Goal: Task Accomplishment & Management: Complete application form

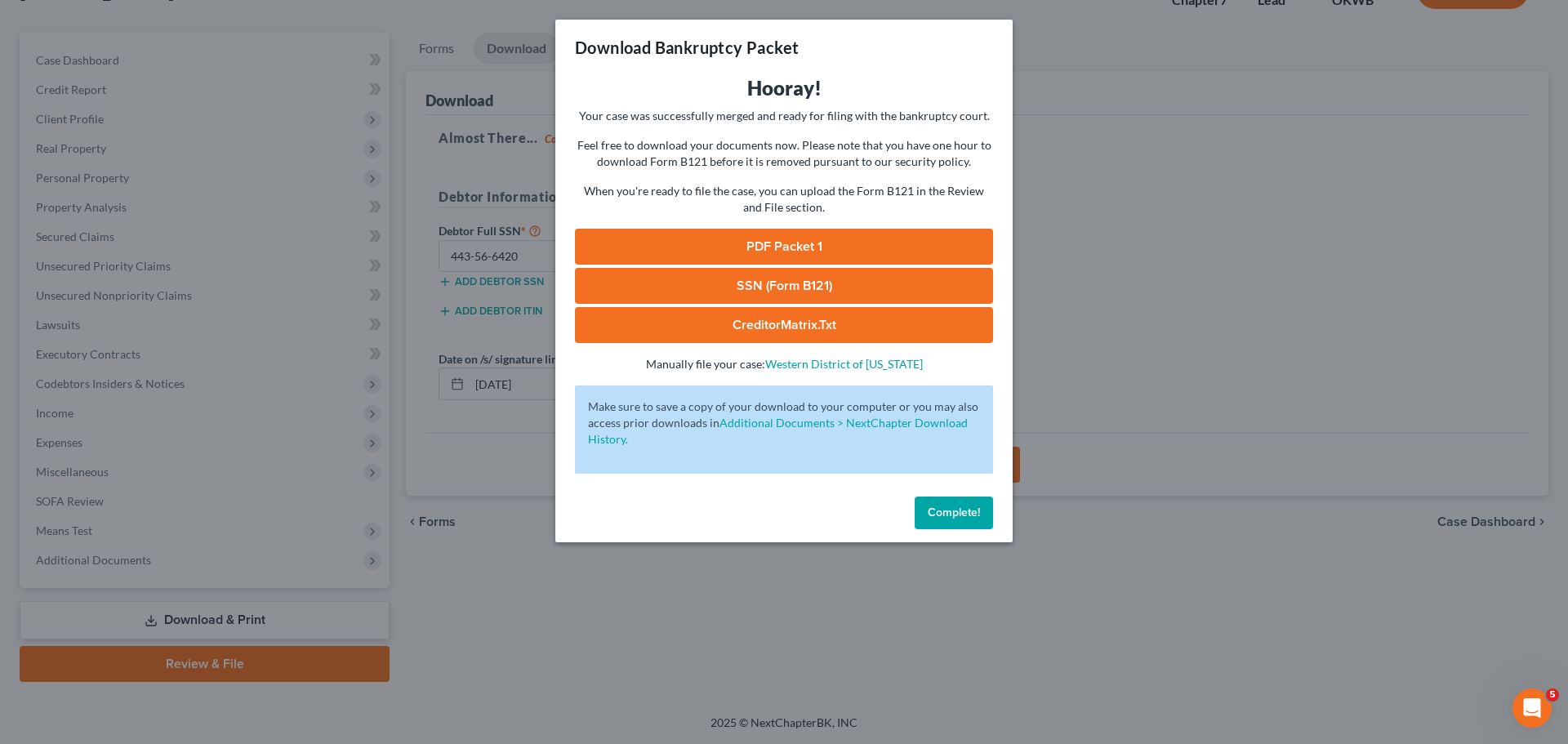
click at [943, 509] on span "Complete!" at bounding box center [953, 512] width 52 height 13
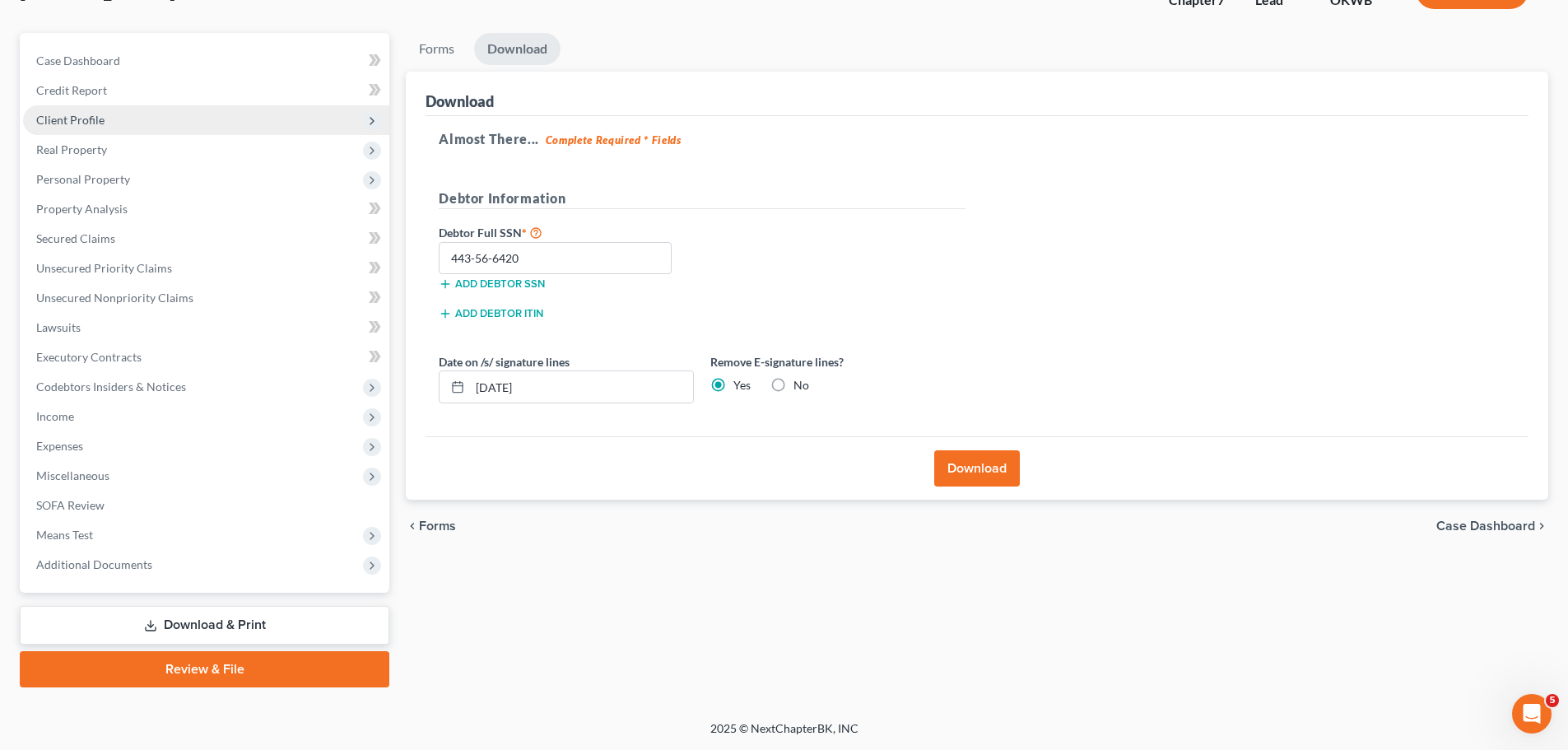
click at [199, 112] on span "Client Profile" at bounding box center [207, 120] width 367 height 30
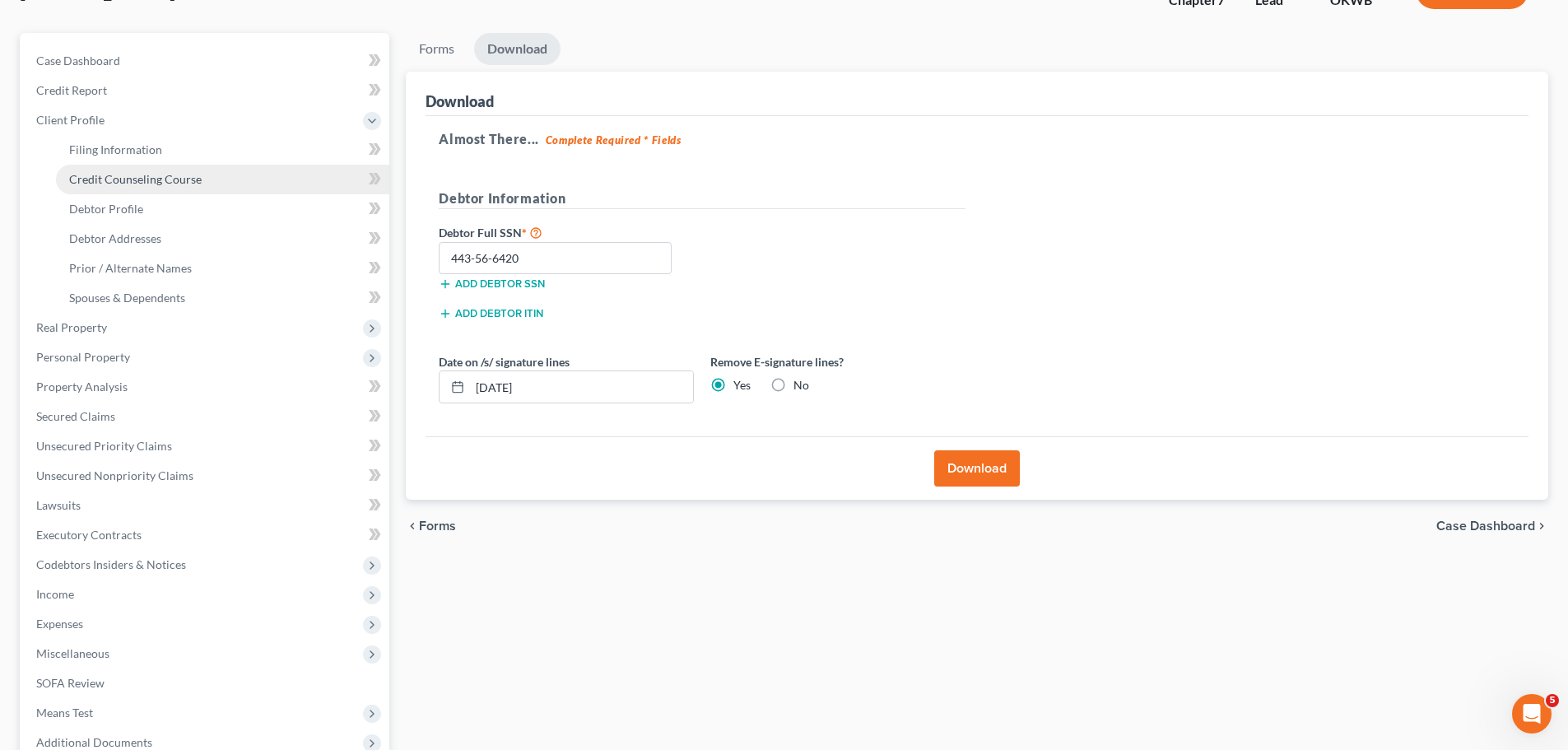
click at [209, 168] on link "Credit Counseling Course" at bounding box center [222, 179] width 333 height 30
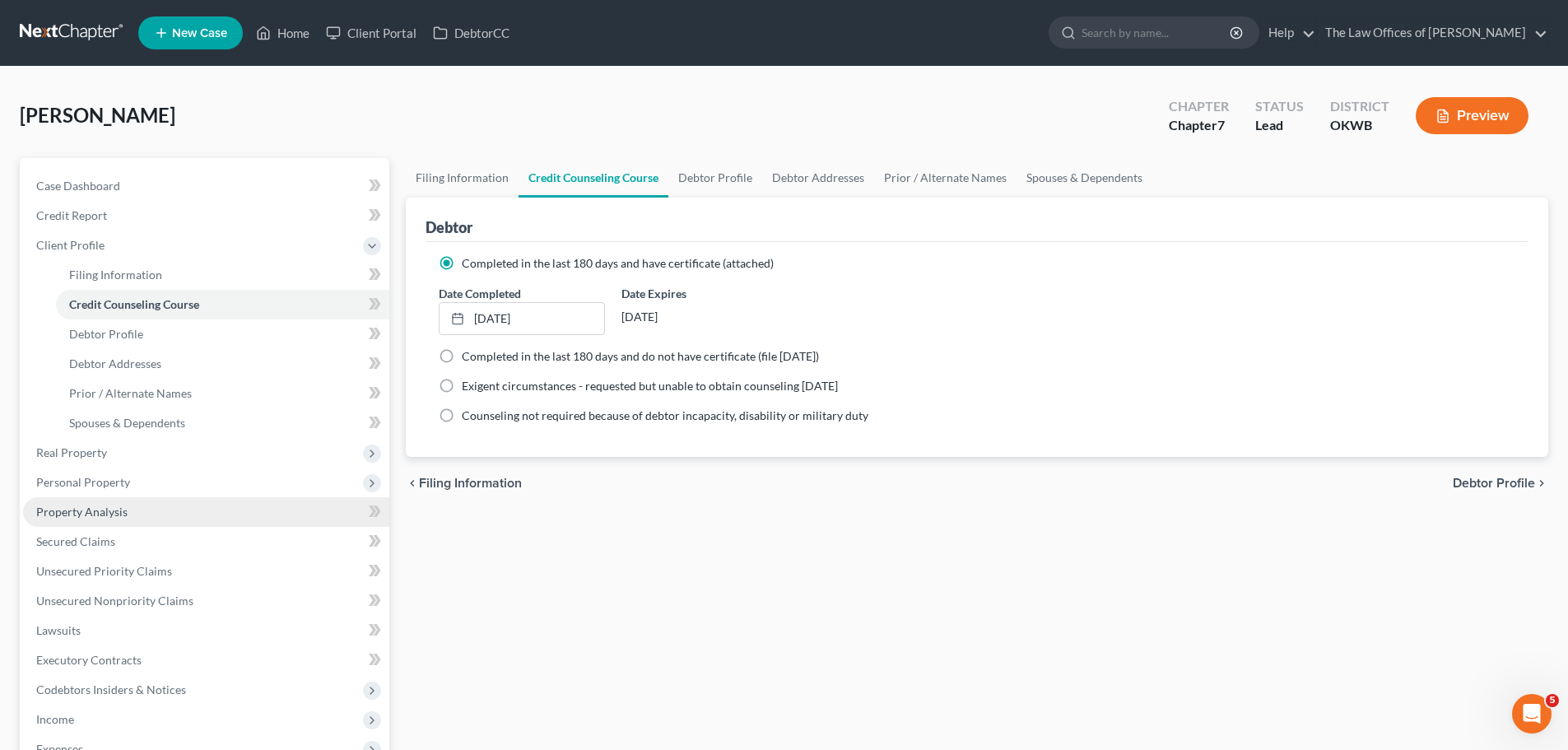
scroll to position [303, 0]
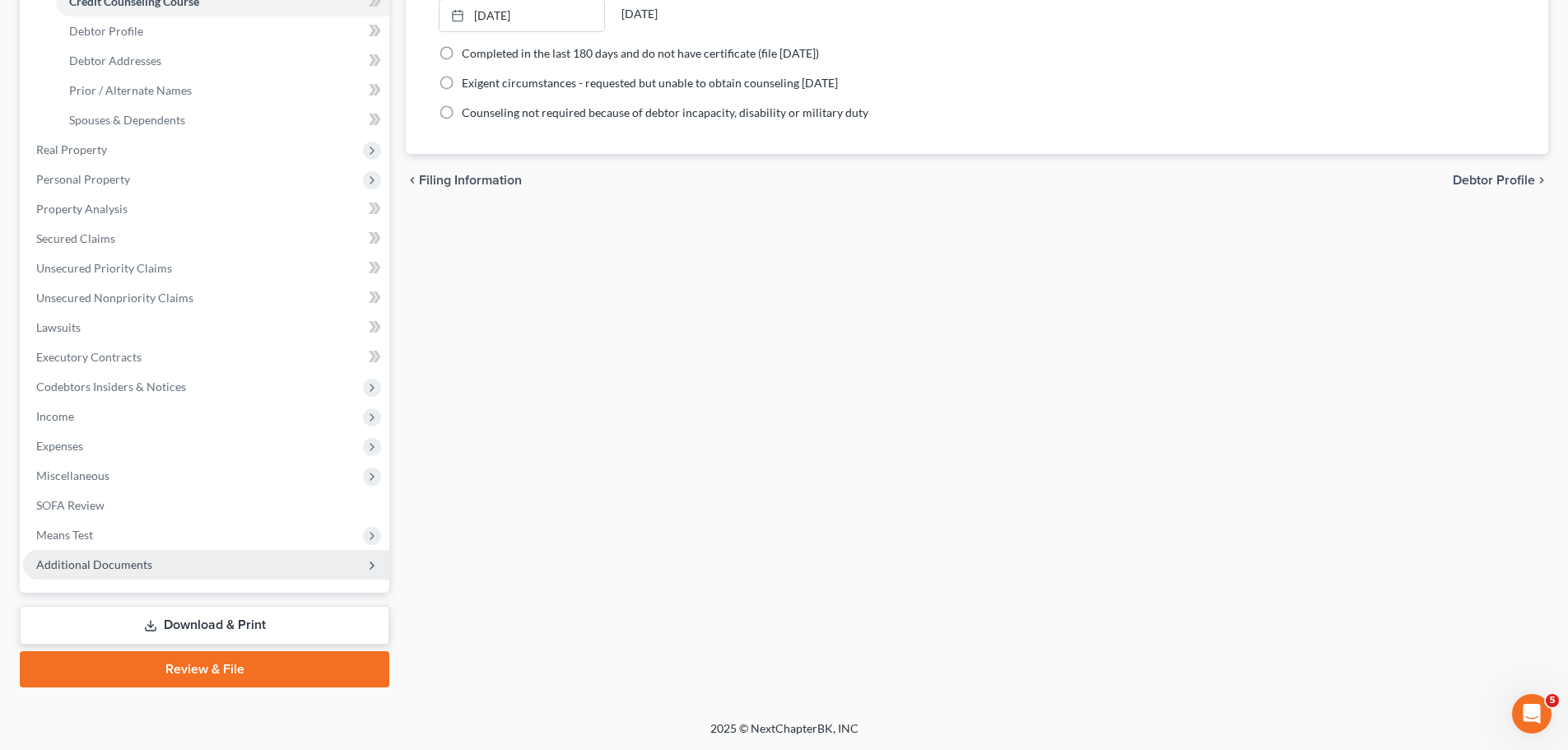
click at [187, 573] on span "Additional Documents" at bounding box center [207, 565] width 367 height 30
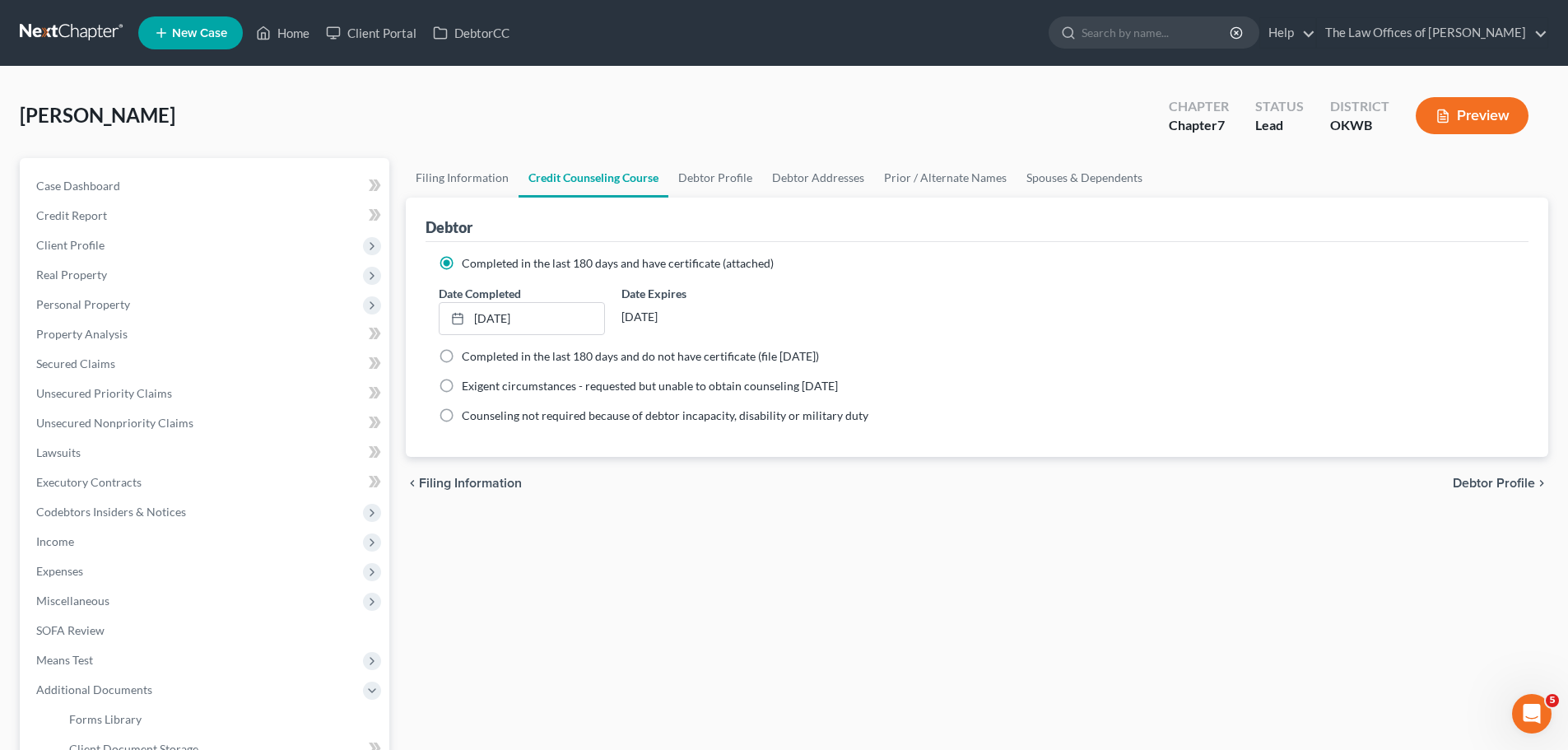
scroll to position [274, 0]
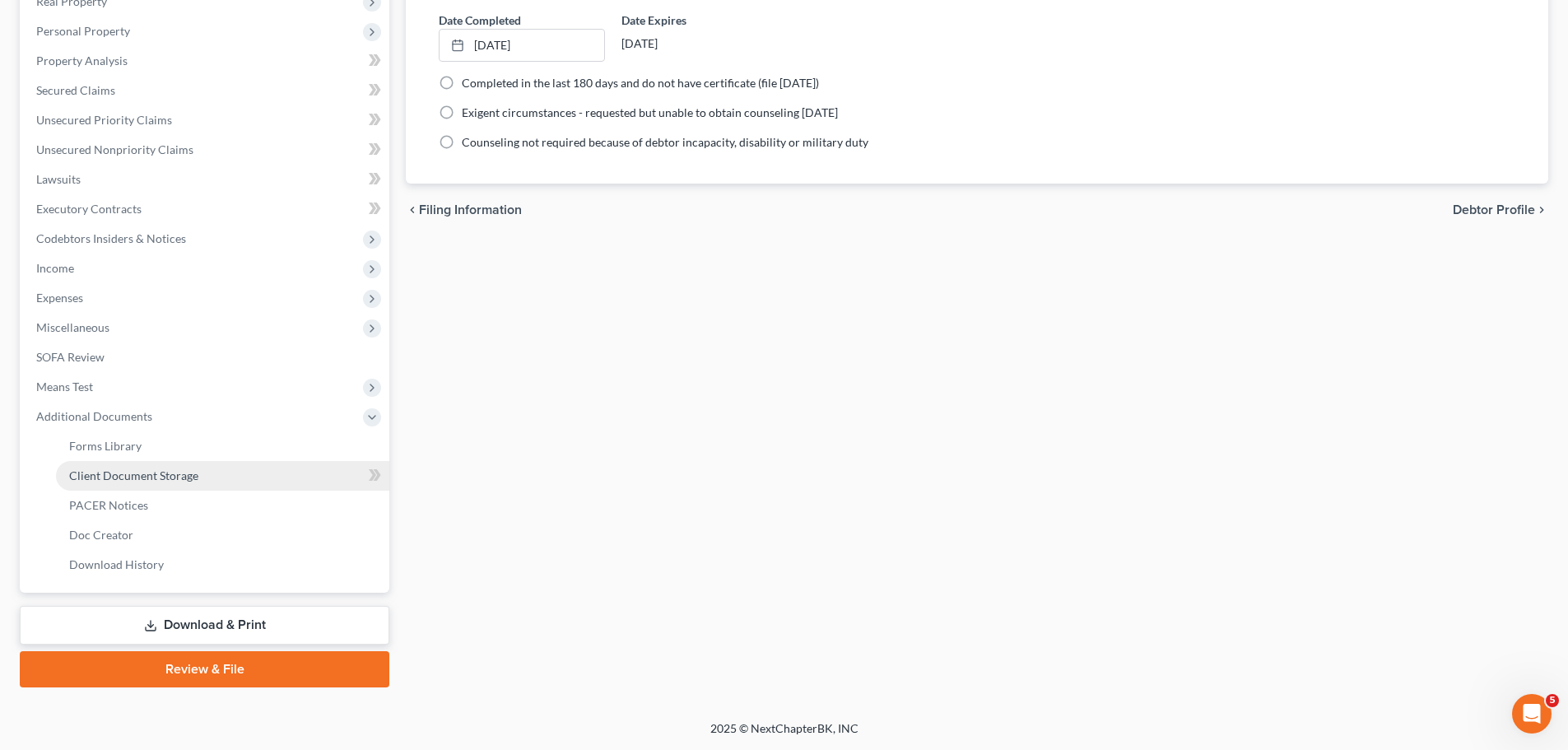
click at [184, 469] on span "Client Document Storage" at bounding box center [134, 475] width 129 height 14
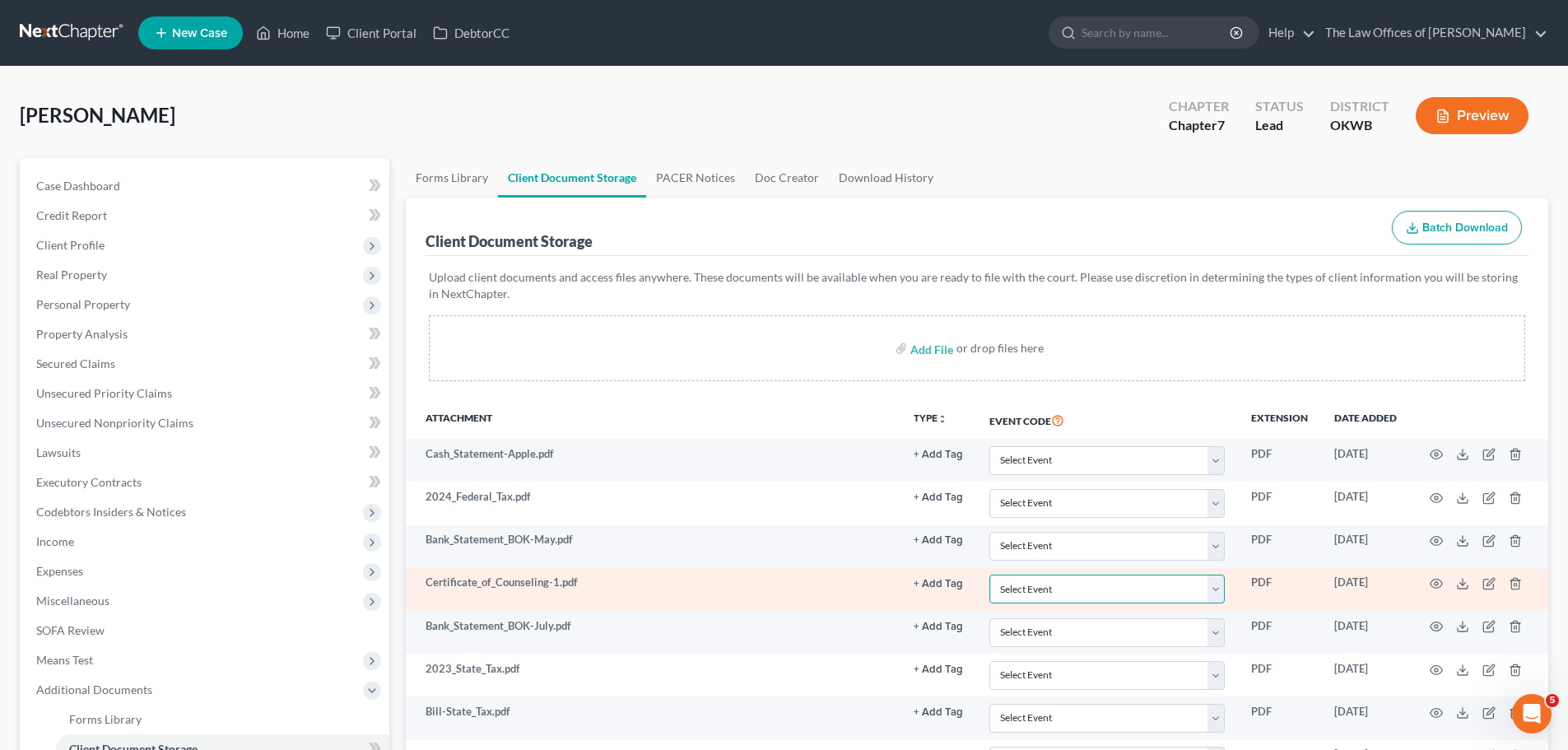
click at [1214, 586] on select "Select Event Certificate of Credit Counseling (Debtor) Certificate of Credit Co…" at bounding box center [1107, 589] width 236 height 29
select select "0"
click at [990, 575] on select "Select Event Certificate of Credit Counseling (Debtor) Certificate of Credit Co…" at bounding box center [1107, 589] width 236 height 29
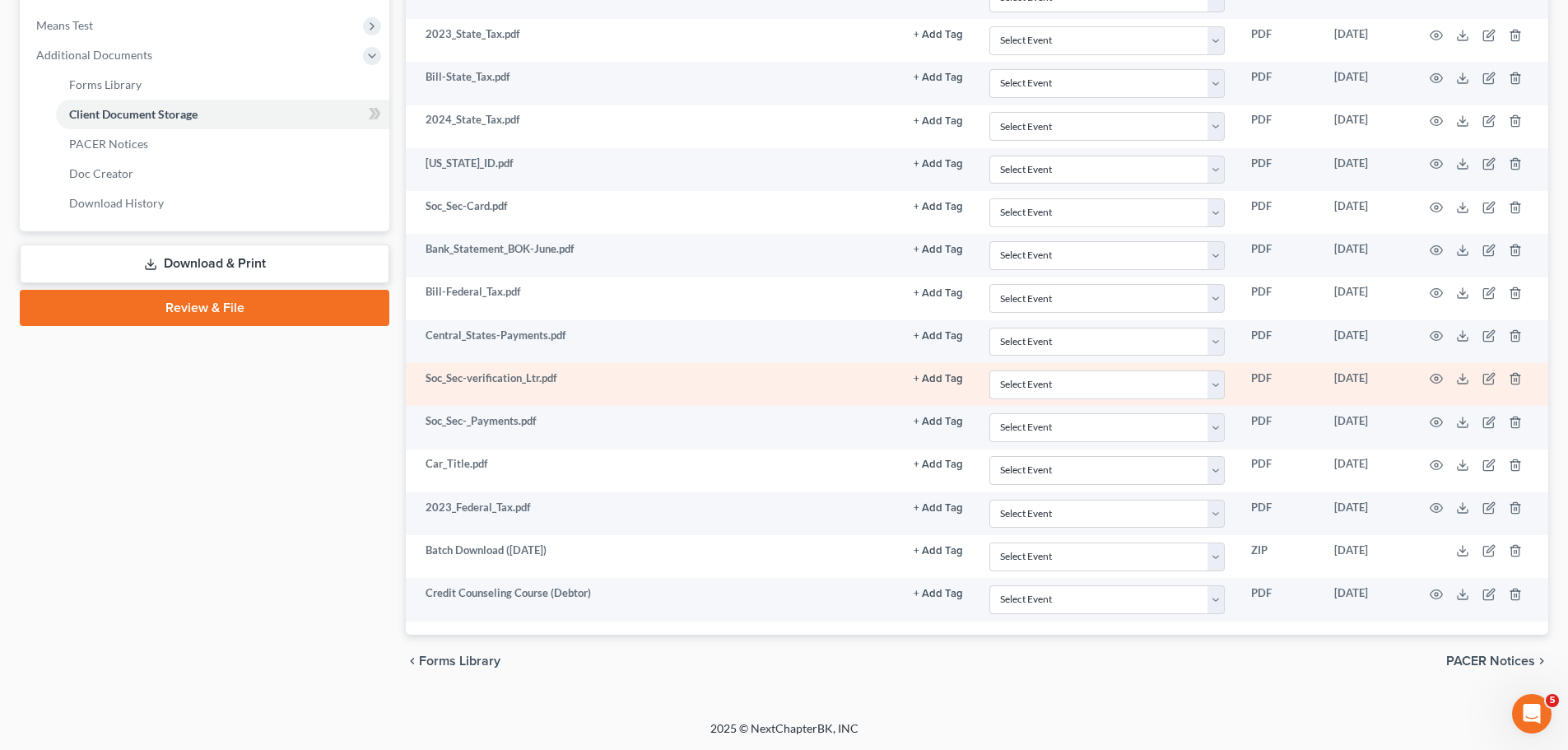
scroll to position [250, 0]
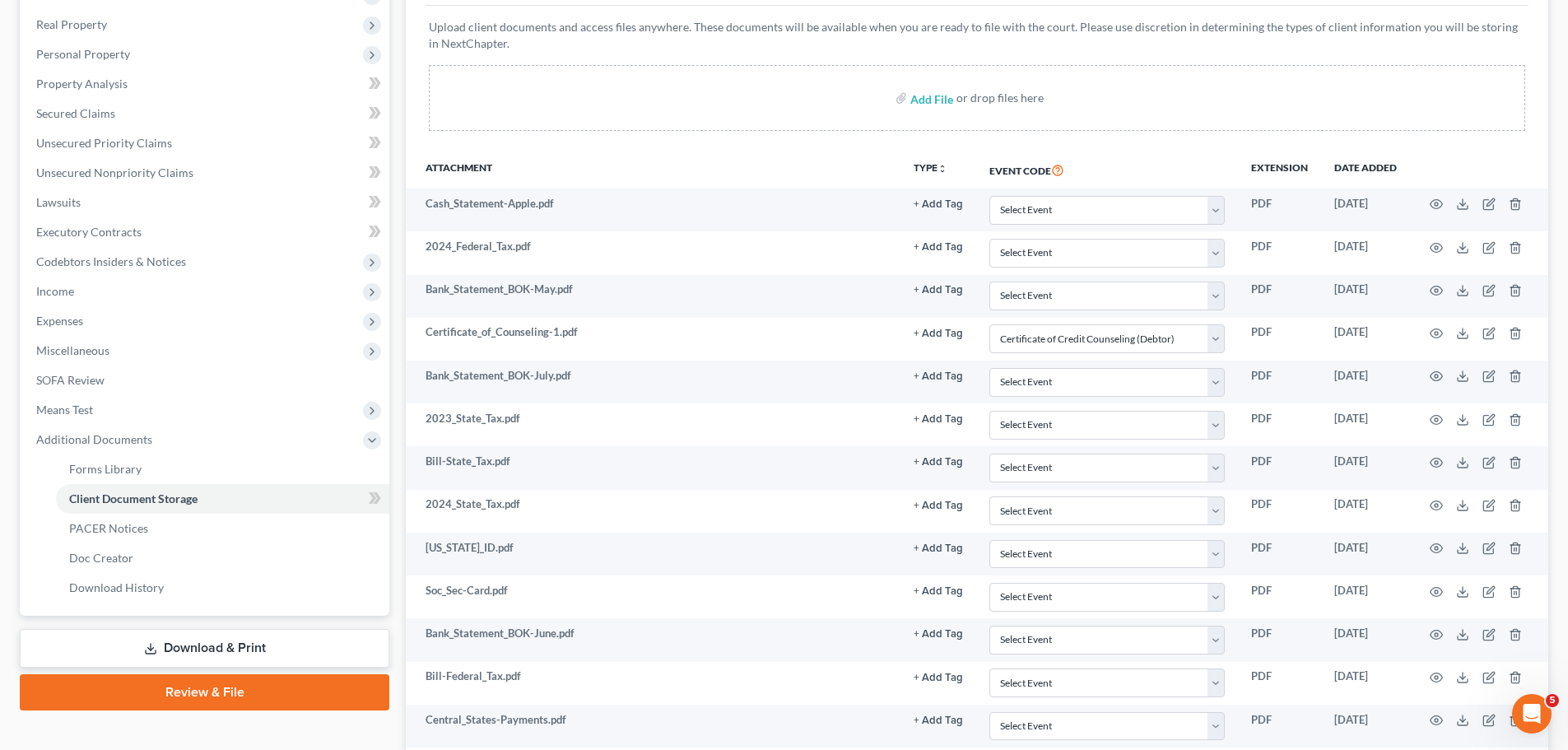
click at [1311, 100] on div "Add File or drop files here" at bounding box center [977, 98] width 1097 height 66
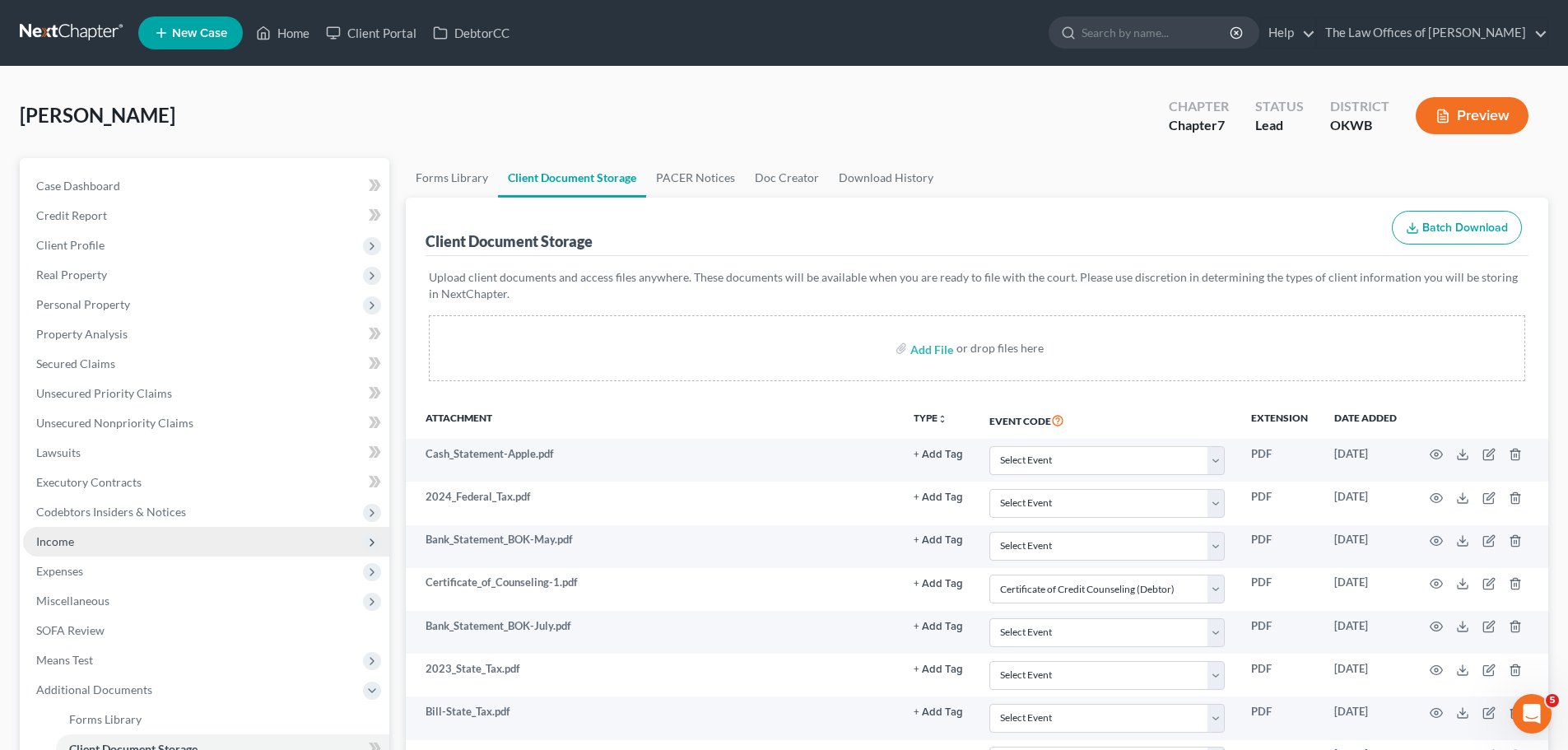
click at [110, 545] on span "Income" at bounding box center [207, 541] width 367 height 30
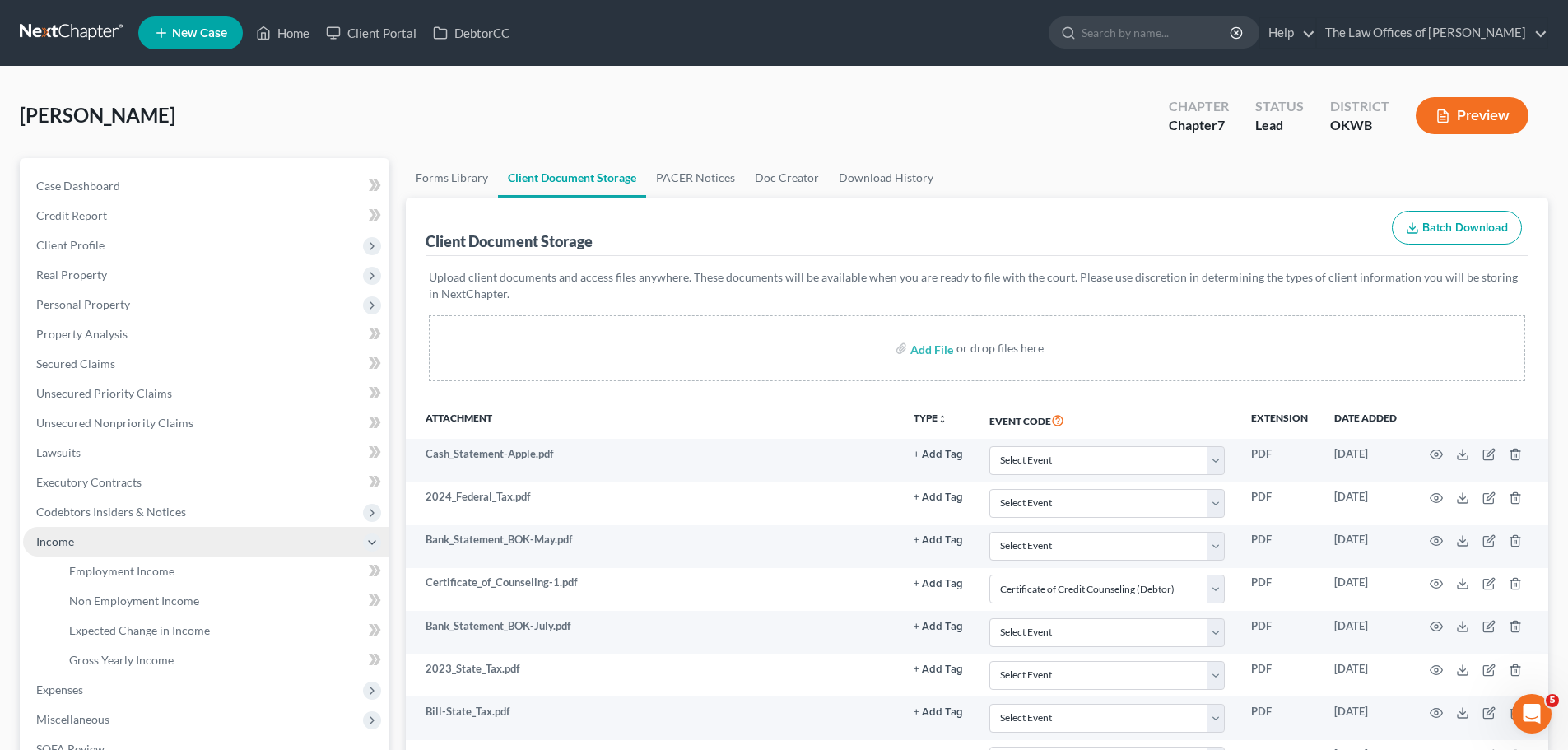
click at [109, 546] on span "Income" at bounding box center [207, 541] width 367 height 30
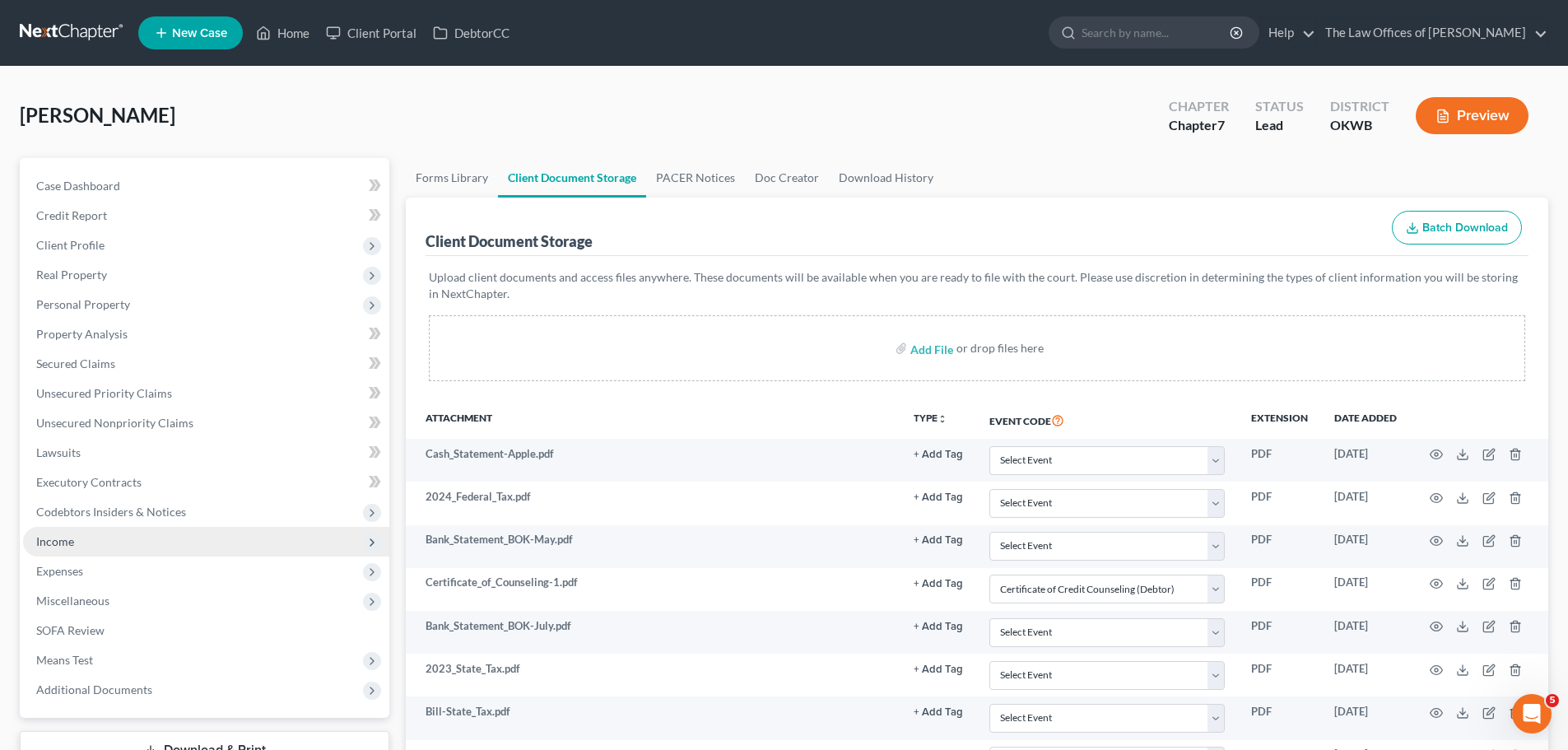
click at [114, 548] on span "Income" at bounding box center [207, 541] width 367 height 30
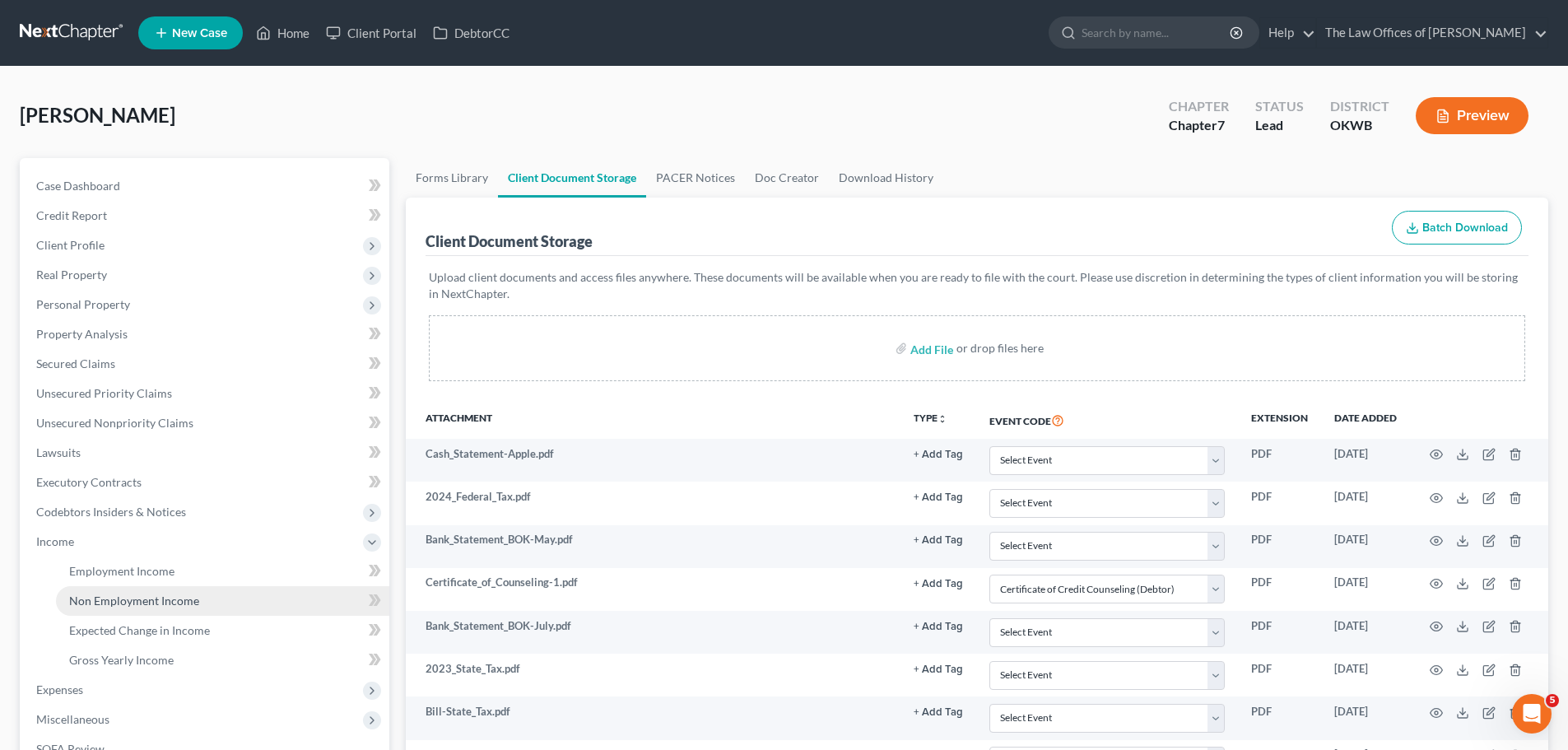
click at [122, 594] on span "Non Employment Income" at bounding box center [135, 600] width 130 height 14
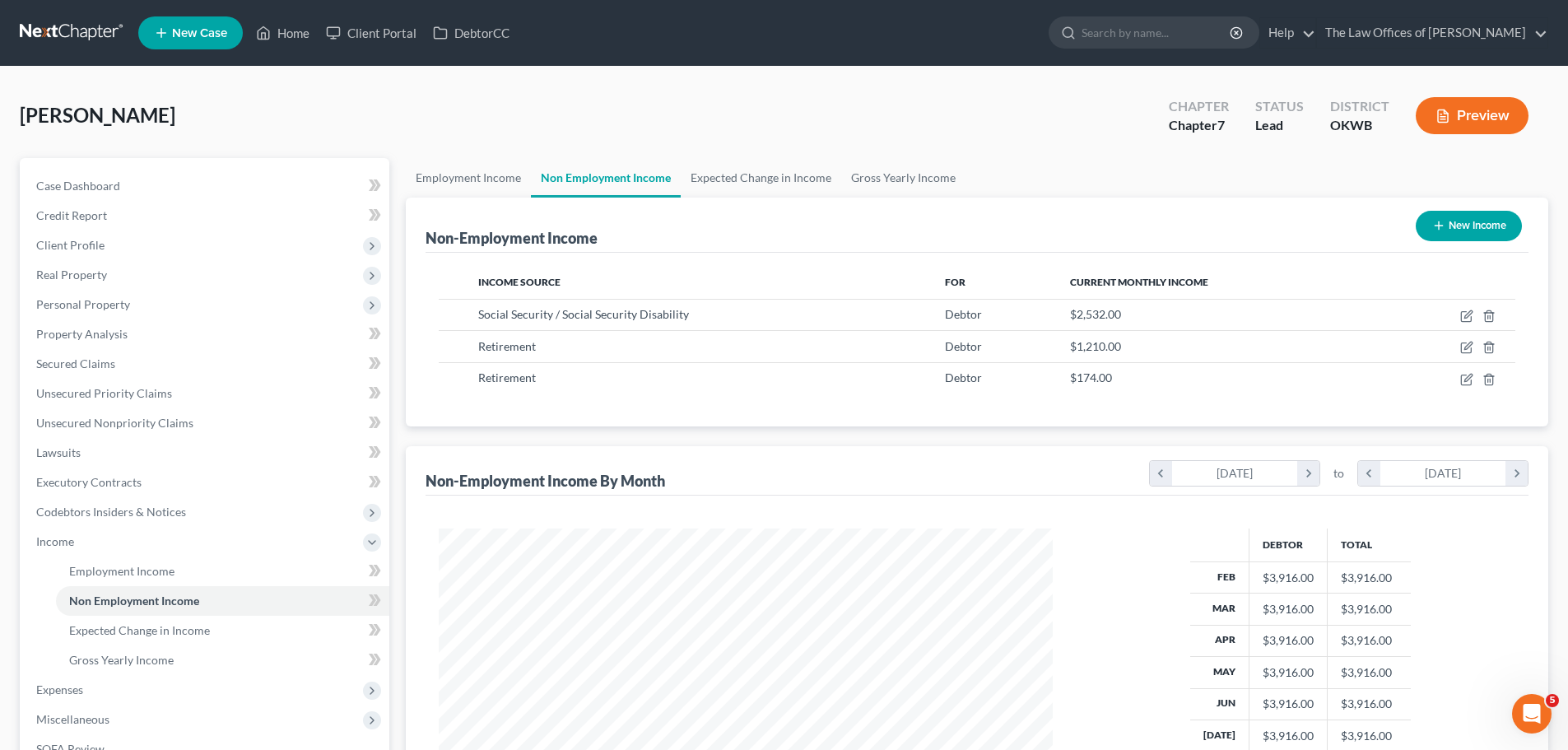
scroll to position [244, 0]
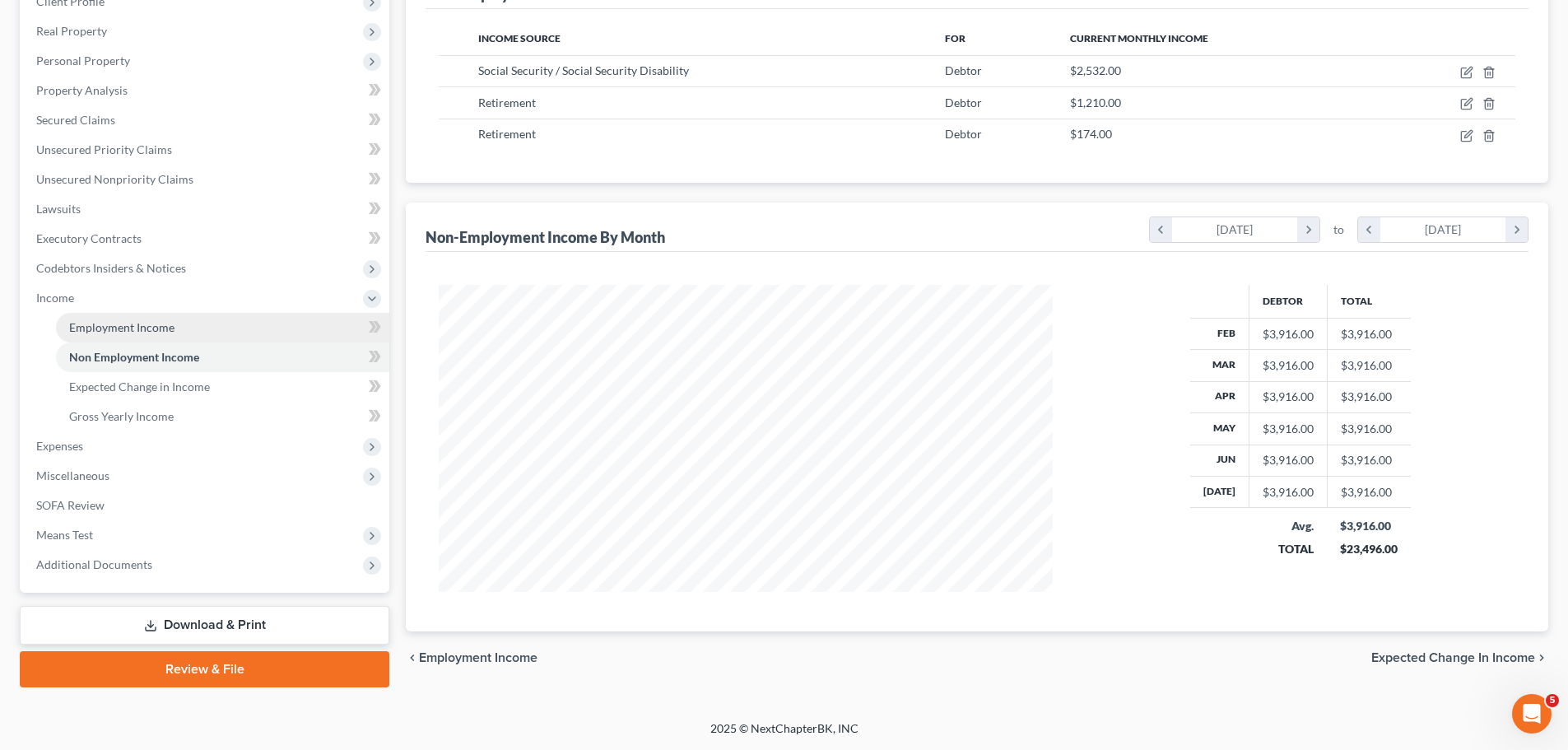
click at [163, 338] on link "Employment Income" at bounding box center [222, 327] width 333 height 30
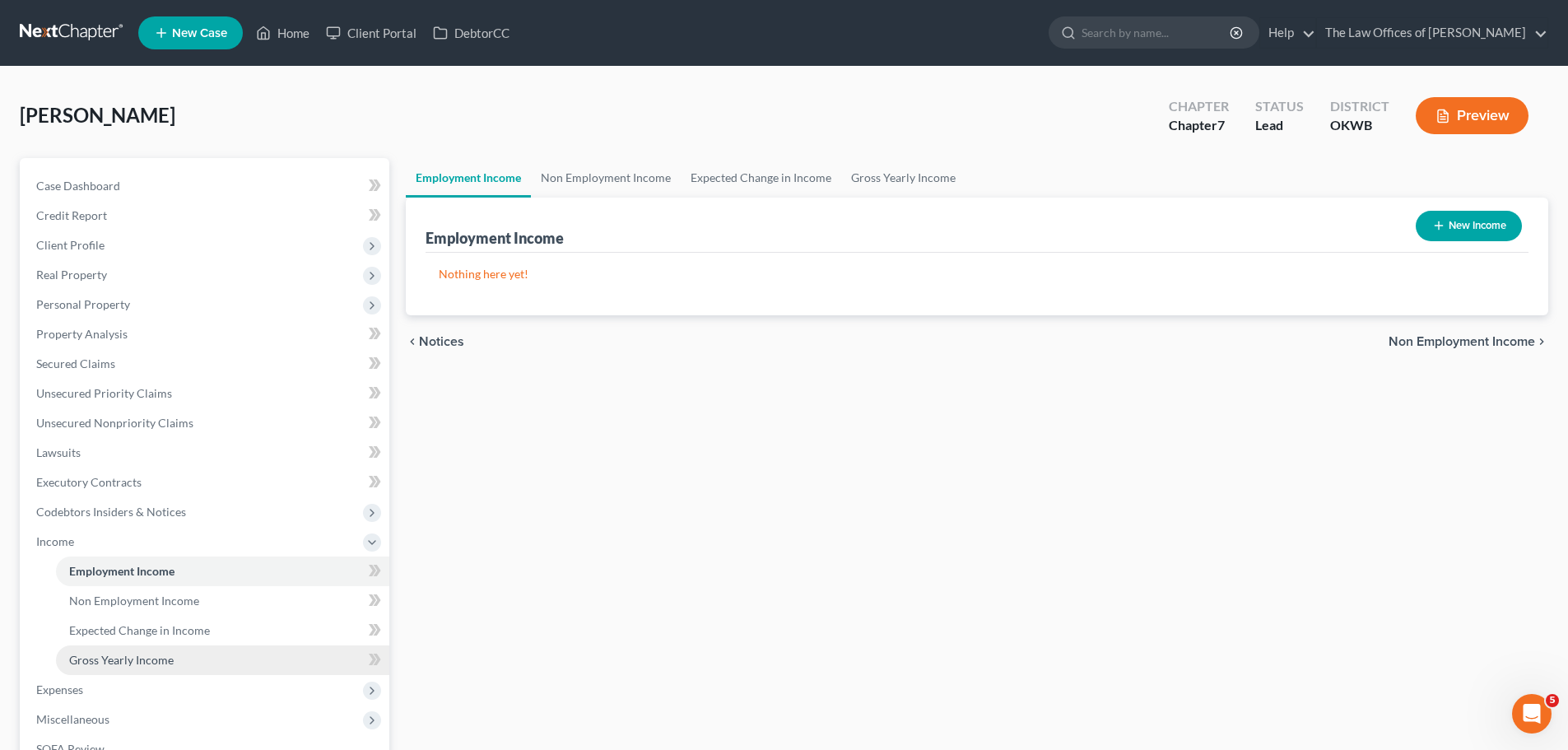
click at [129, 664] on span "Gross Yearly Income" at bounding box center [122, 660] width 105 height 14
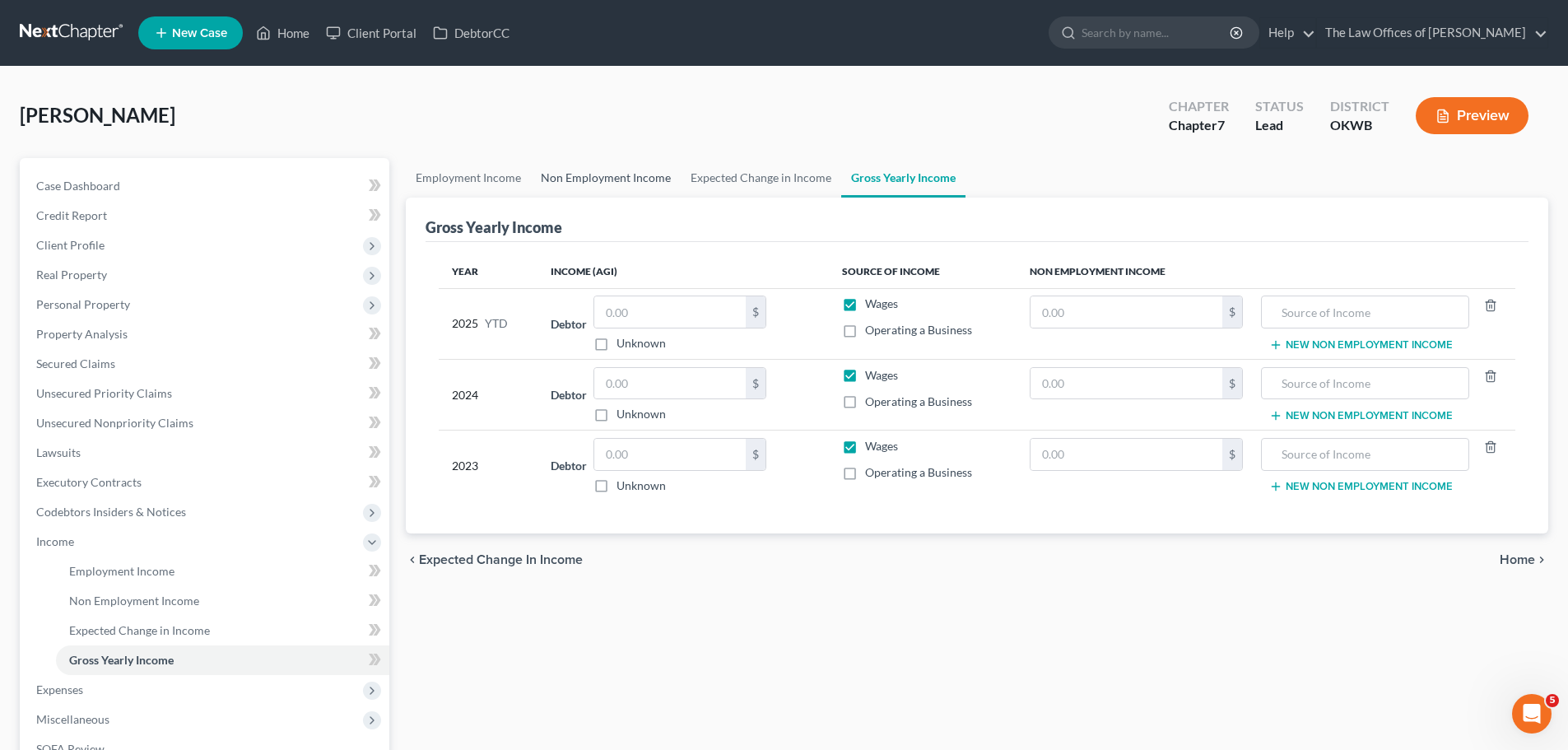
click at [627, 183] on link "Non Employment Income" at bounding box center [606, 178] width 150 height 40
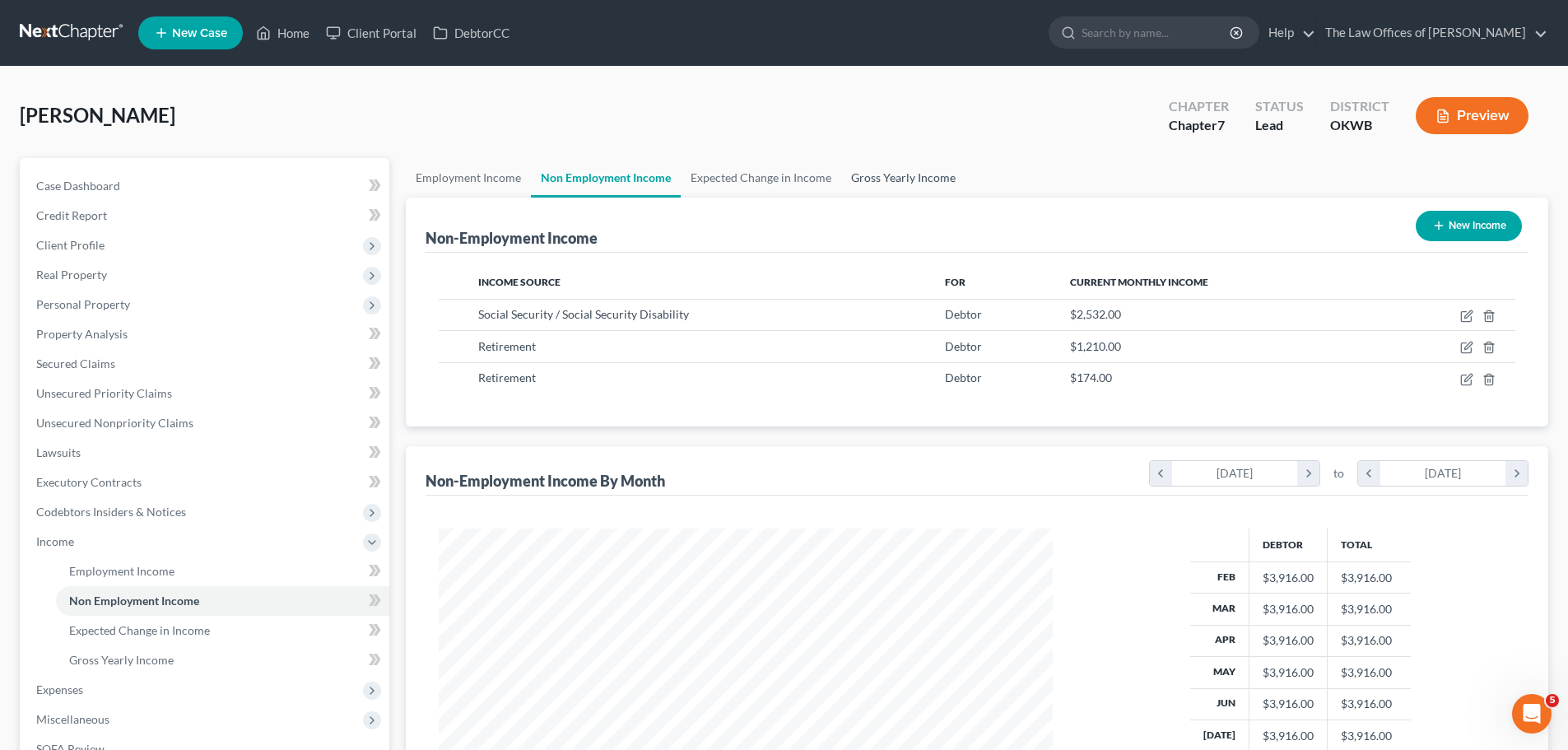
click at [944, 177] on link "Gross Yearly Income" at bounding box center [904, 178] width 125 height 40
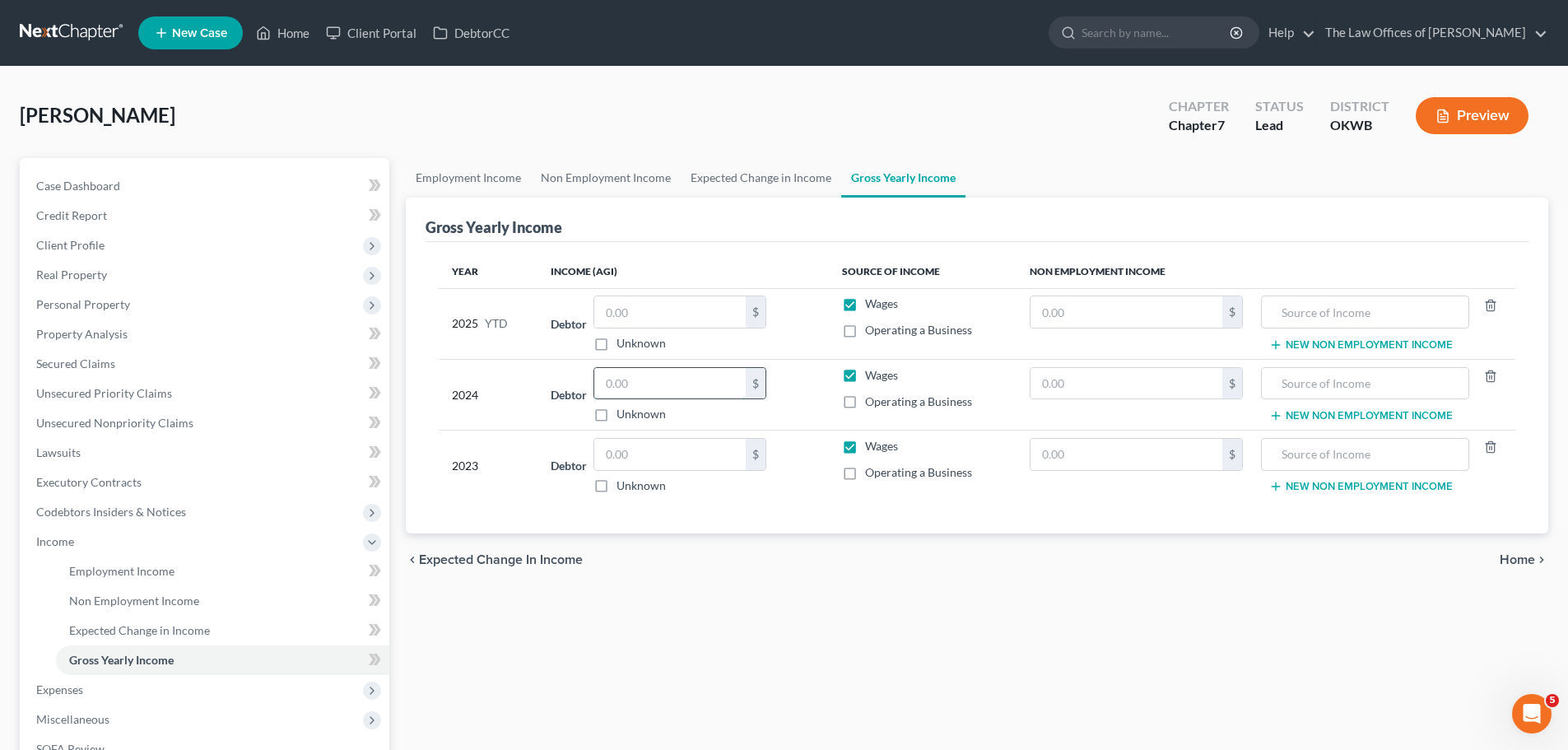
click at [654, 385] on input "text" at bounding box center [670, 383] width 152 height 32
click at [1101, 382] on input "text" at bounding box center [1126, 383] width 191 height 32
type input "27,032"
click at [1280, 377] on input "text" at bounding box center [1365, 383] width 190 height 32
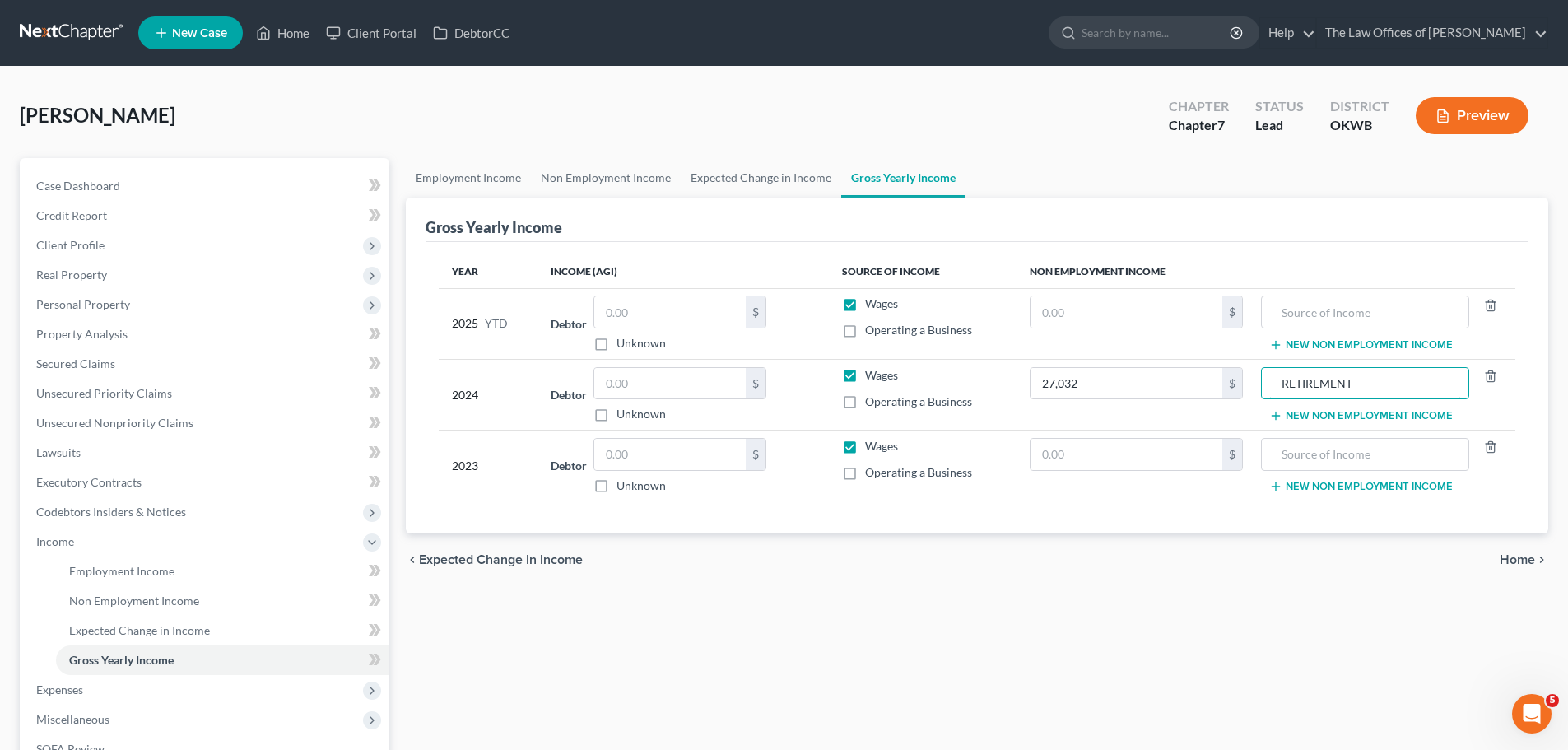
type input "RETIREMENT"
click at [1142, 454] on input "text" at bounding box center [1126, 455] width 191 height 32
type input "26,195"
click at [1328, 458] on input "text" at bounding box center [1365, 455] width 190 height 32
type input "RETIREMENT"
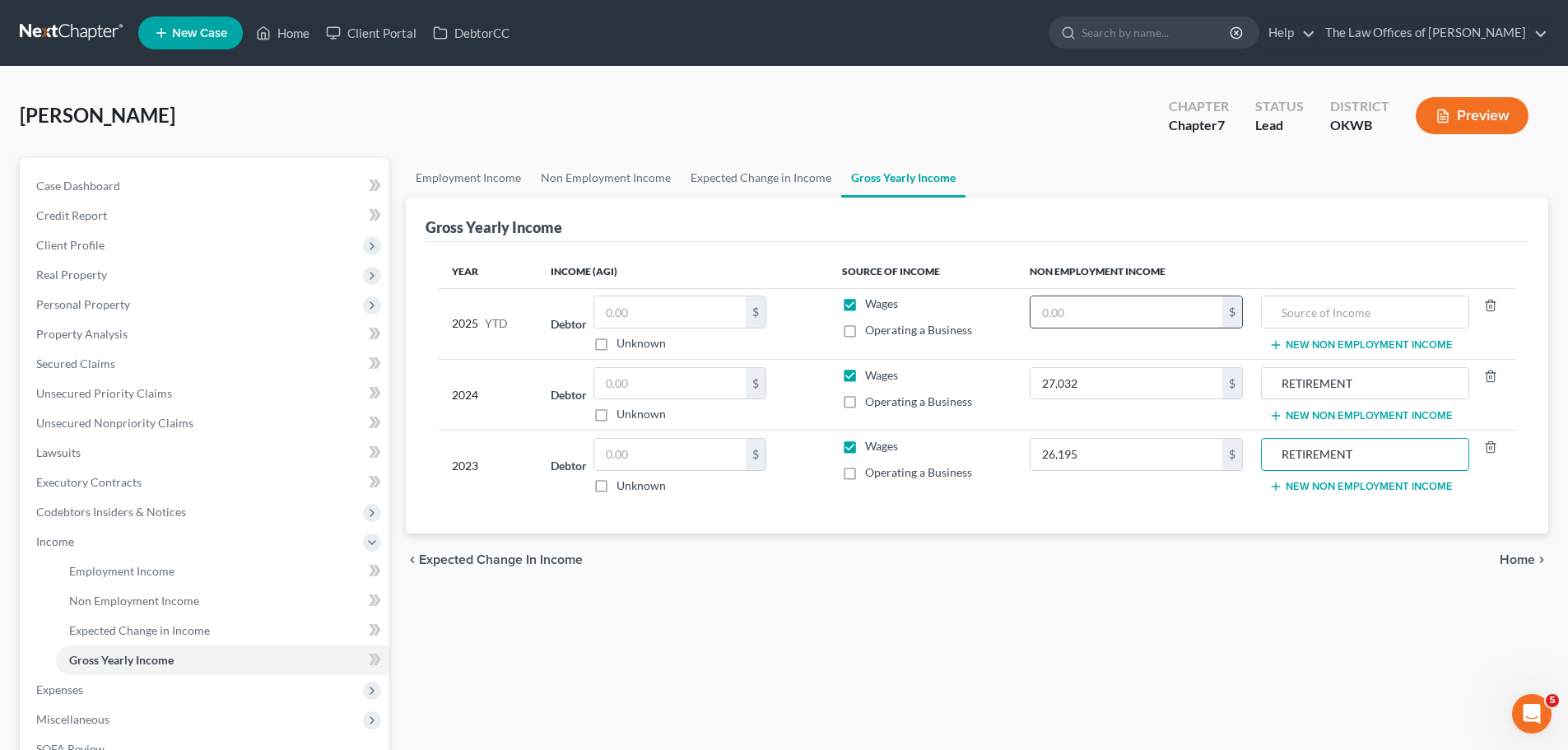
click at [1157, 312] on input "text" at bounding box center [1126, 312] width 191 height 32
click at [53, 498] on span "Codebtors Insiders & Notices" at bounding box center [207, 512] width 367 height 30
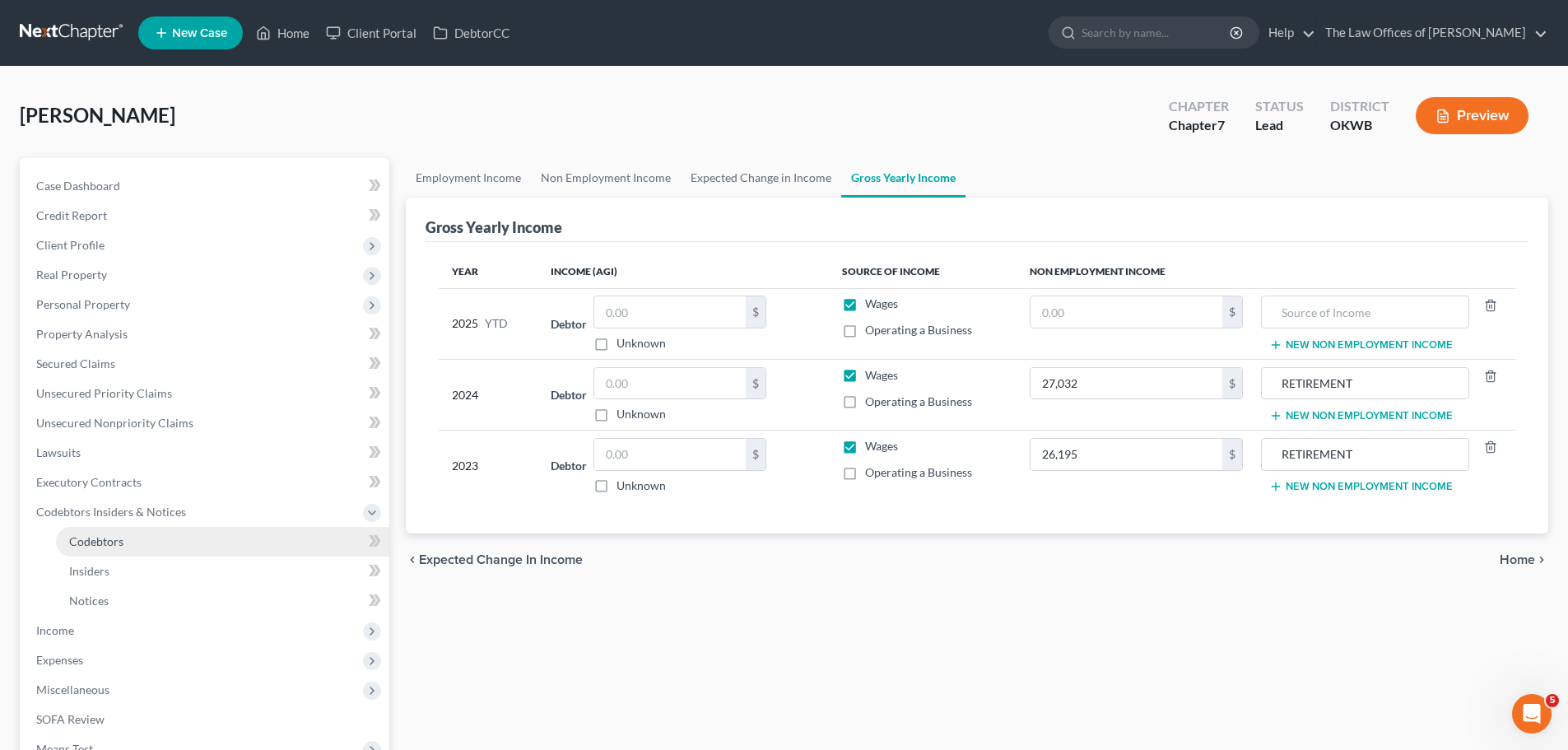
click at [85, 530] on link "Codebtors" at bounding box center [222, 541] width 333 height 30
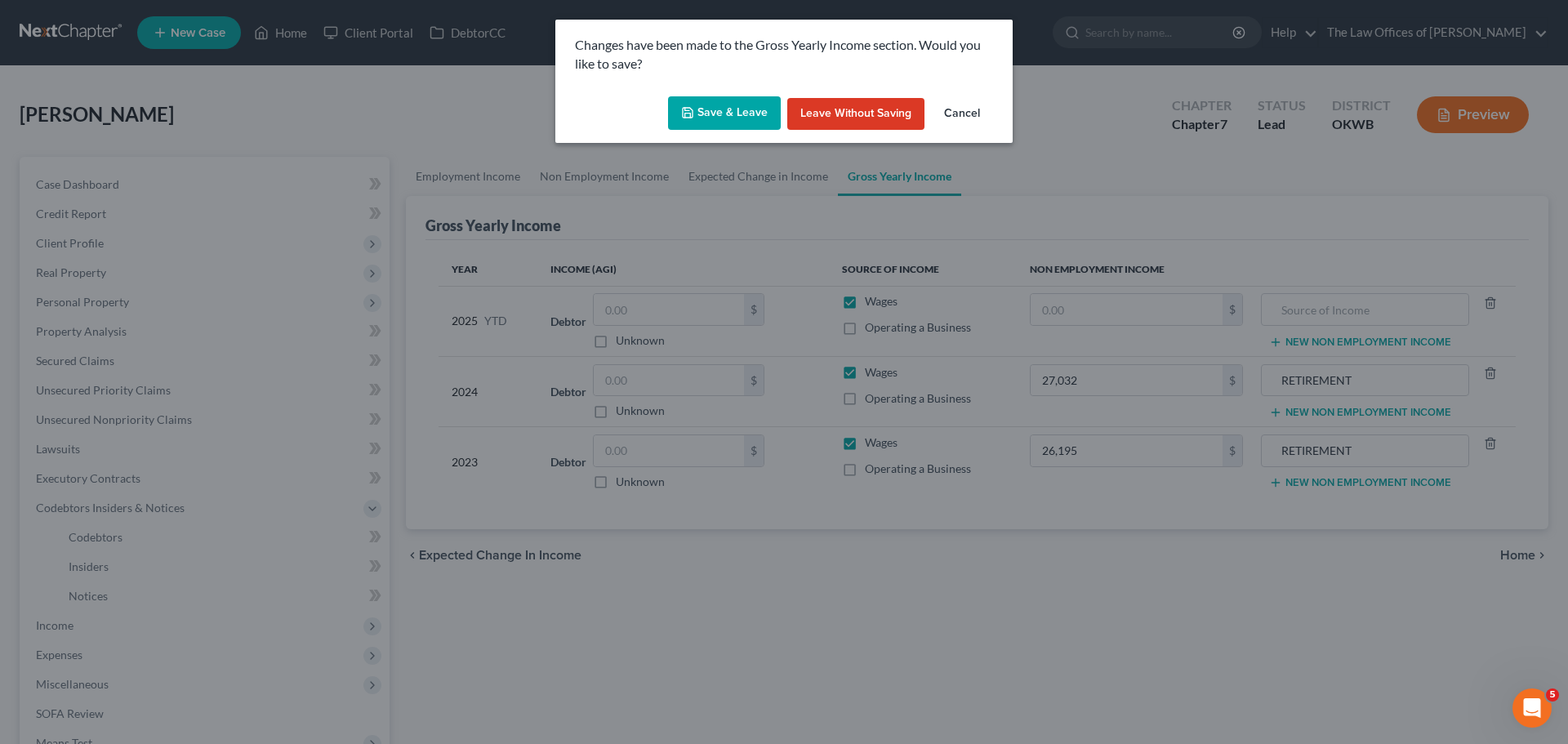
click at [717, 125] on button "Save & Leave" at bounding box center [725, 114] width 113 height 34
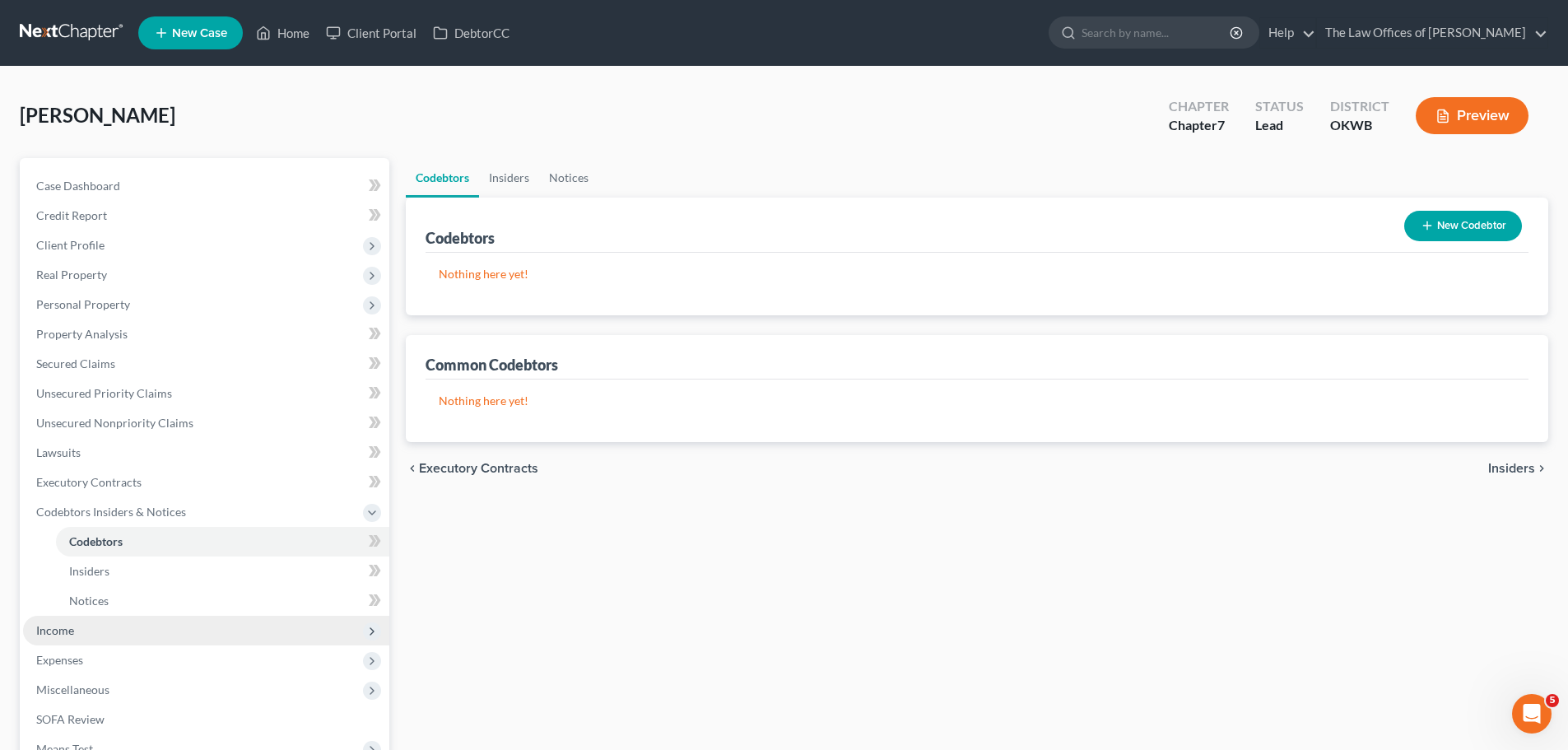
click at [69, 633] on span "Income" at bounding box center [55, 630] width 38 height 14
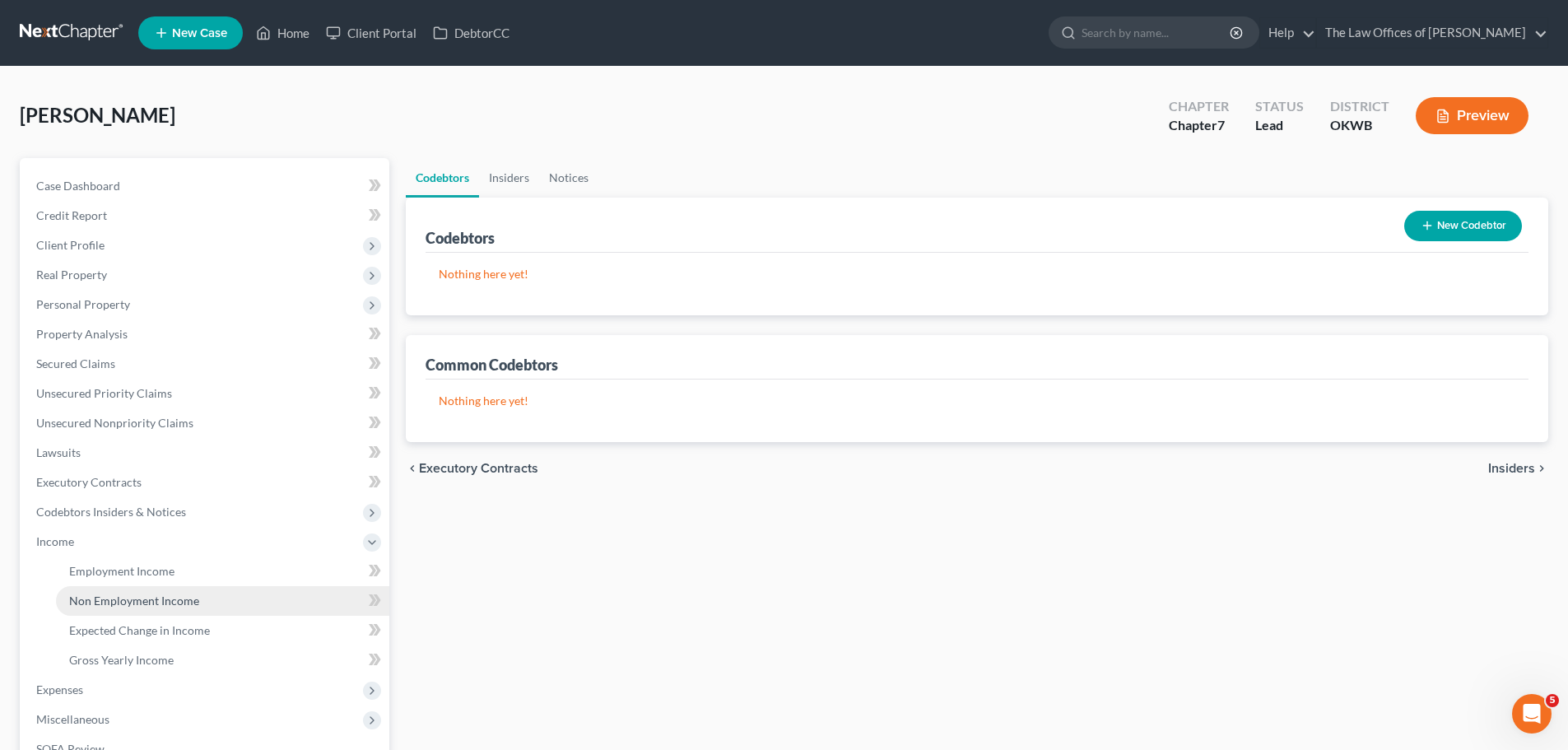
click at [112, 608] on link "Non Employment Income" at bounding box center [222, 601] width 333 height 30
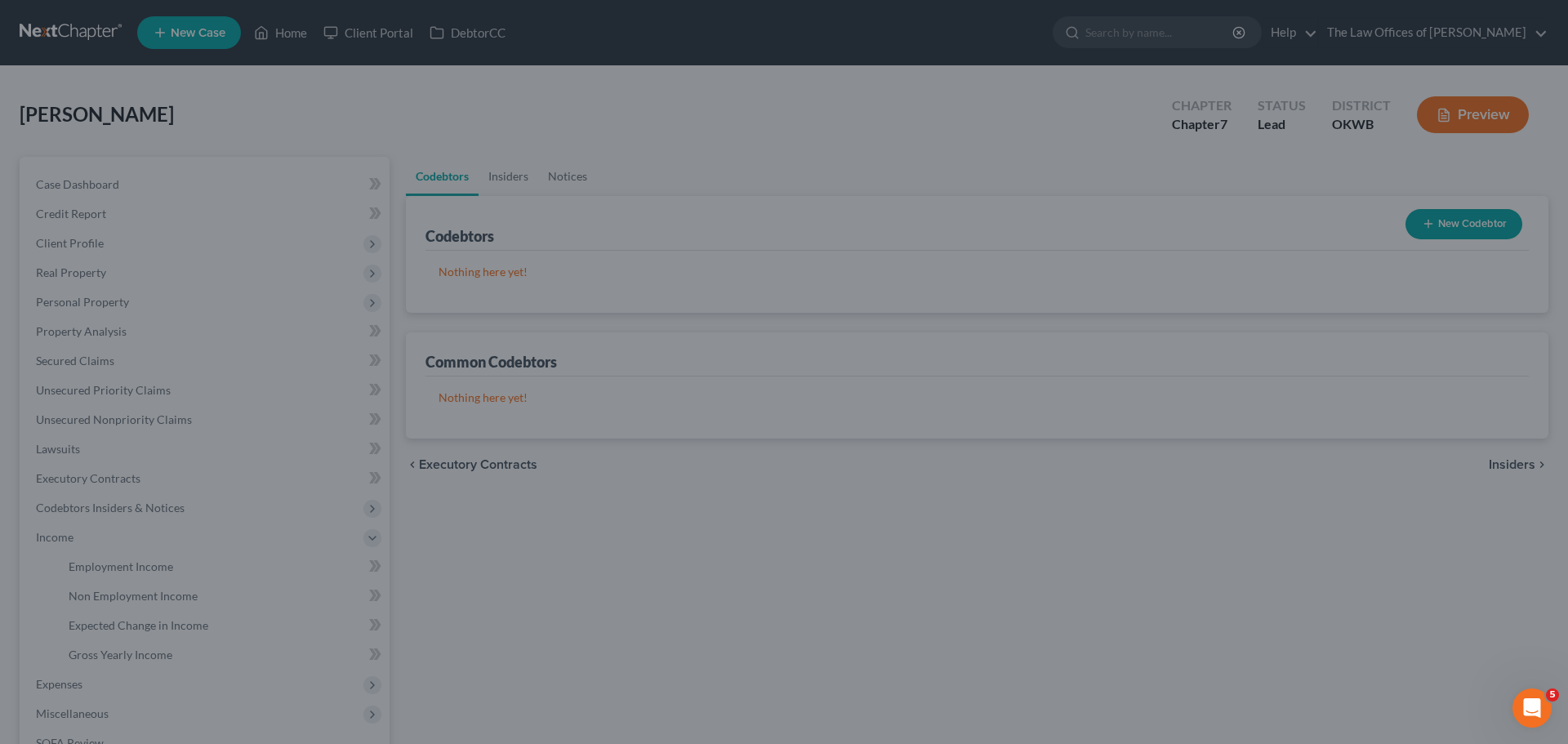
click at [134, 594] on div at bounding box center [784, 372] width 1568 height 744
click at [125, 502] on div at bounding box center [784, 372] width 1568 height 744
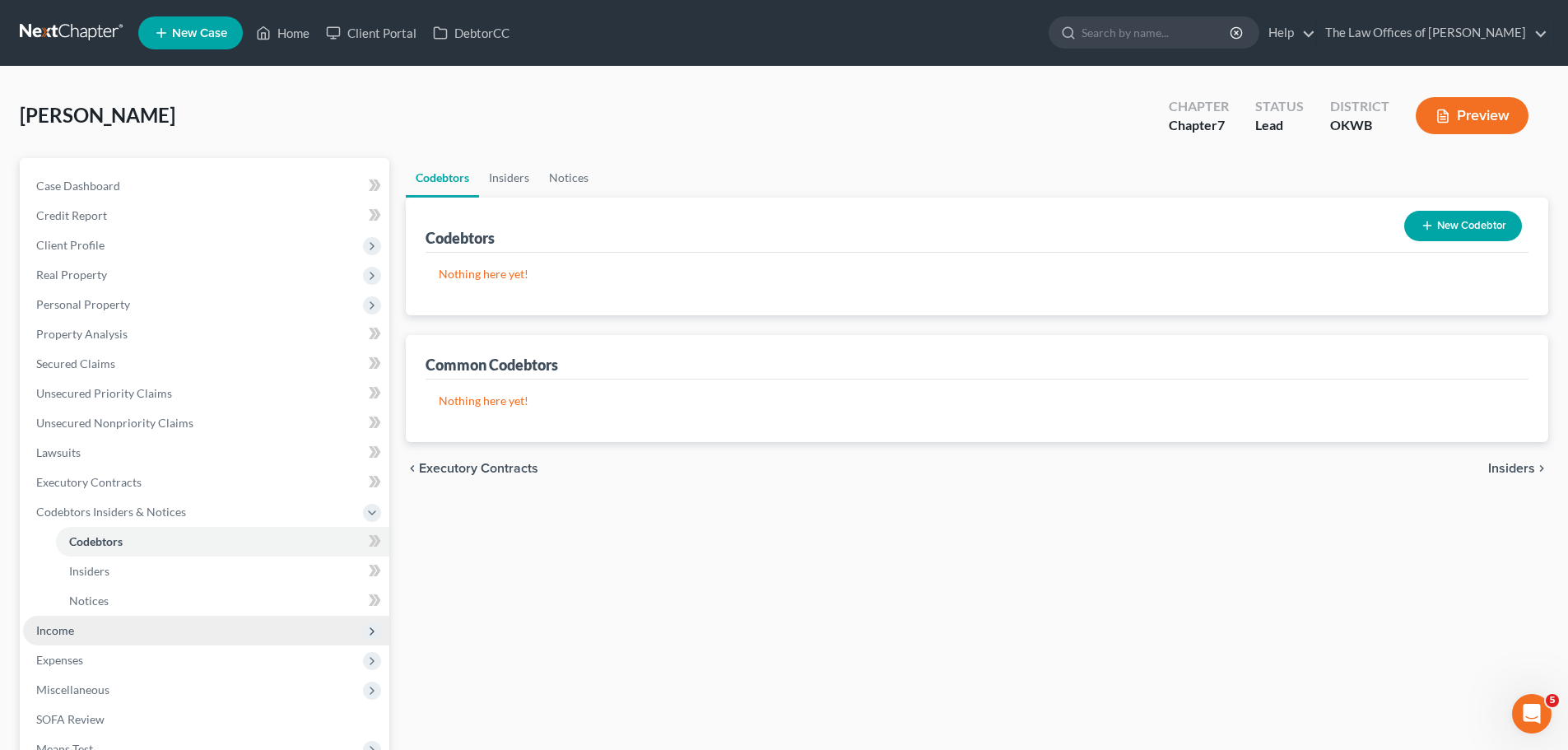
click at [59, 627] on span "Income" at bounding box center [55, 630] width 38 height 14
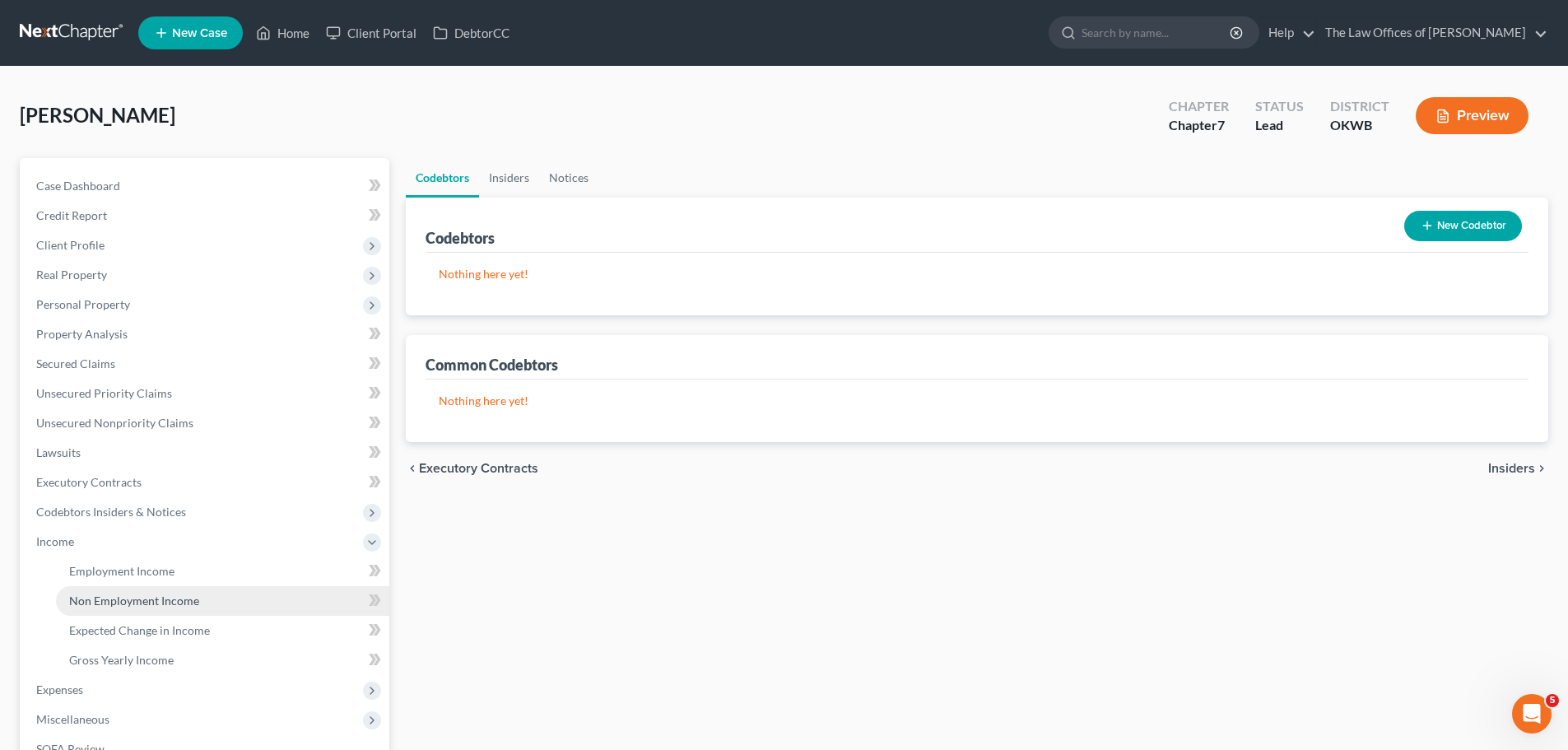
click at [152, 602] on span "Non Employment Income" at bounding box center [135, 600] width 130 height 14
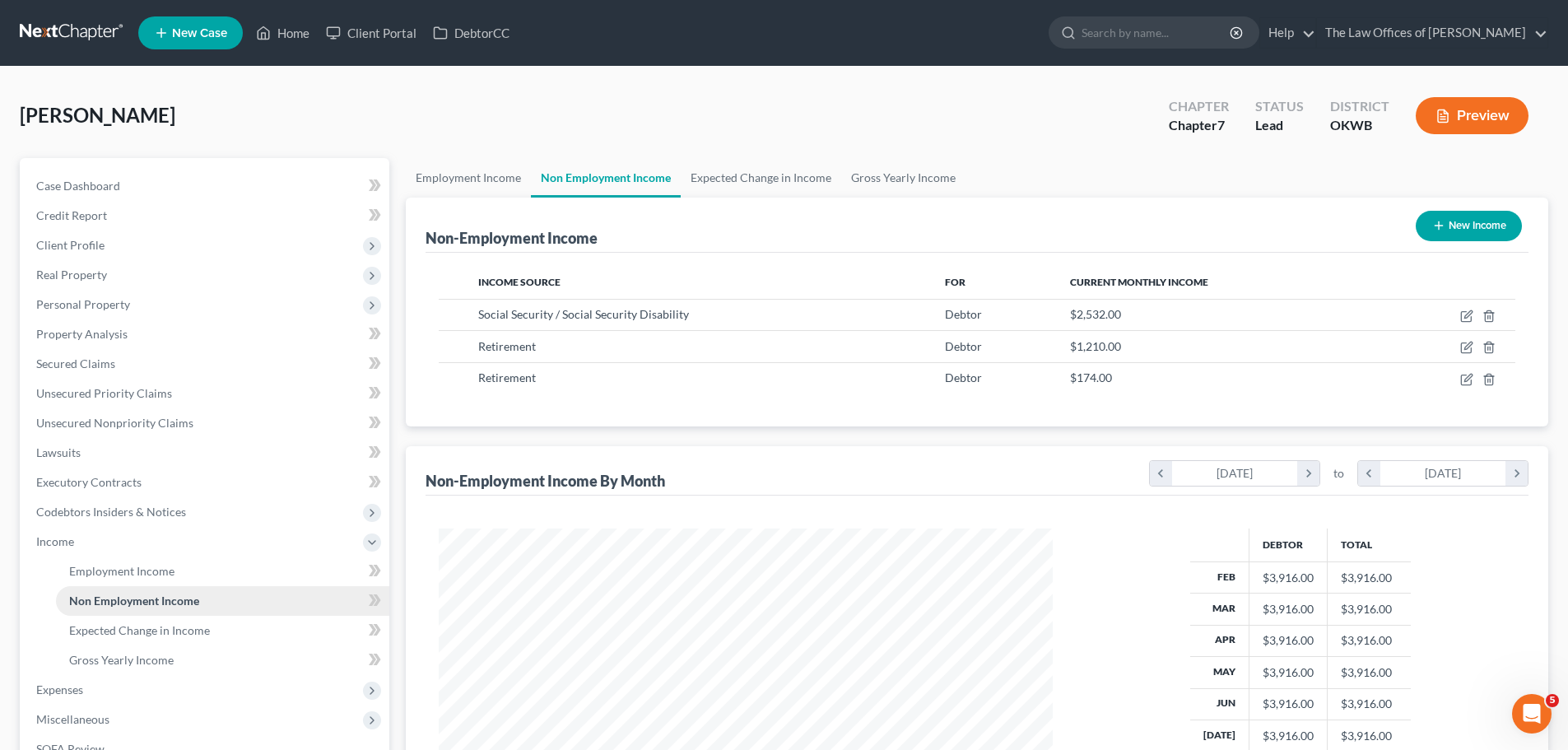
scroll to position [307, 647]
click at [168, 652] on link "Gross Yearly Income" at bounding box center [222, 661] width 333 height 30
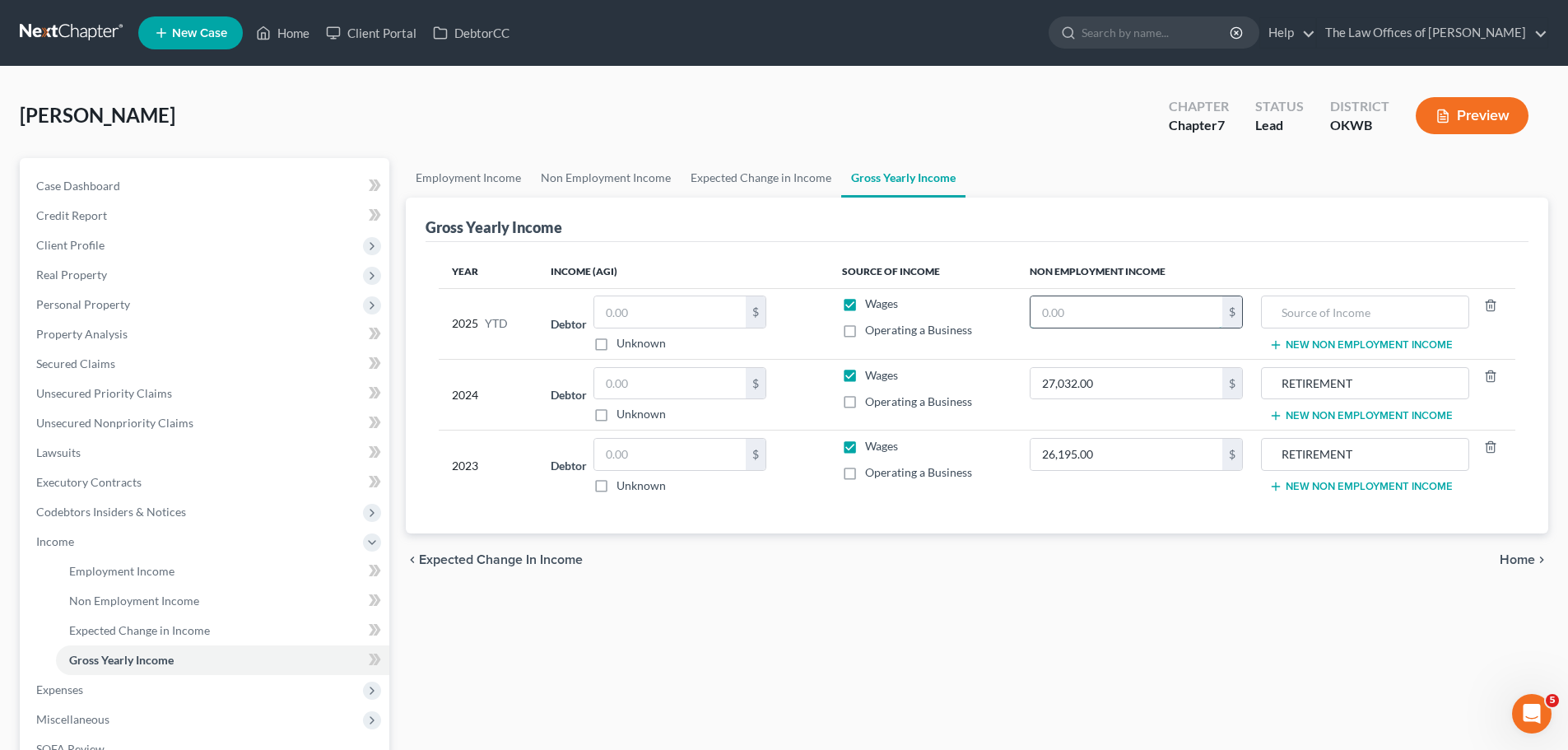
click at [1144, 314] on input "text" at bounding box center [1126, 312] width 191 height 32
type input "31,328"
click at [1330, 297] on input "text" at bounding box center [1365, 312] width 190 height 32
type input "RETIREMENT"
click at [1518, 558] on span "Home" at bounding box center [1517, 560] width 35 height 14
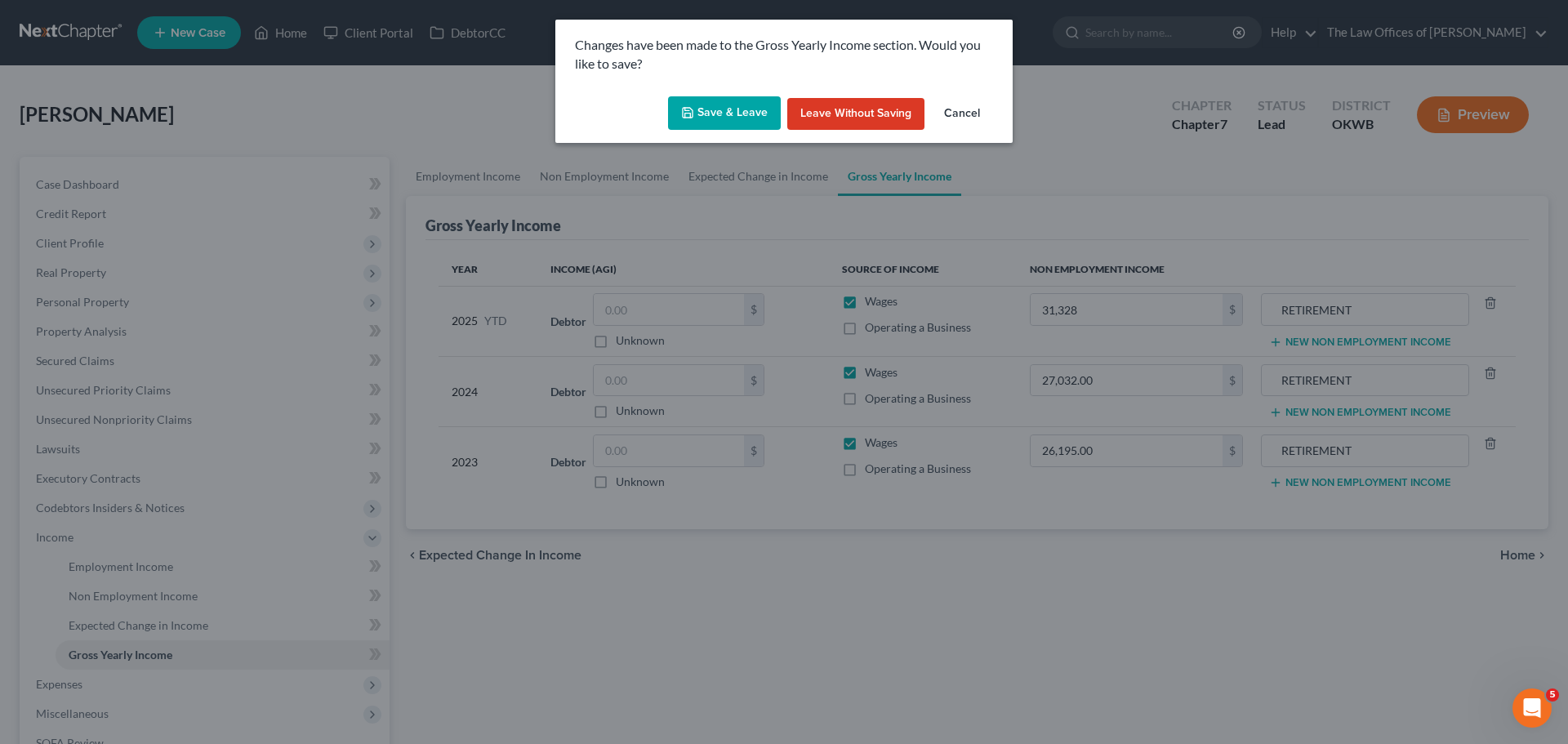
click at [694, 111] on icon "button" at bounding box center [687, 112] width 13 height 13
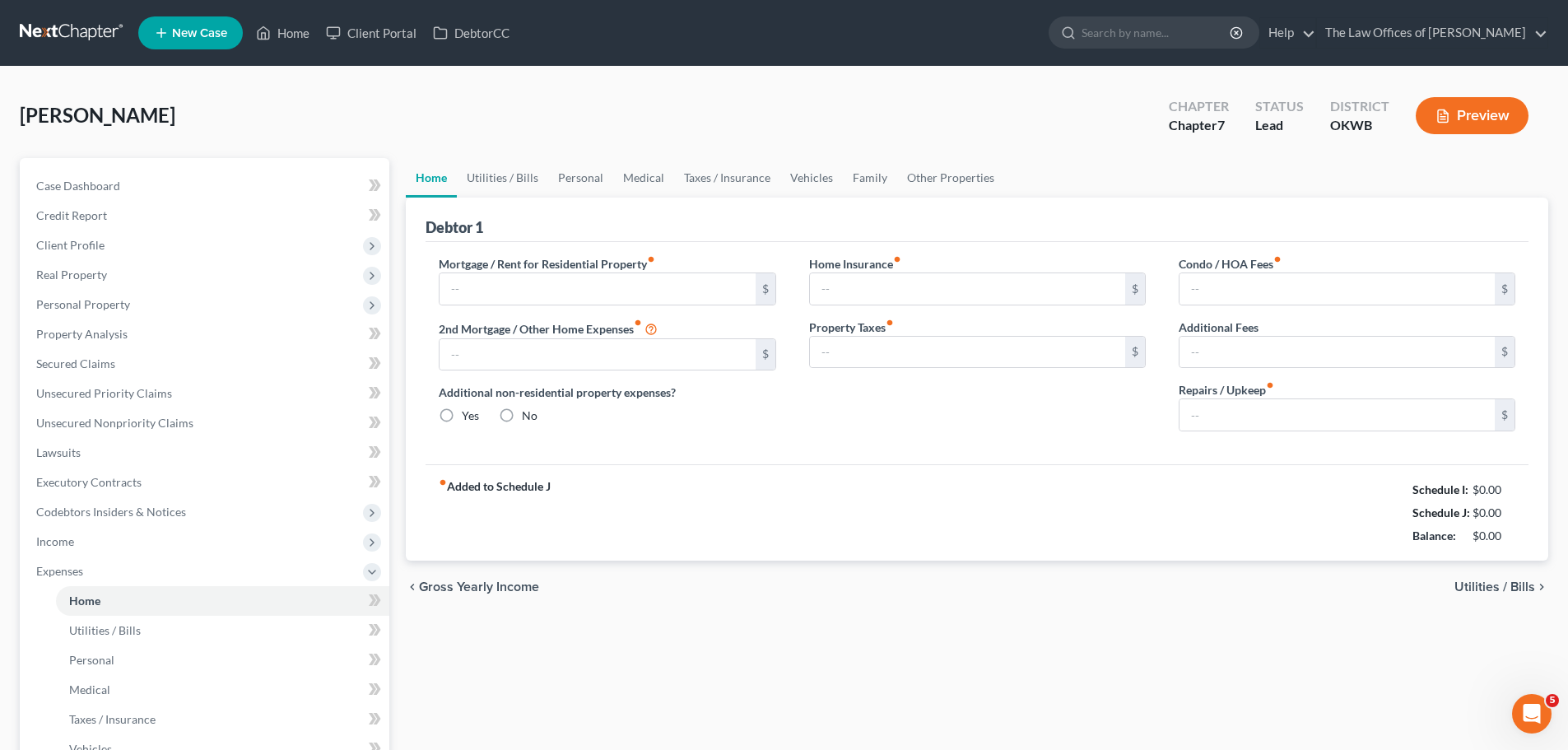
type input "1,100.00"
type input "0.00"
radio input "true"
type input "0.00"
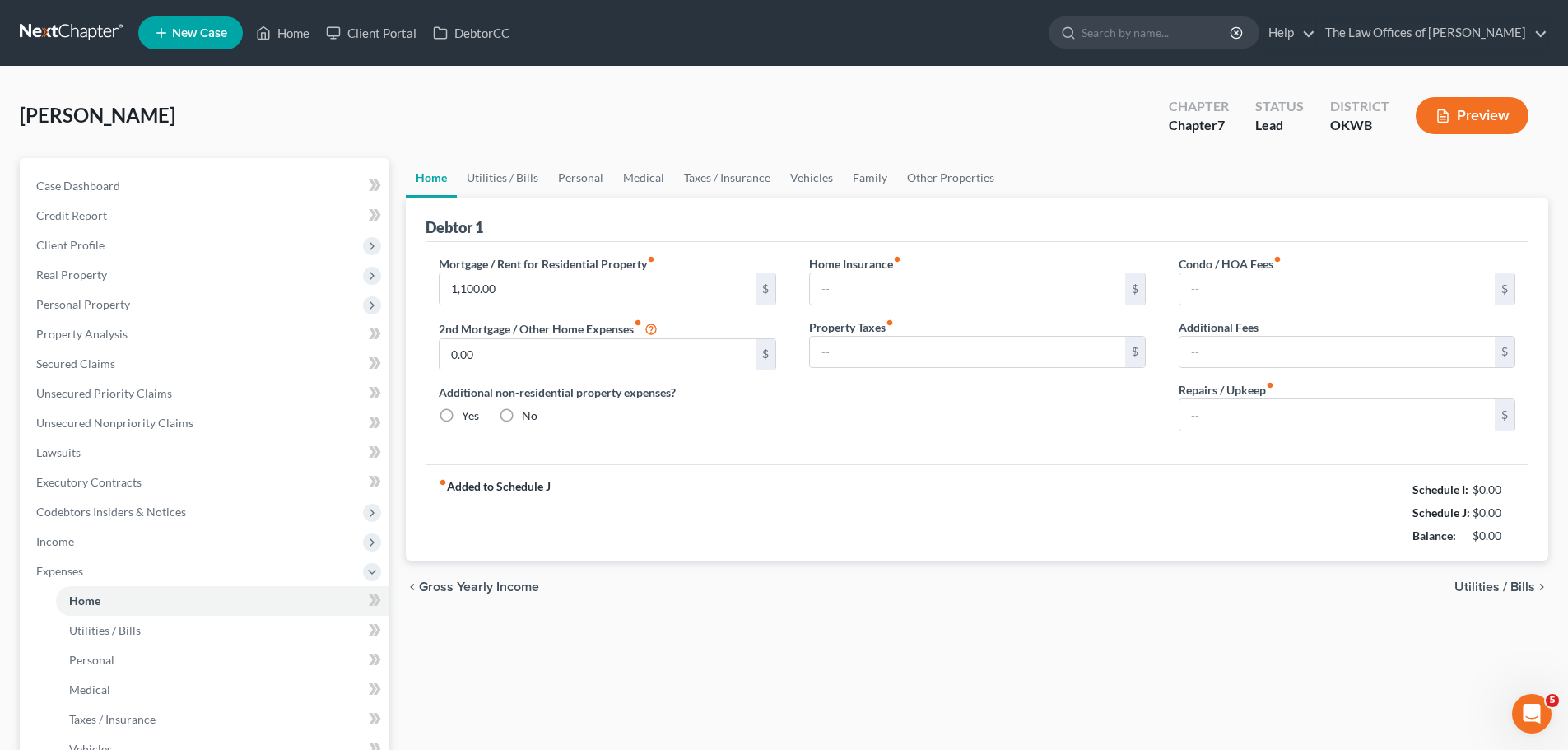
type input "0.00"
type input "340.00"
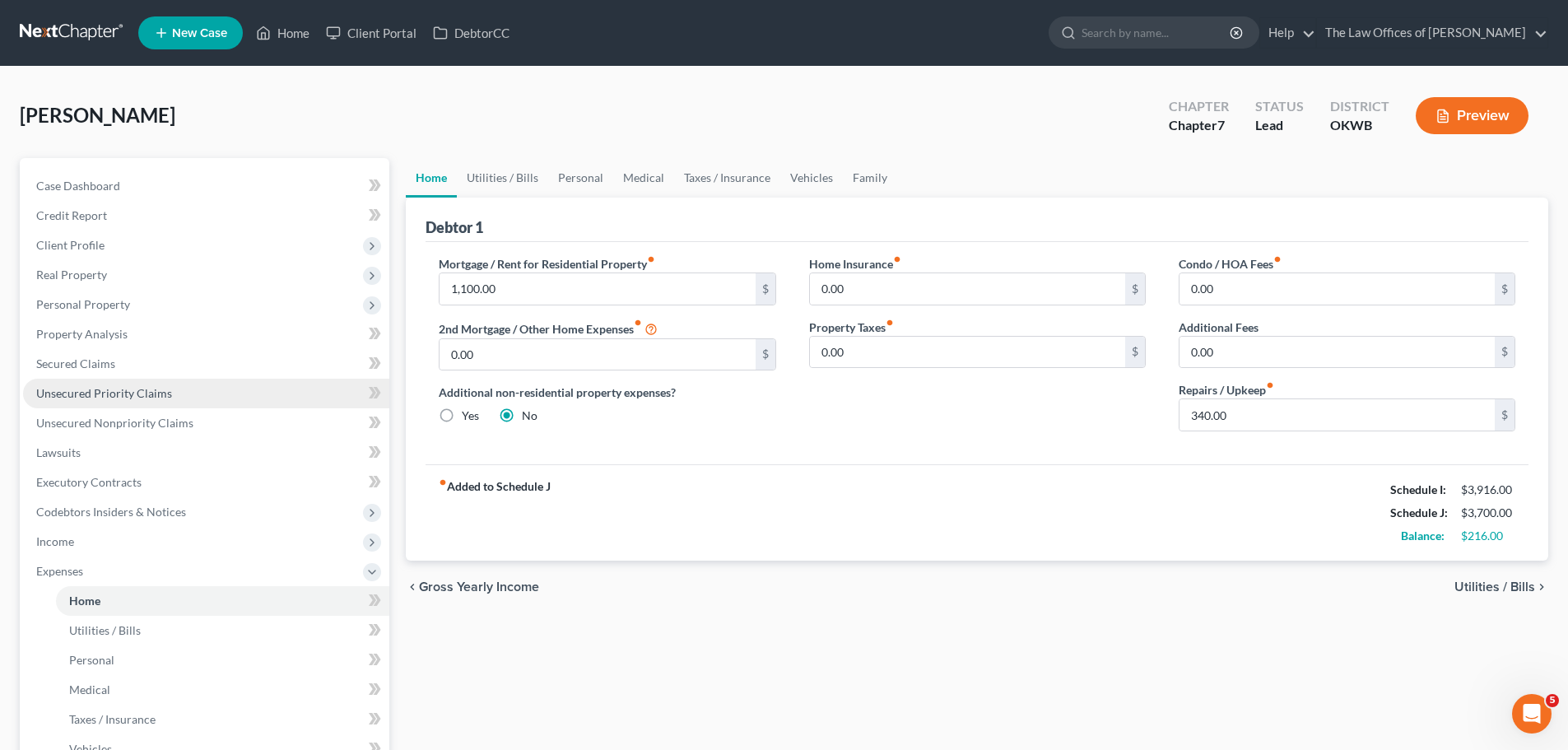
click at [135, 398] on span "Unsecured Priority Claims" at bounding box center [104, 392] width 135 height 14
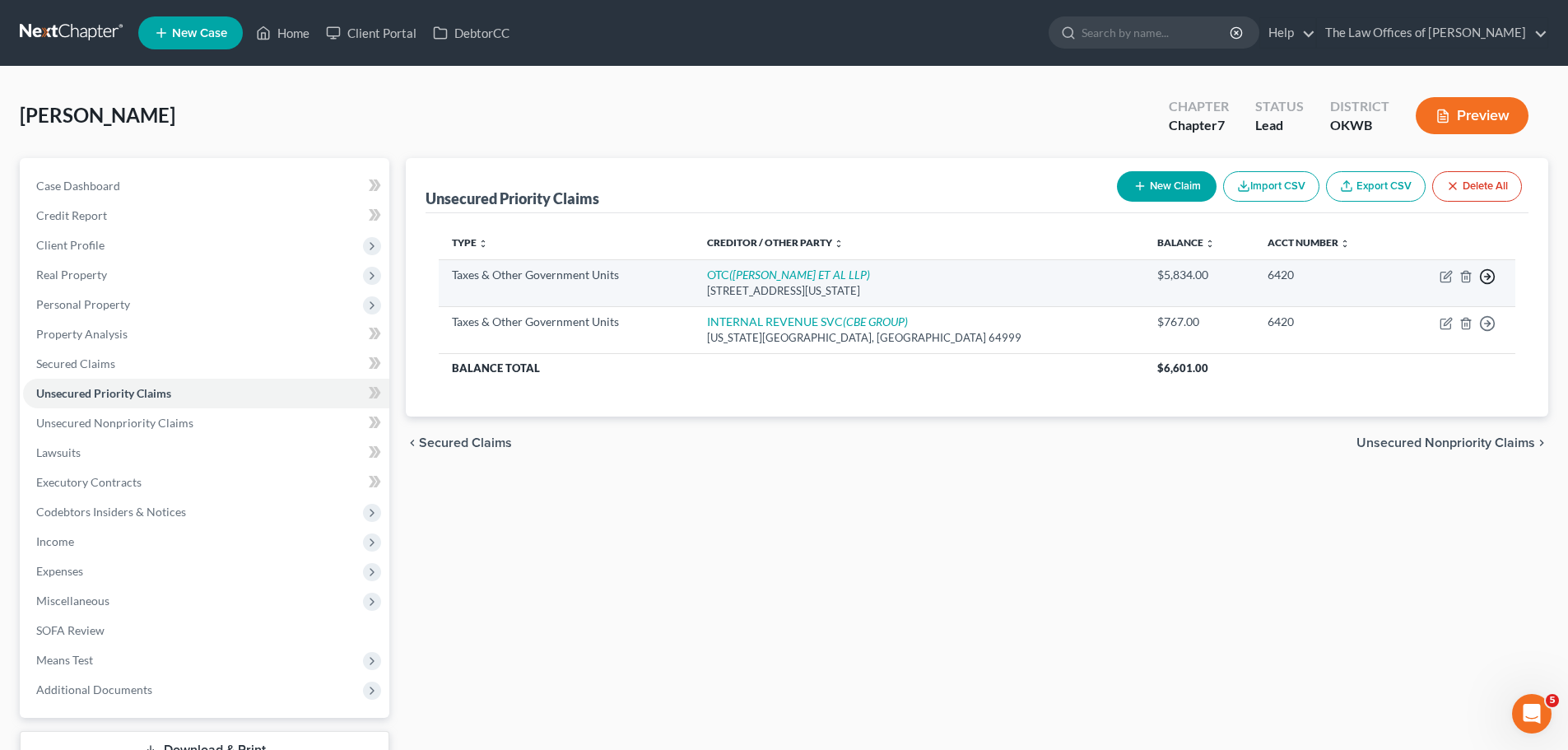
click at [1484, 277] on icon "button" at bounding box center [1488, 277] width 16 height 16
click at [1402, 312] on link "Move to F" at bounding box center [1413, 316] width 137 height 28
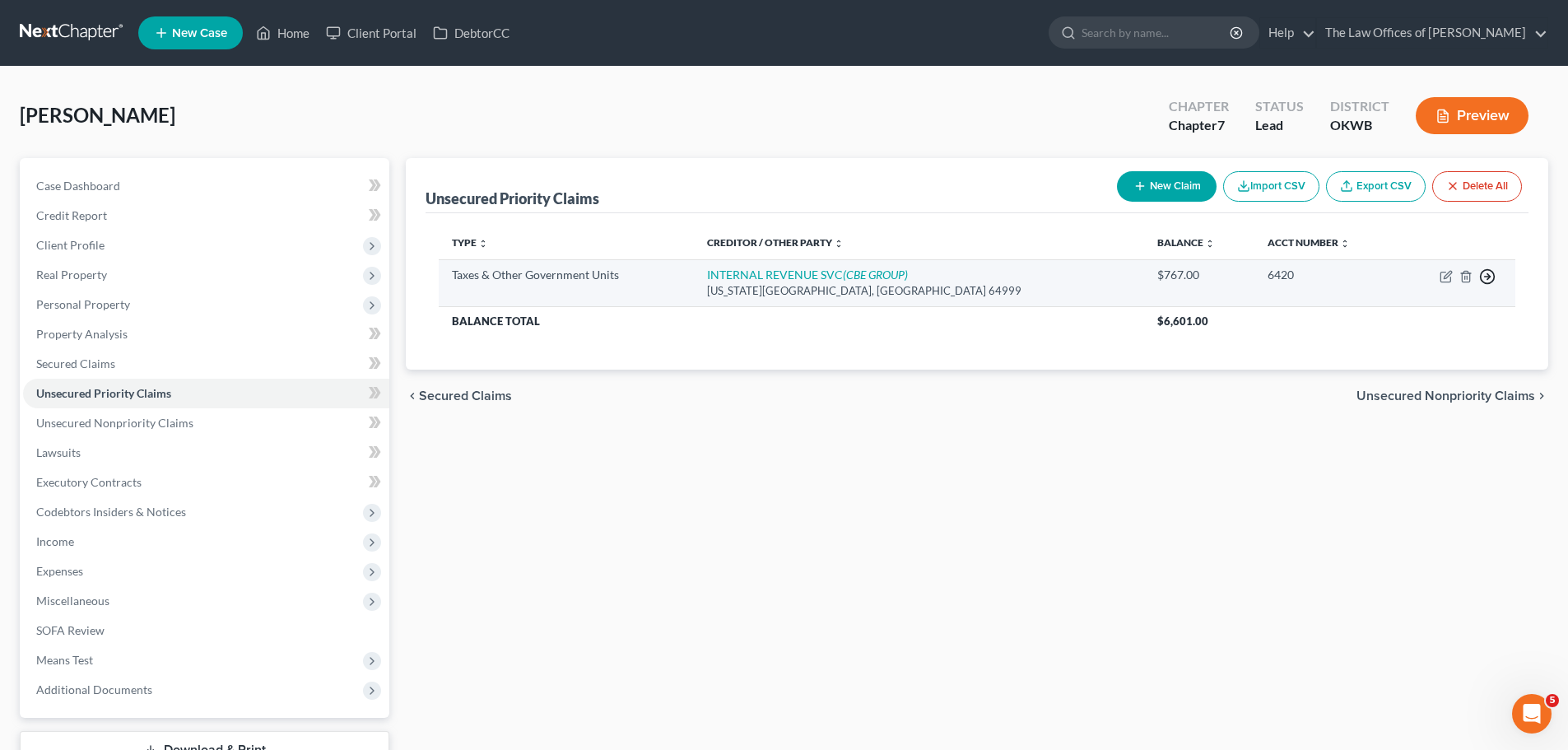
click at [1487, 282] on icon "button" at bounding box center [1488, 277] width 16 height 16
click at [1434, 314] on link "Move to F" at bounding box center [1413, 316] width 137 height 28
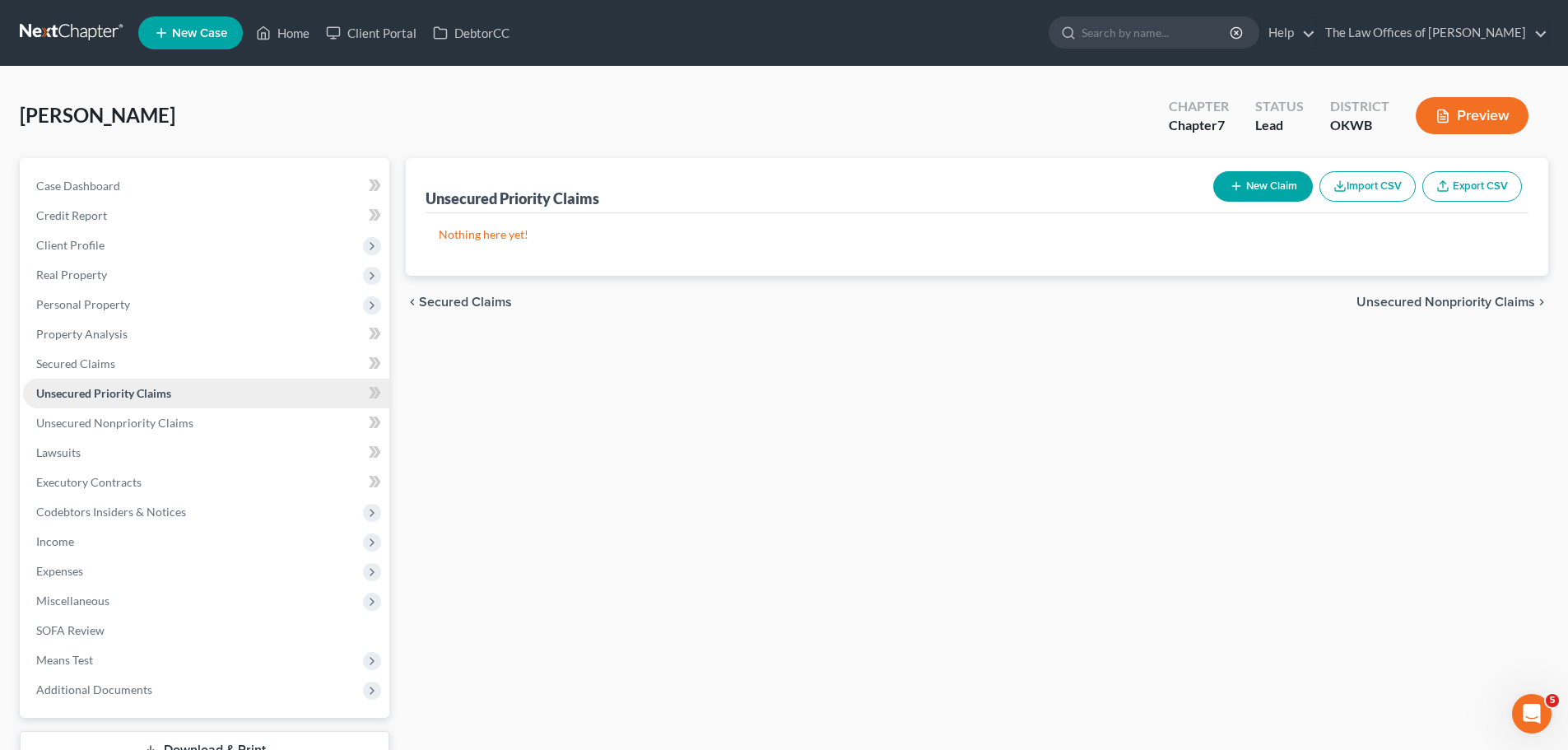
scroll to position [126, 0]
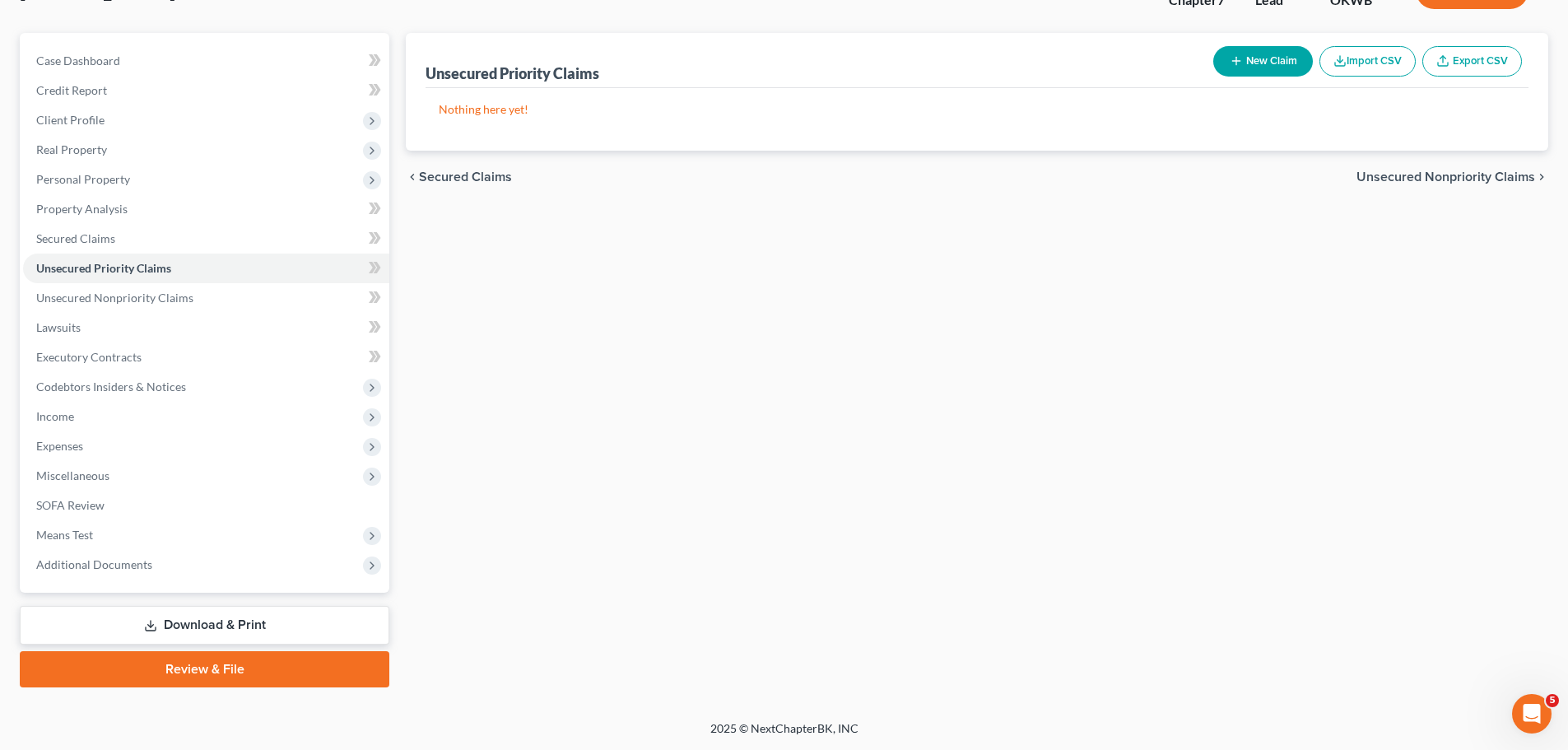
click at [243, 667] on link "Review & File" at bounding box center [204, 670] width 369 height 36
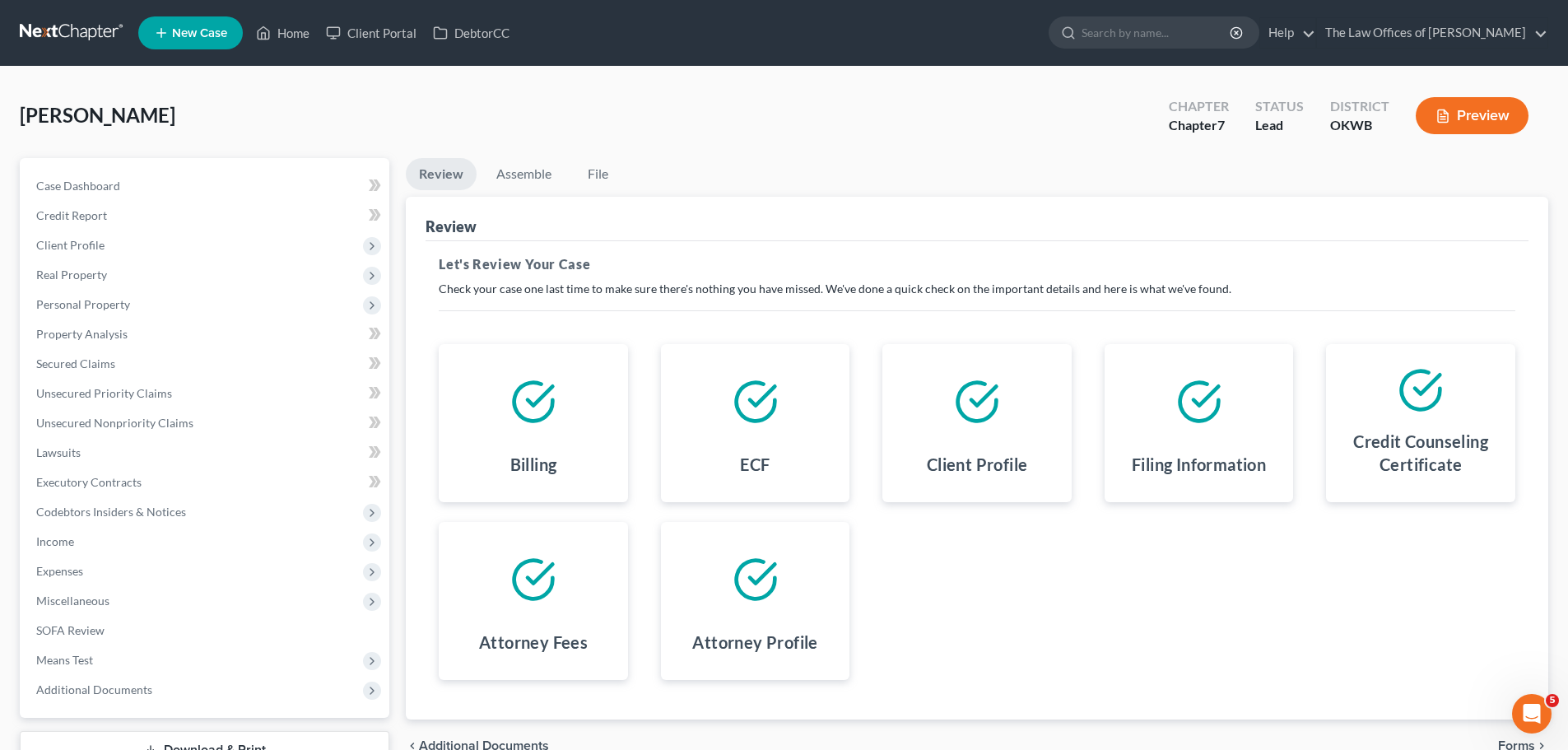
scroll to position [126, 0]
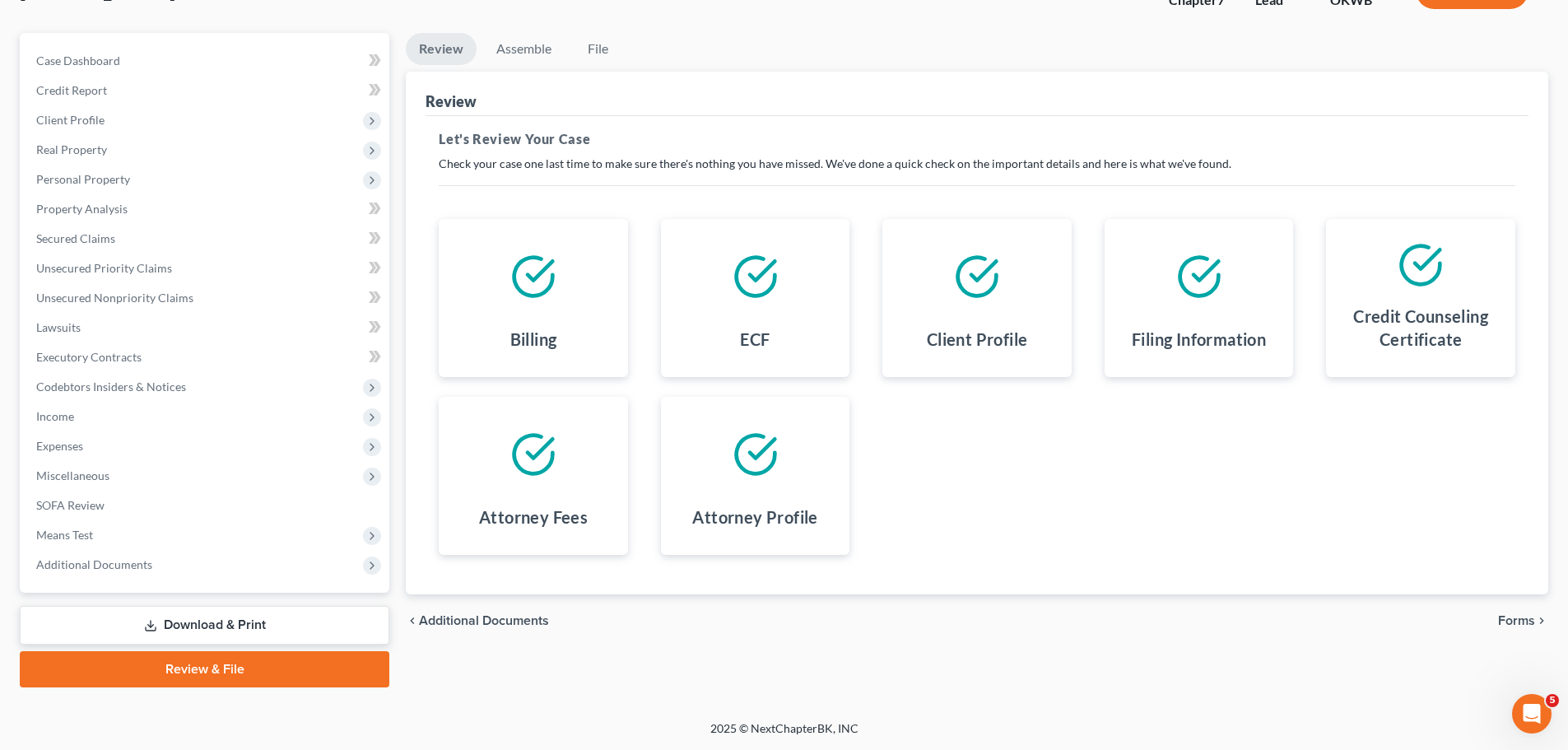
click at [1510, 616] on span "Forms" at bounding box center [1517, 621] width 37 height 14
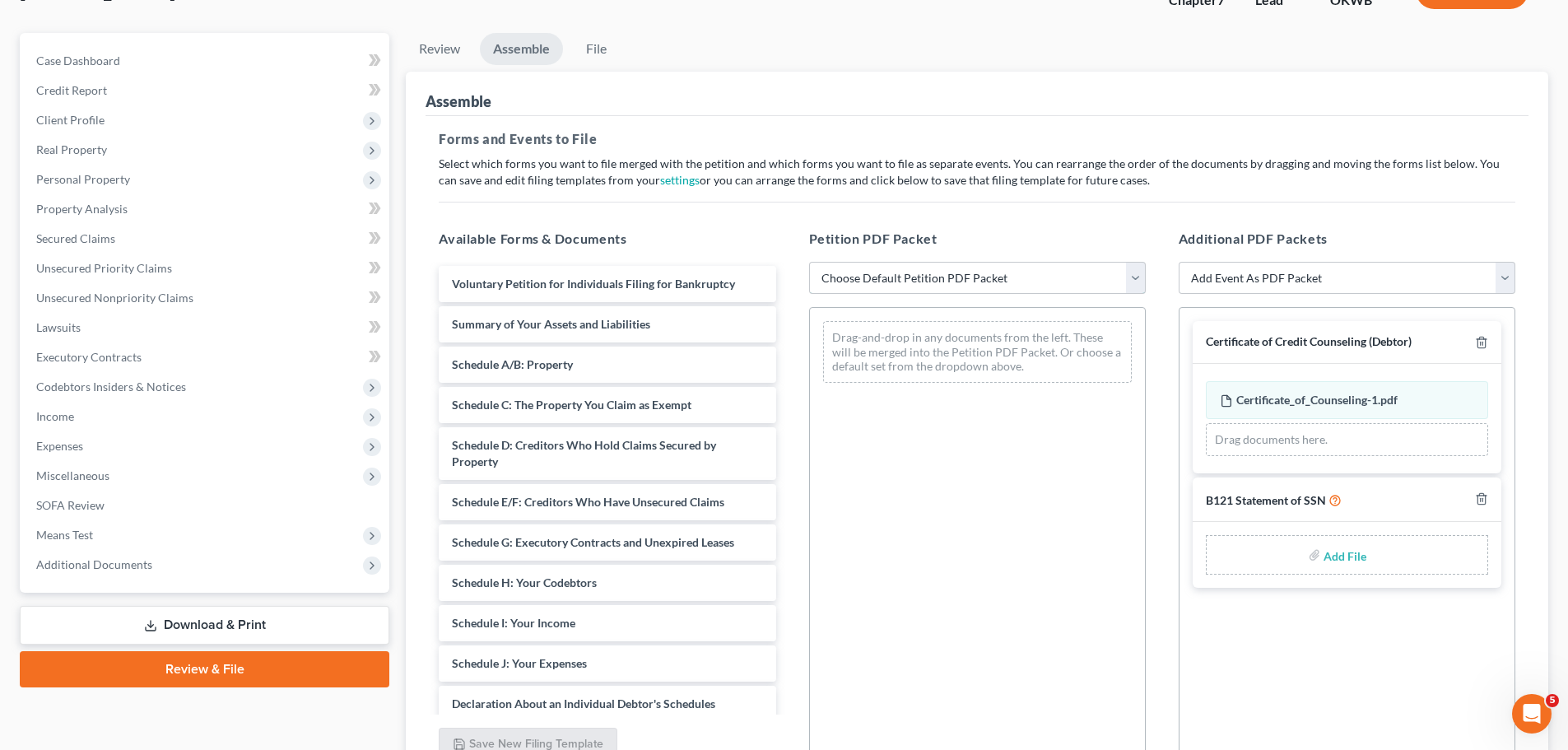
click at [897, 284] on select "Choose Default Petition PDF Packet Complete Bankruptcy Petition (all forms and …" at bounding box center [977, 278] width 337 height 33
select select "0"
click at [809, 262] on select "Choose Default Petition PDF Packet Complete Bankruptcy Petition (all forms and …" at bounding box center [977, 278] width 337 height 33
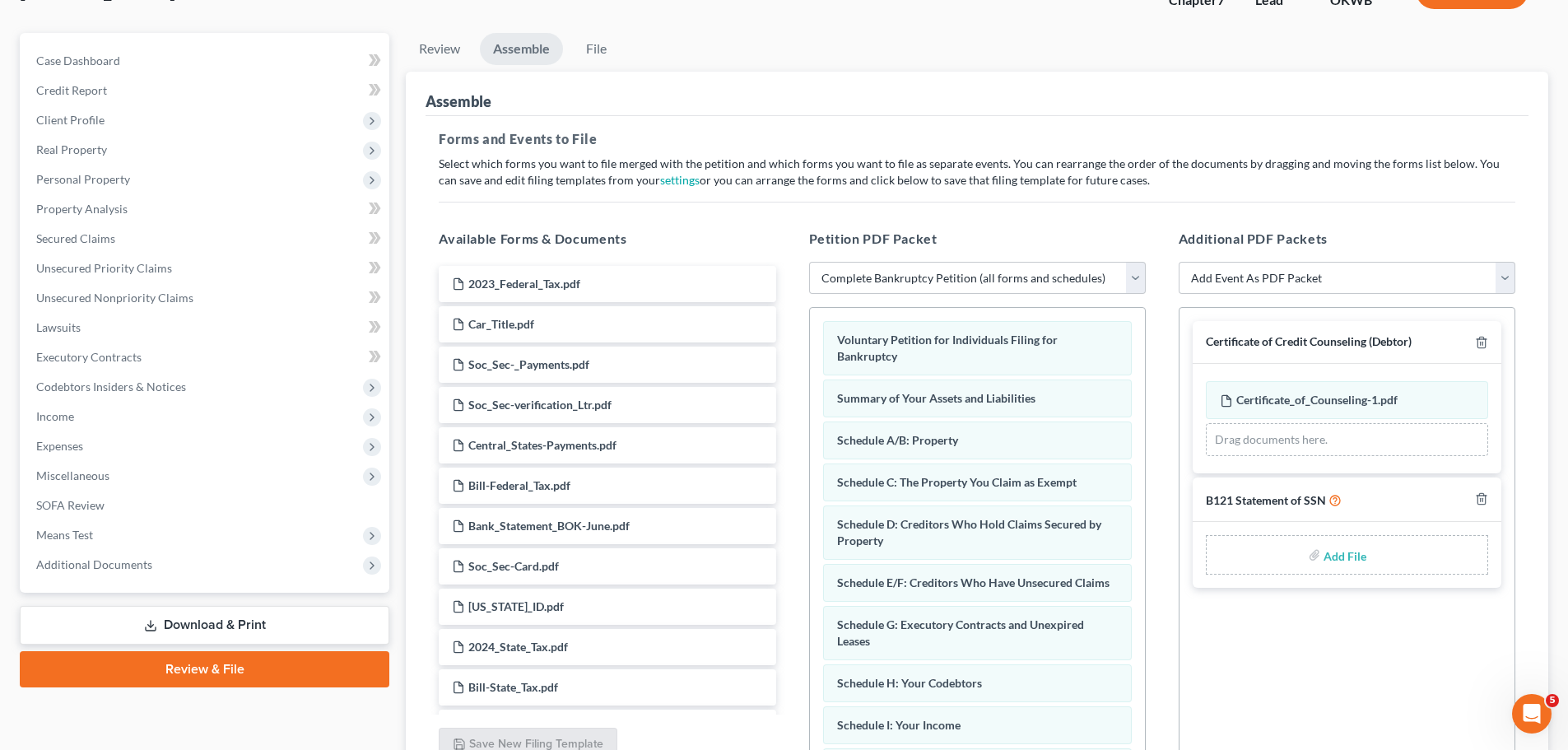
click at [1358, 557] on input "file" at bounding box center [1344, 555] width 40 height 30
type input "C:\fakepath\SSNSTATEMENT.pdf"
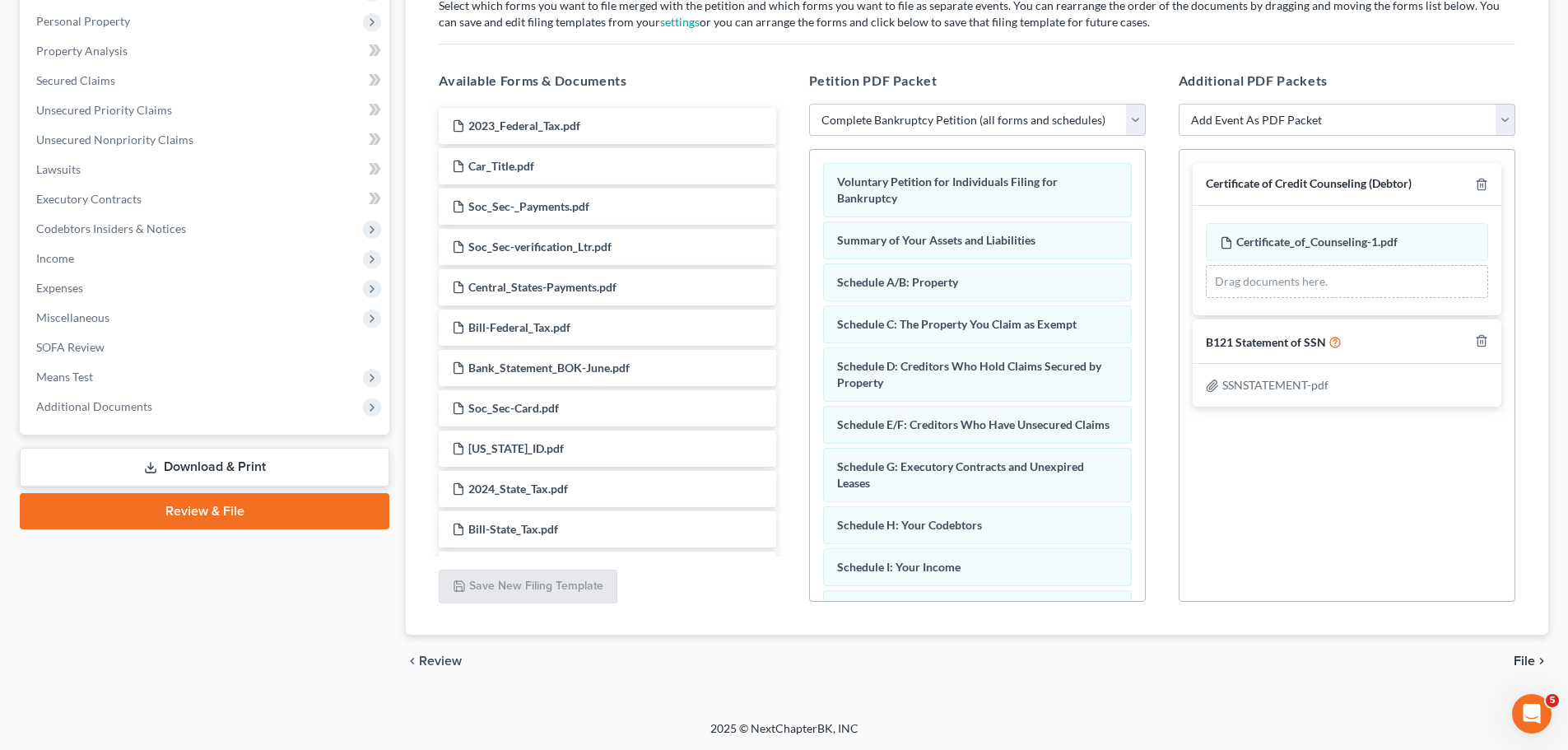
click at [1519, 658] on span "File" at bounding box center [1525, 661] width 22 height 14
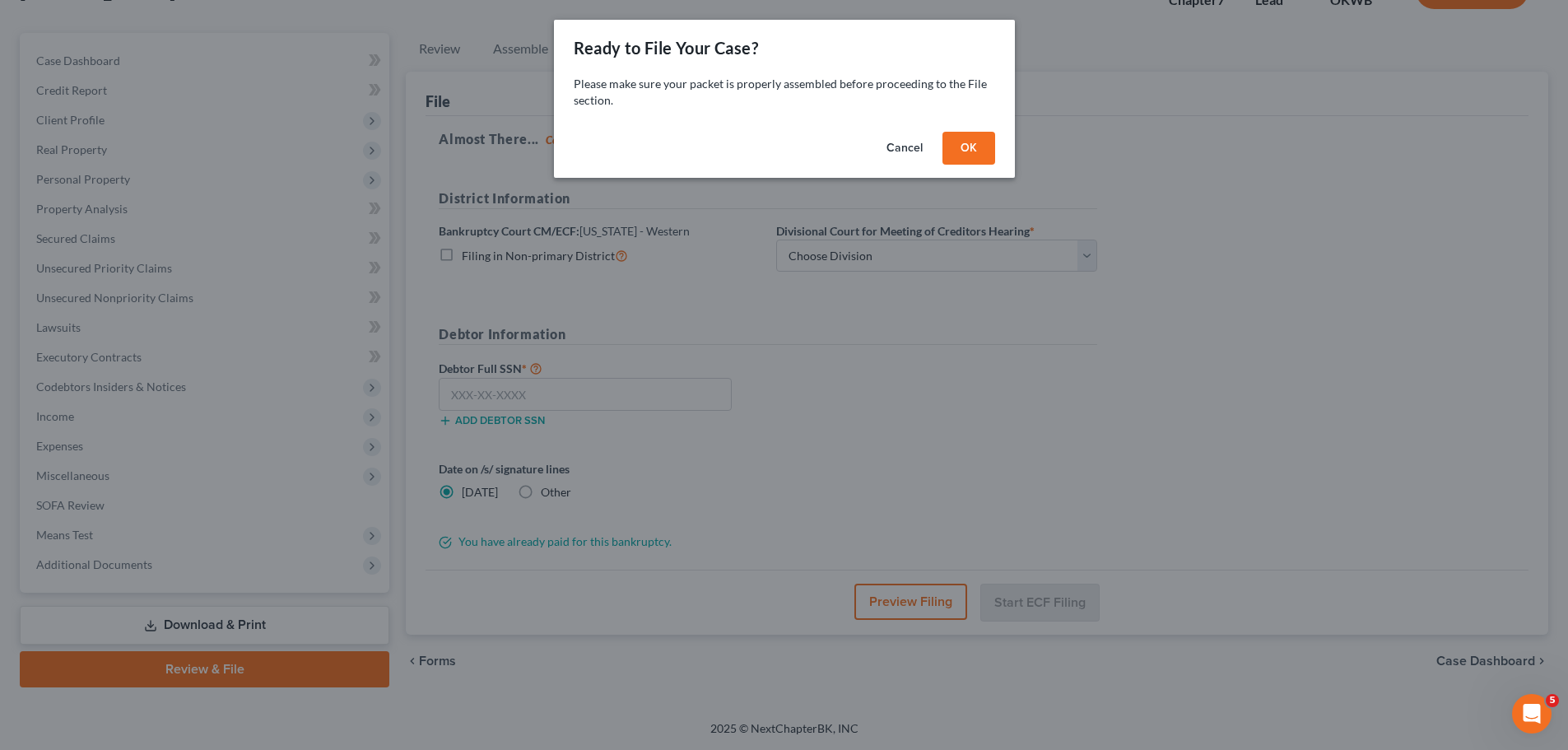
scroll to position [126, 0]
click at [971, 136] on button "OK" at bounding box center [975, 148] width 52 height 33
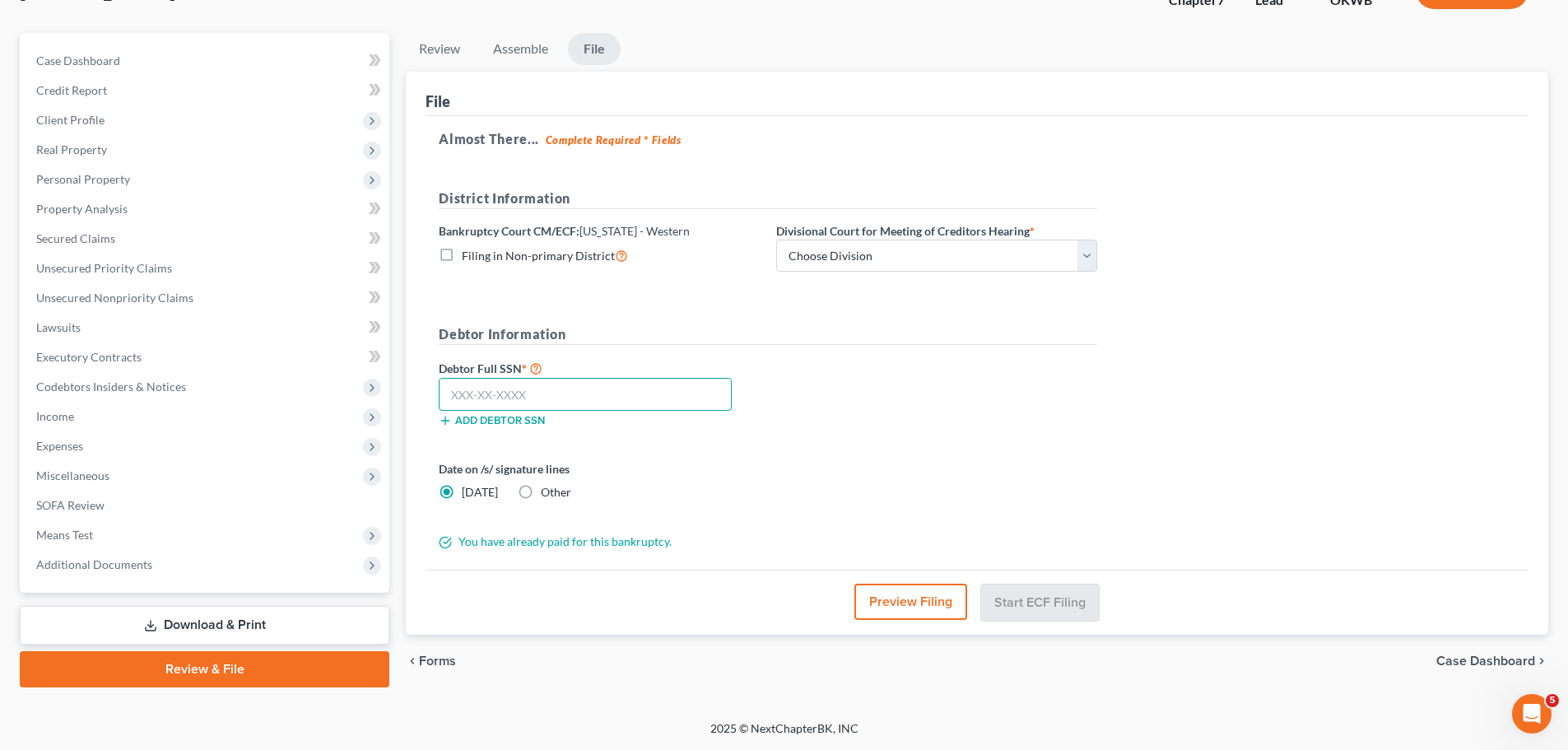
click at [554, 401] on input "text" at bounding box center [585, 394] width 293 height 33
type input "443-56-6420"
click at [826, 250] on select "Choose Division [US_STATE][GEOGRAPHIC_DATA]" at bounding box center [937, 256] width 321 height 33
select select "0"
click at [777, 239] on select "Choose Division [US_STATE][GEOGRAPHIC_DATA]" at bounding box center [937, 256] width 321 height 33
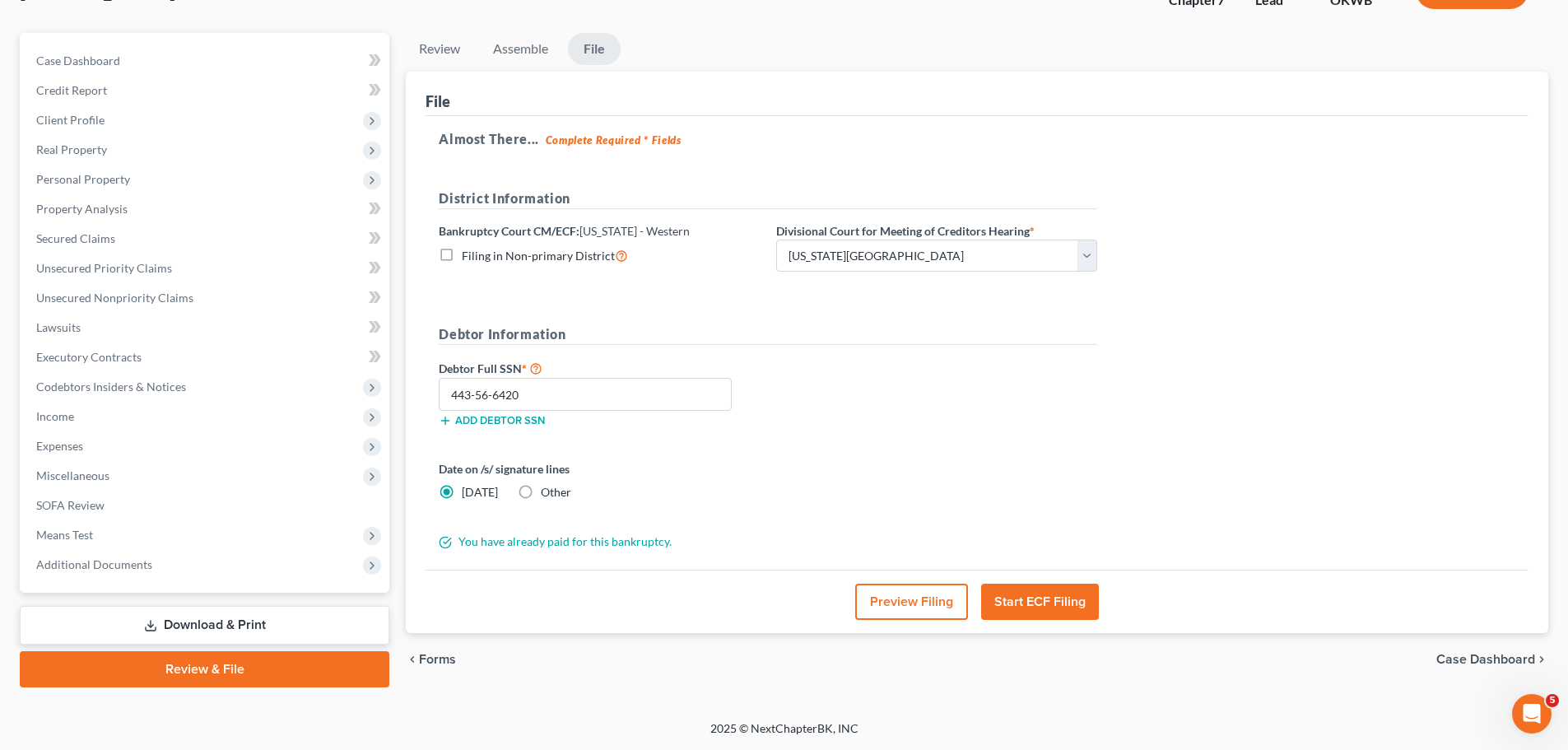
click at [1025, 609] on button "Start ECF Filing" at bounding box center [1041, 602] width 117 height 36
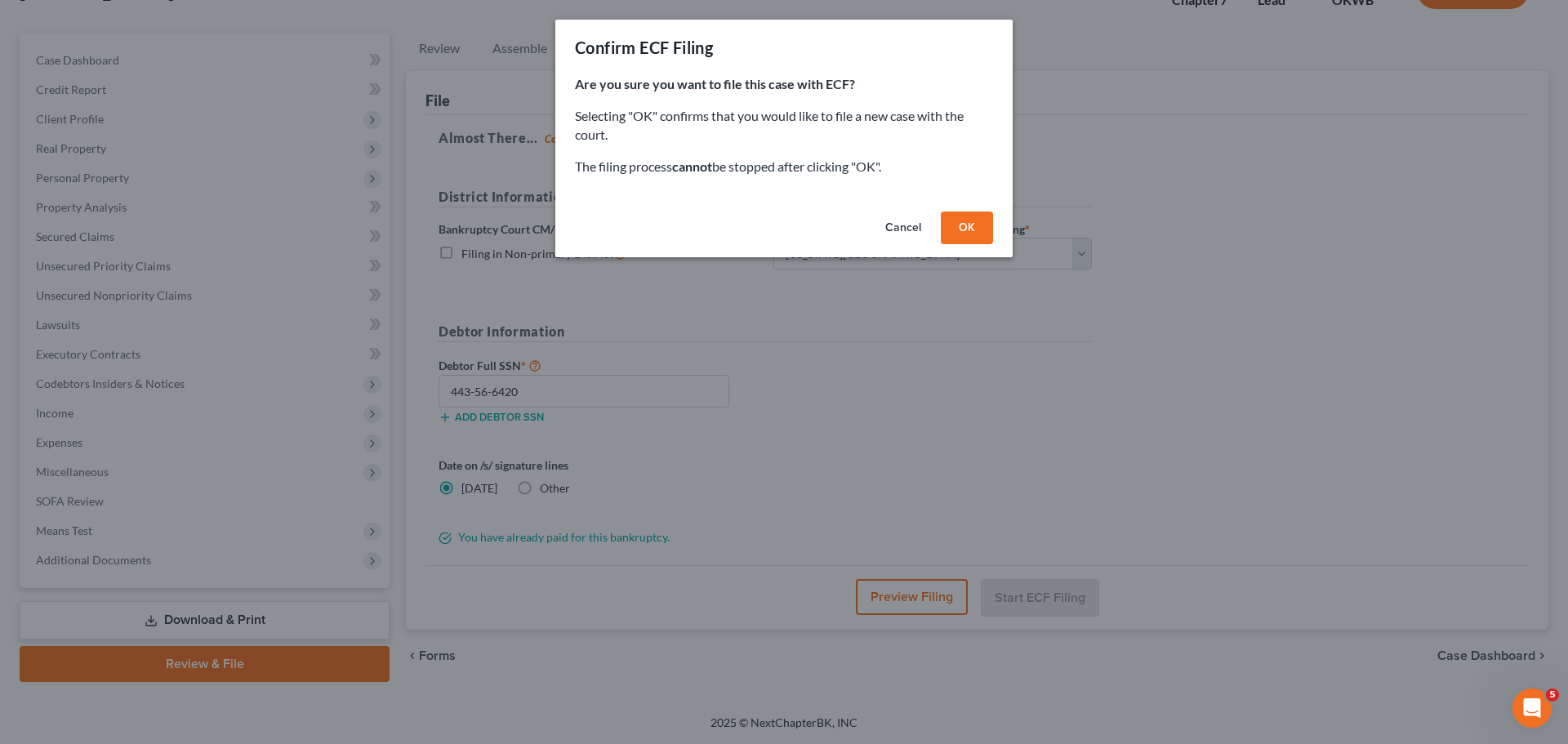
click at [973, 238] on button "OK" at bounding box center [967, 228] width 52 height 32
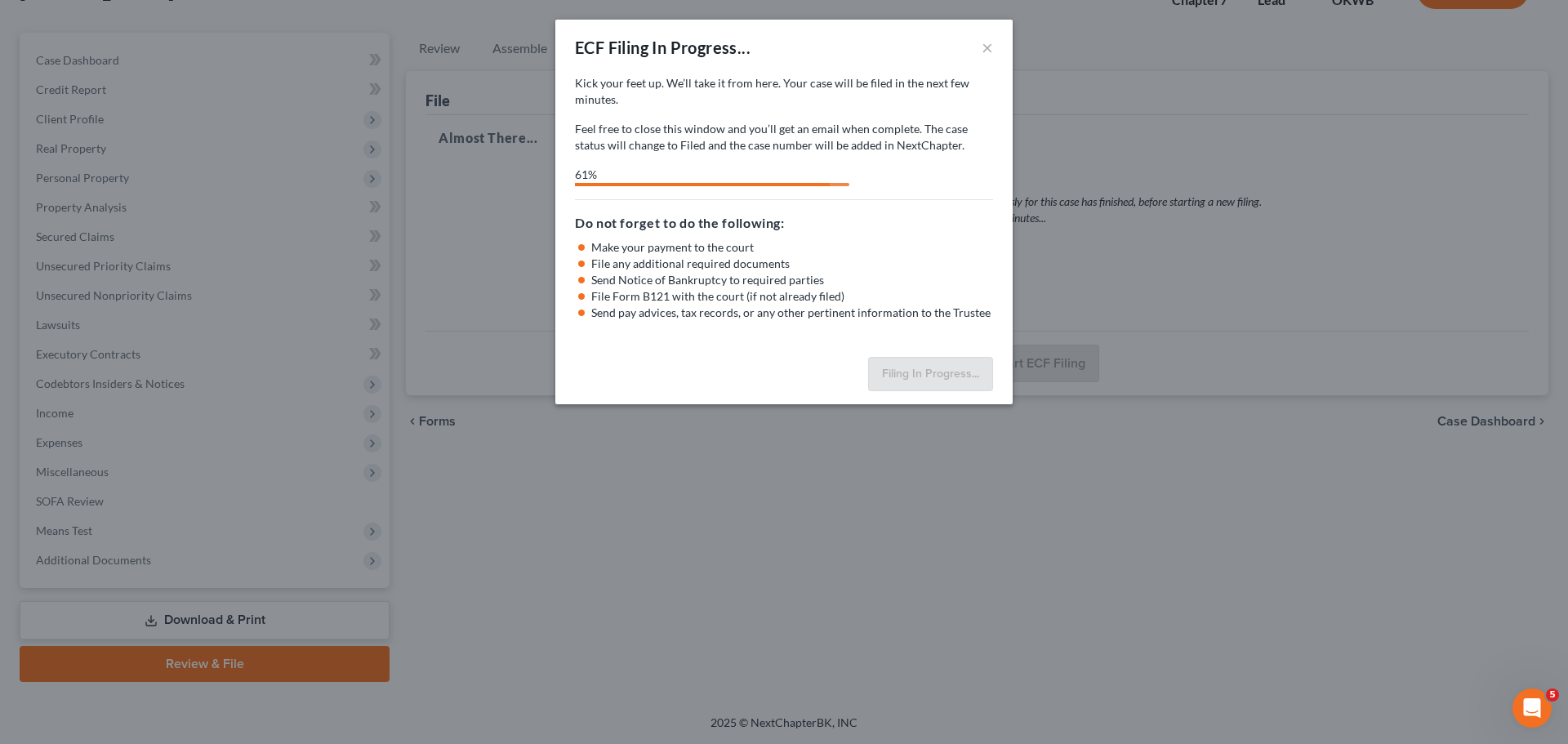
select select "0"
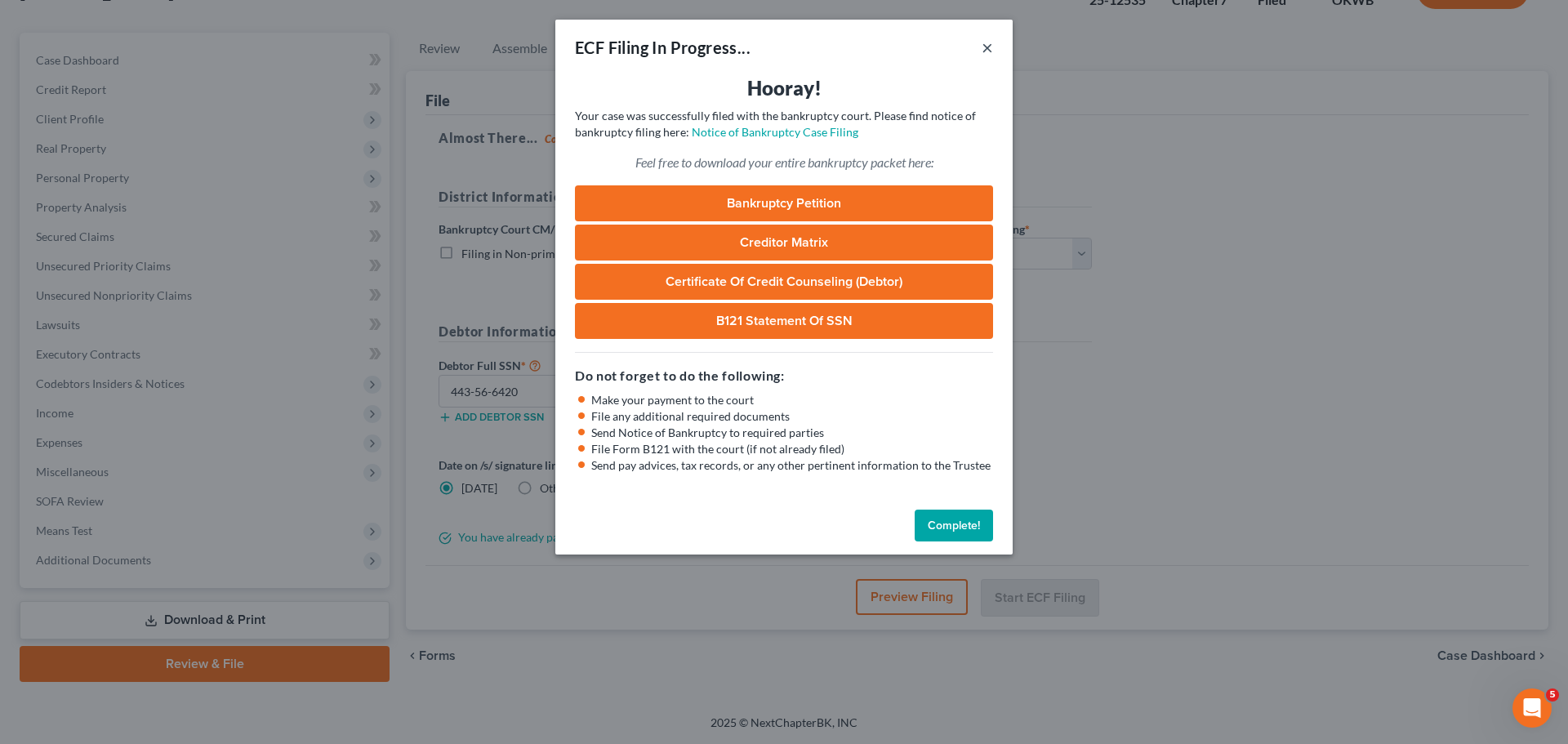
click at [984, 51] on button "×" at bounding box center [987, 48] width 12 height 20
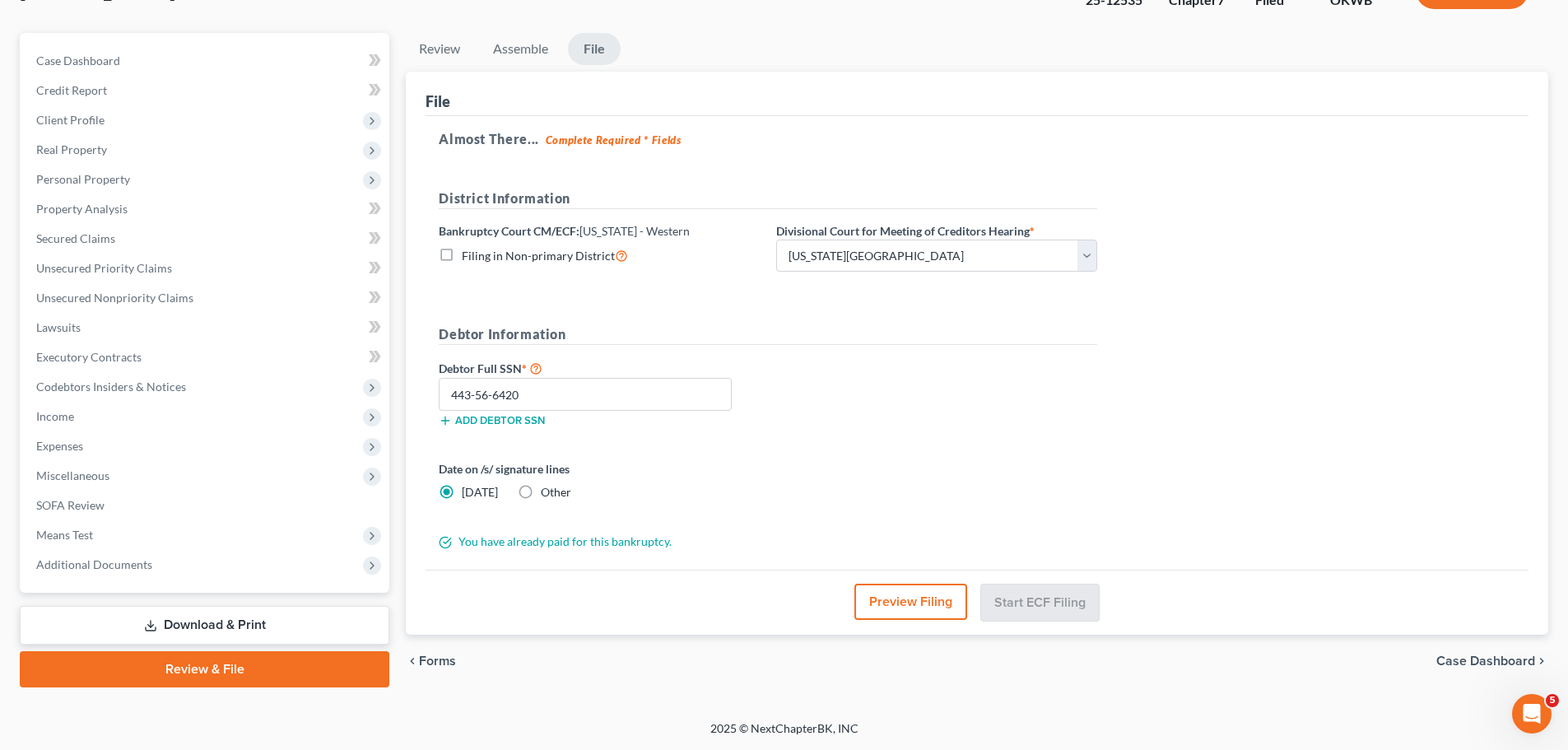
scroll to position [0, 0]
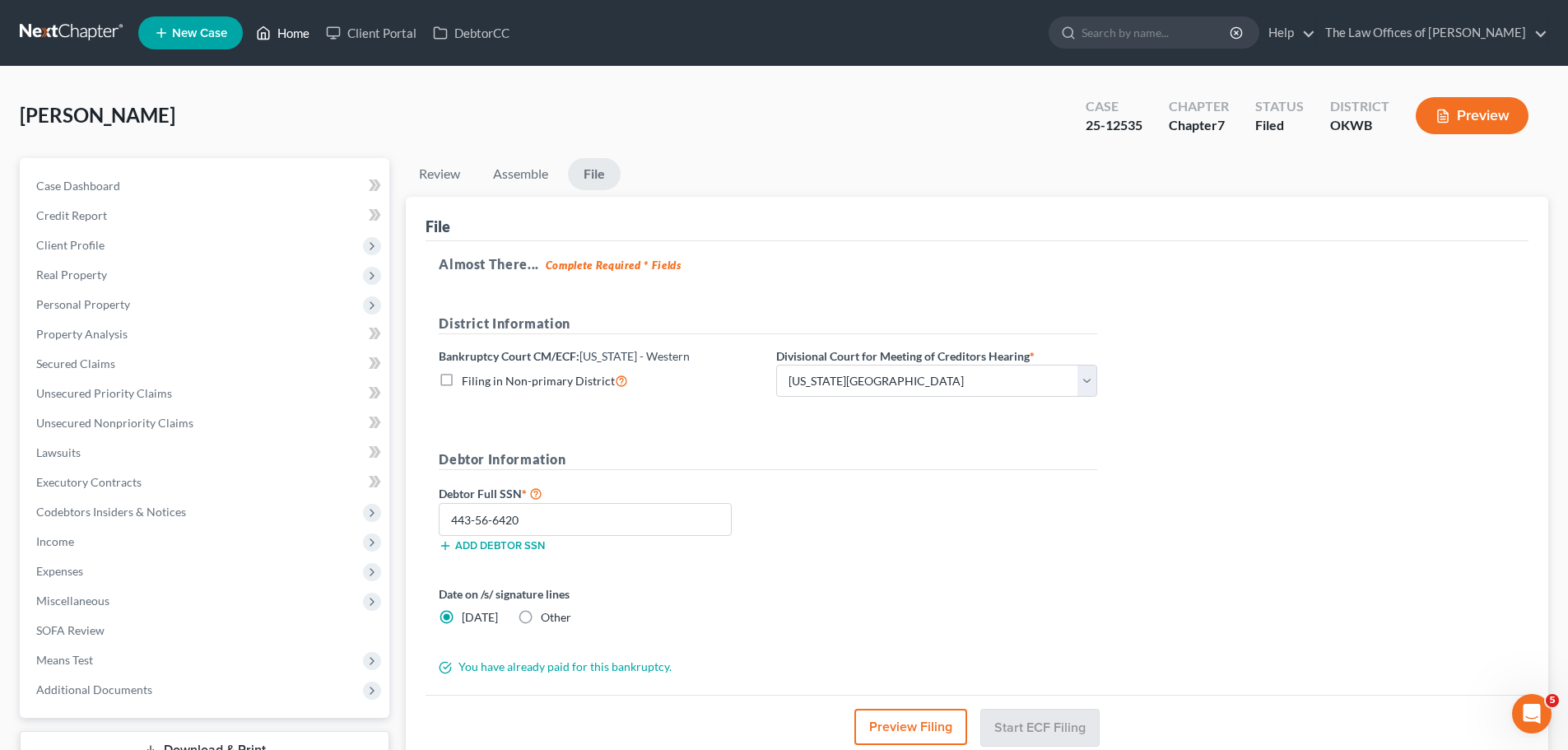
click at [285, 29] on link "Home" at bounding box center [282, 33] width 70 height 30
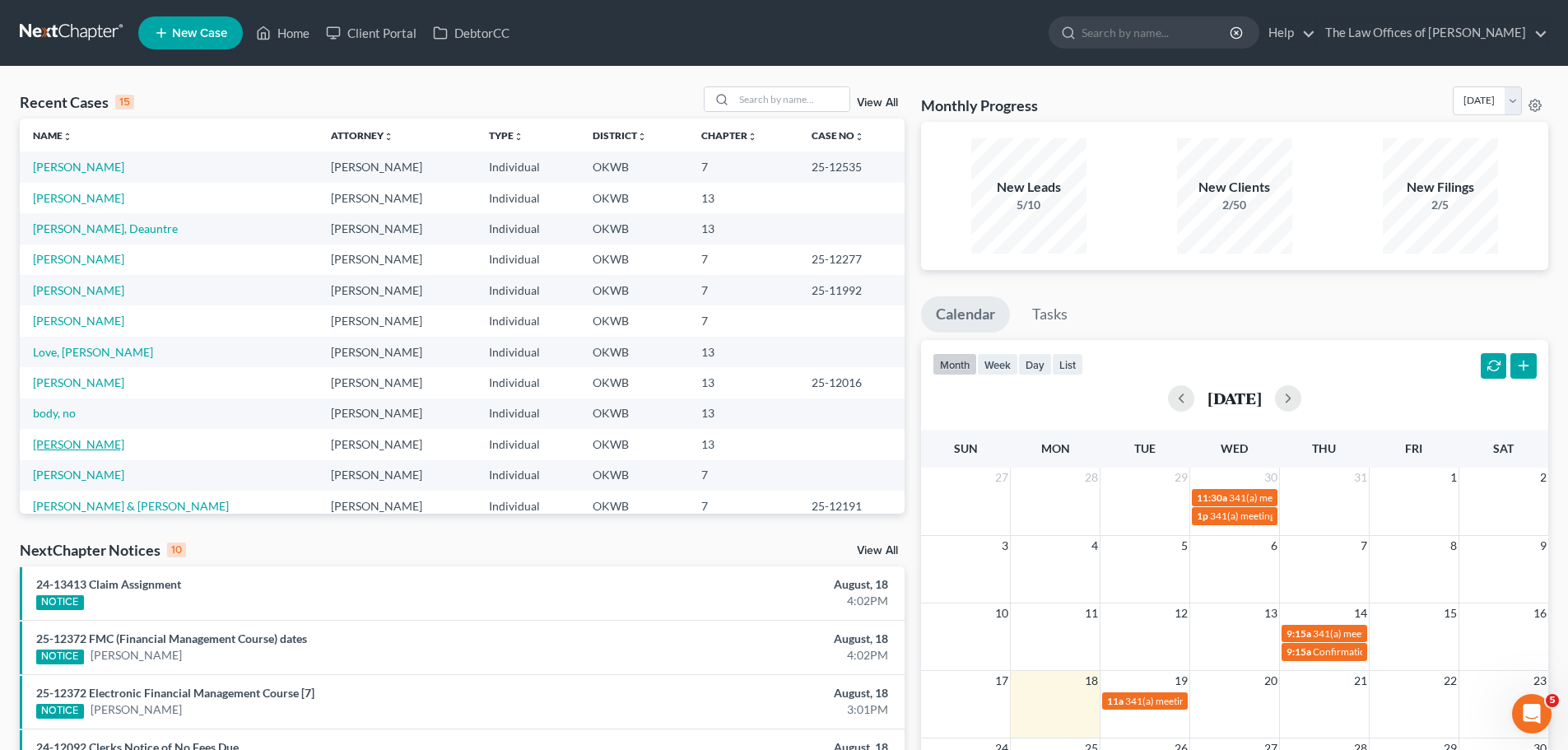
click at [70, 442] on link "[PERSON_NAME]" at bounding box center [78, 444] width 91 height 14
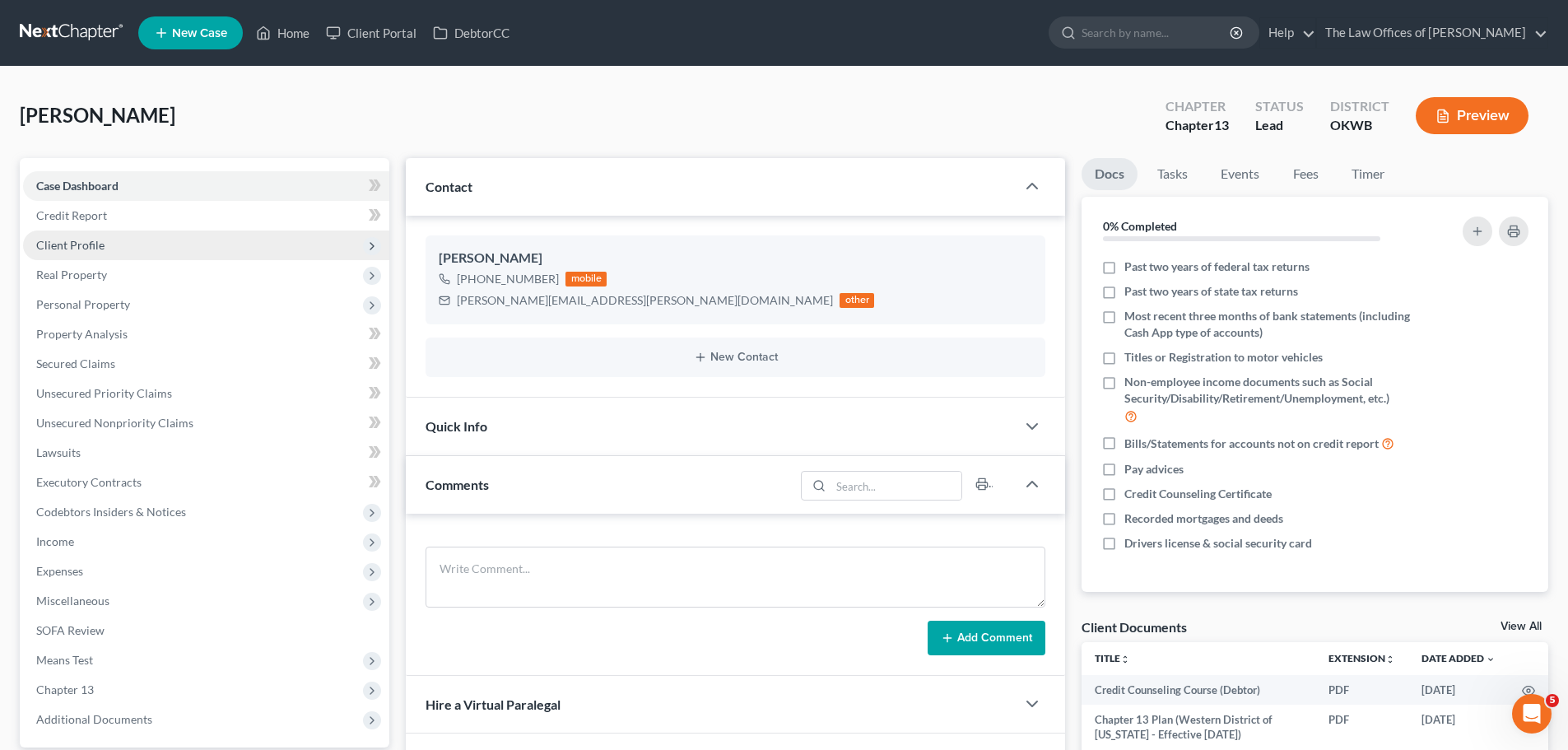
click at [142, 254] on span "Client Profile" at bounding box center [207, 245] width 367 height 30
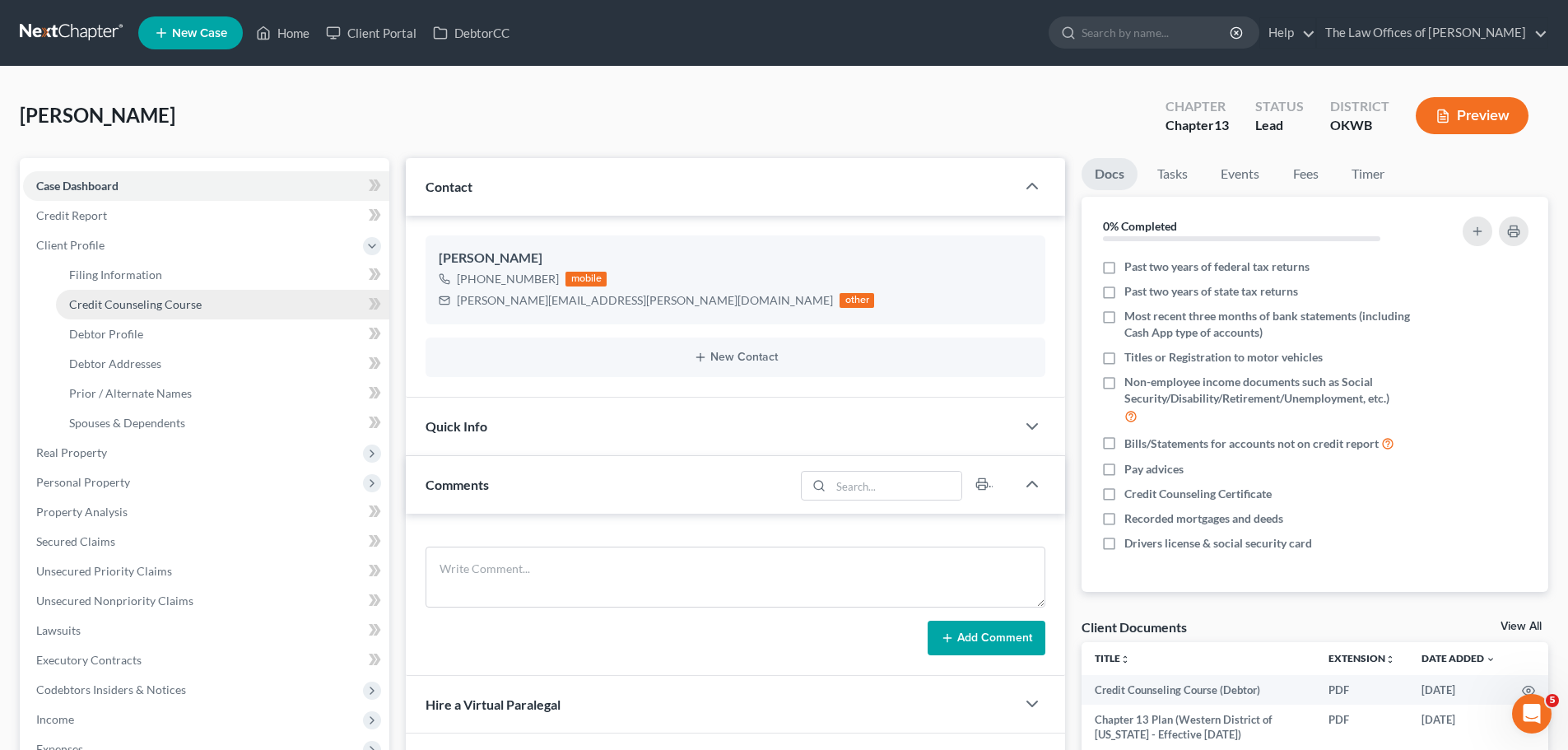
click at [162, 309] on span "Credit Counseling Course" at bounding box center [135, 304] width 133 height 14
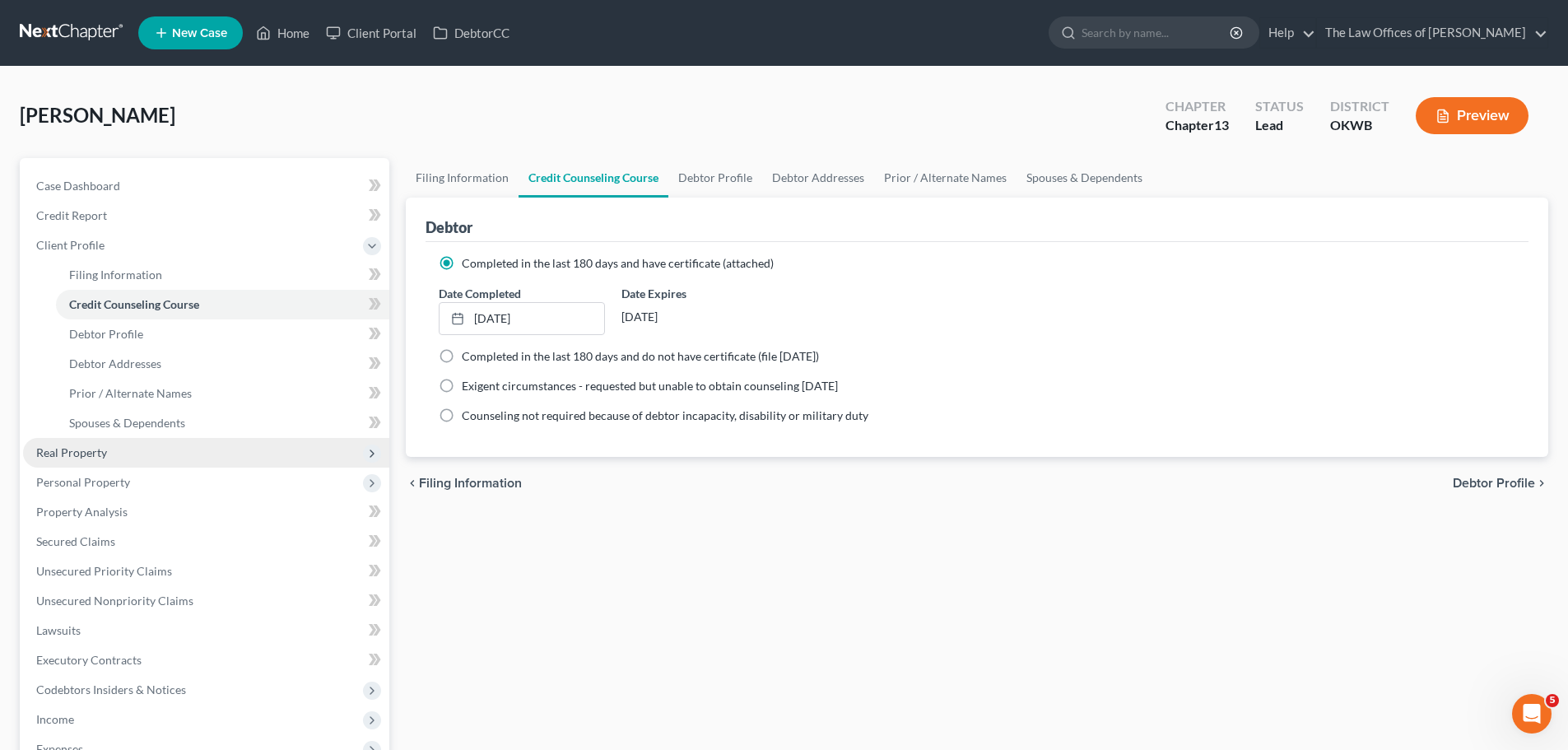
scroll to position [333, 0]
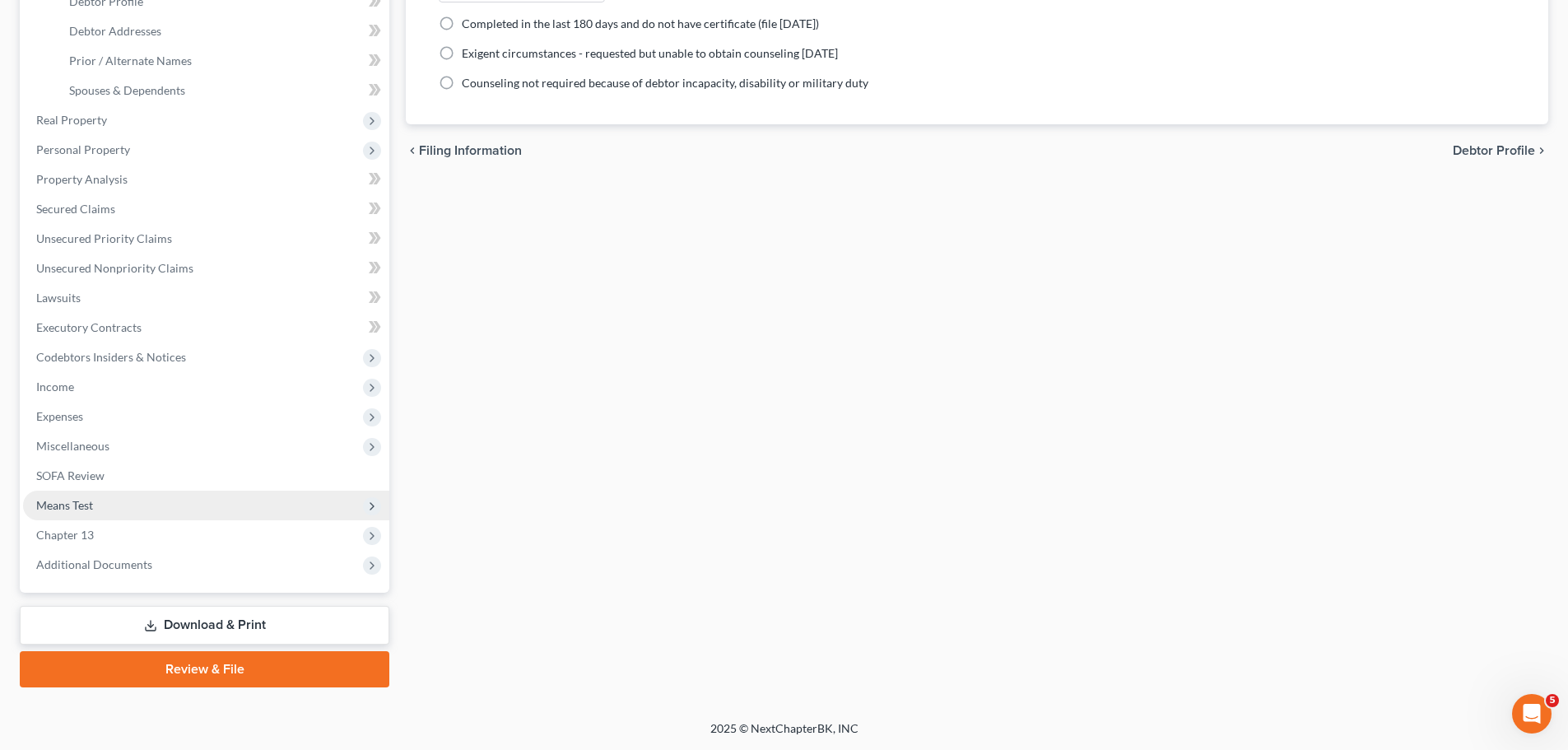
click at [142, 501] on span "Means Test" at bounding box center [207, 505] width 367 height 30
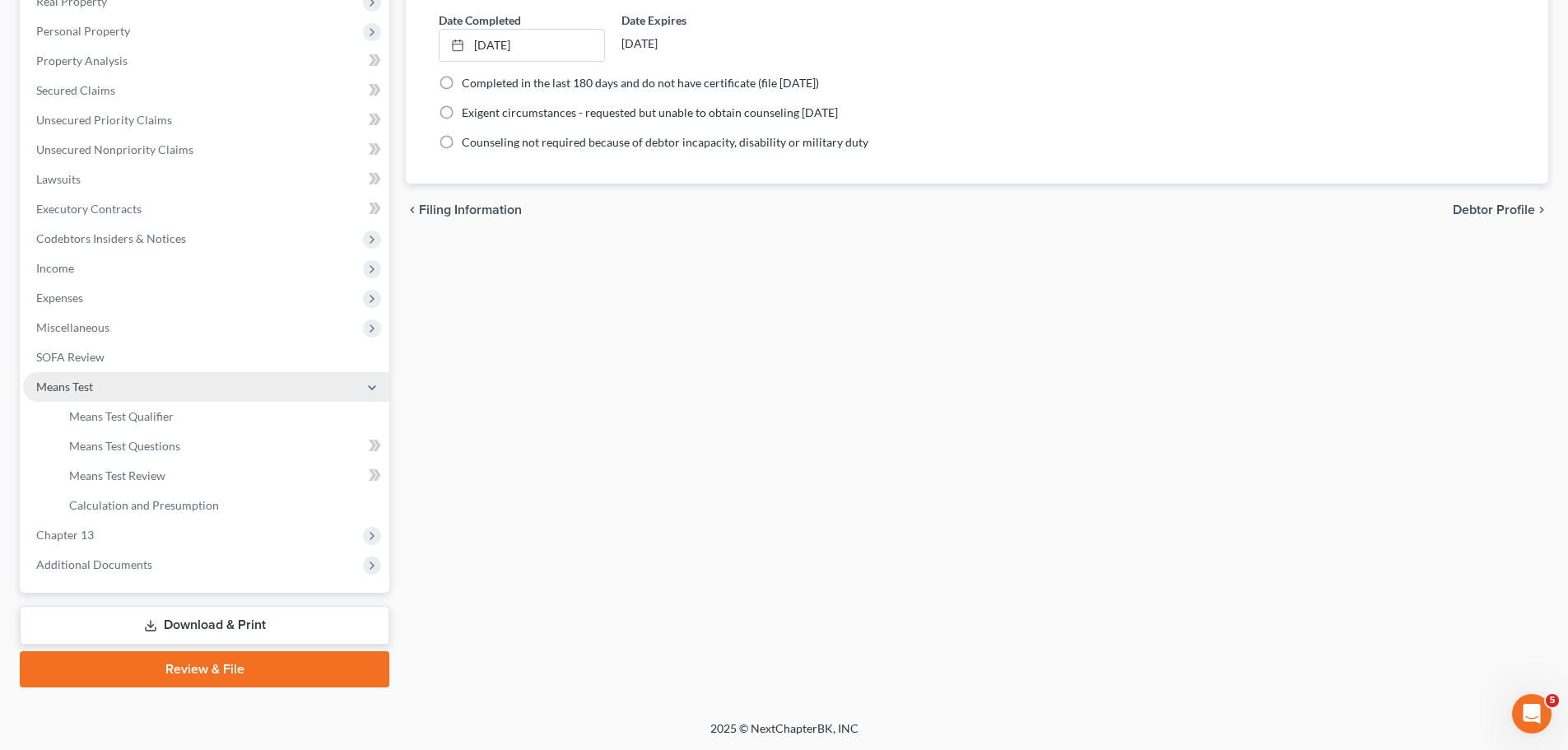
scroll to position [274, 0]
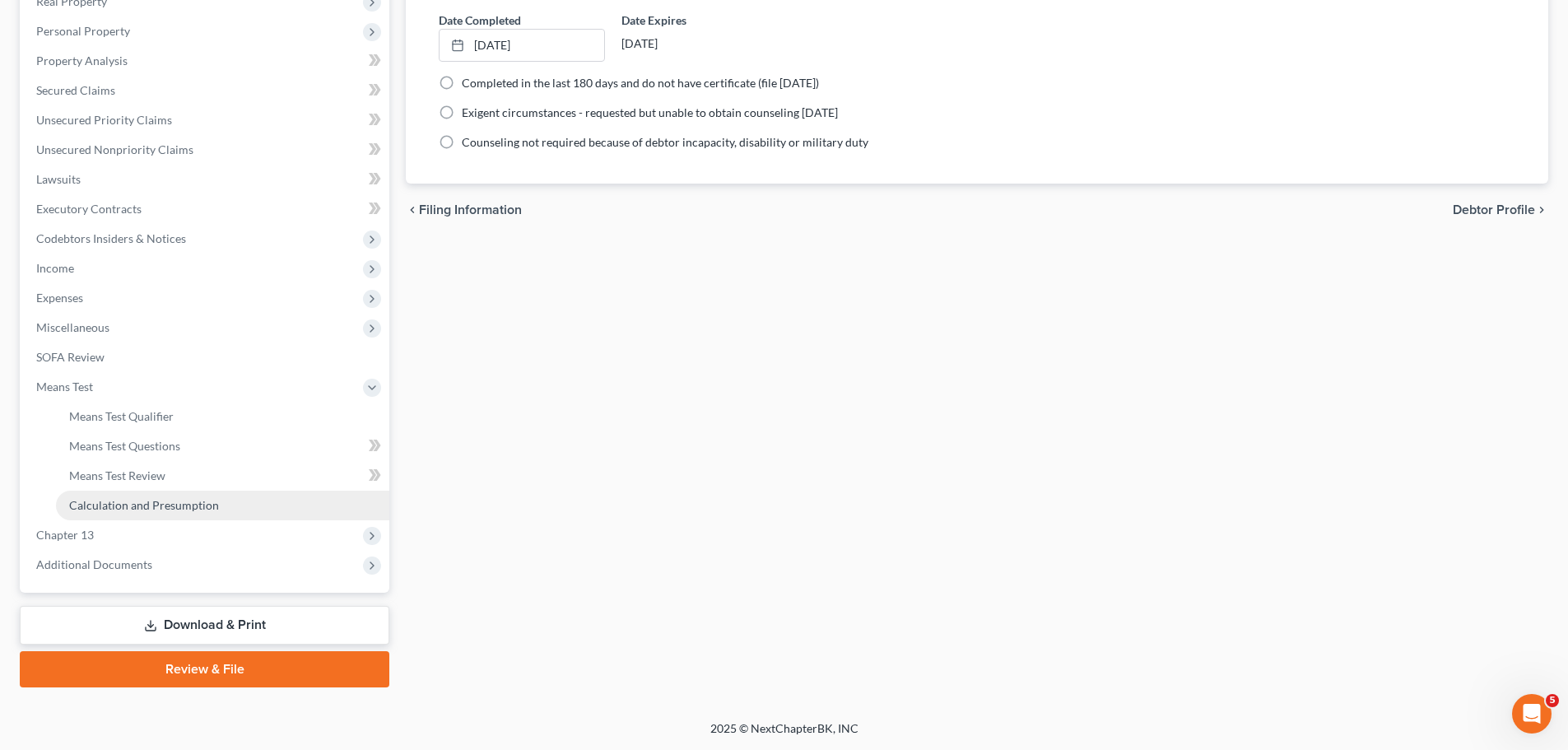
click at [148, 499] on span "Calculation and Presumption" at bounding box center [145, 504] width 150 height 14
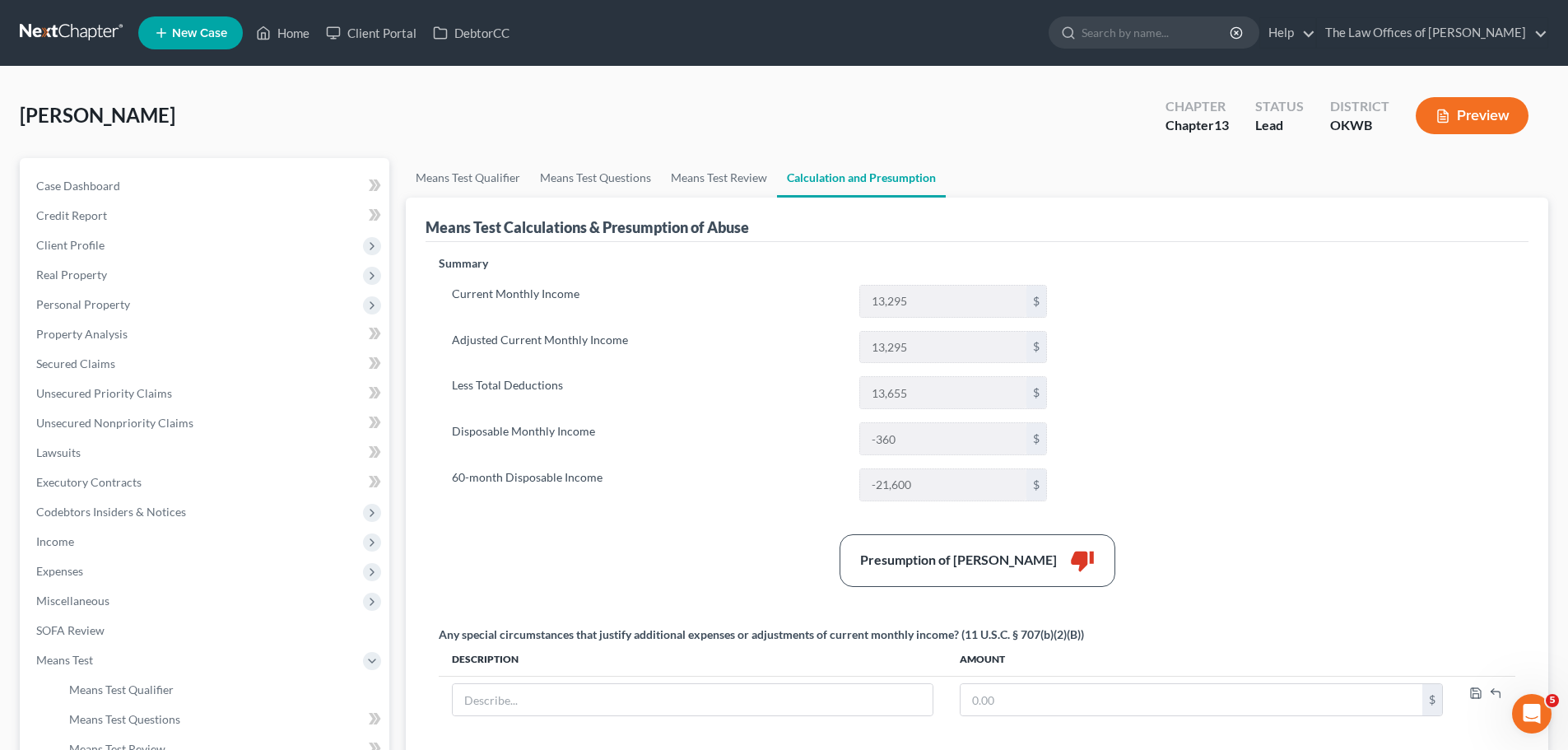
scroll to position [314, 0]
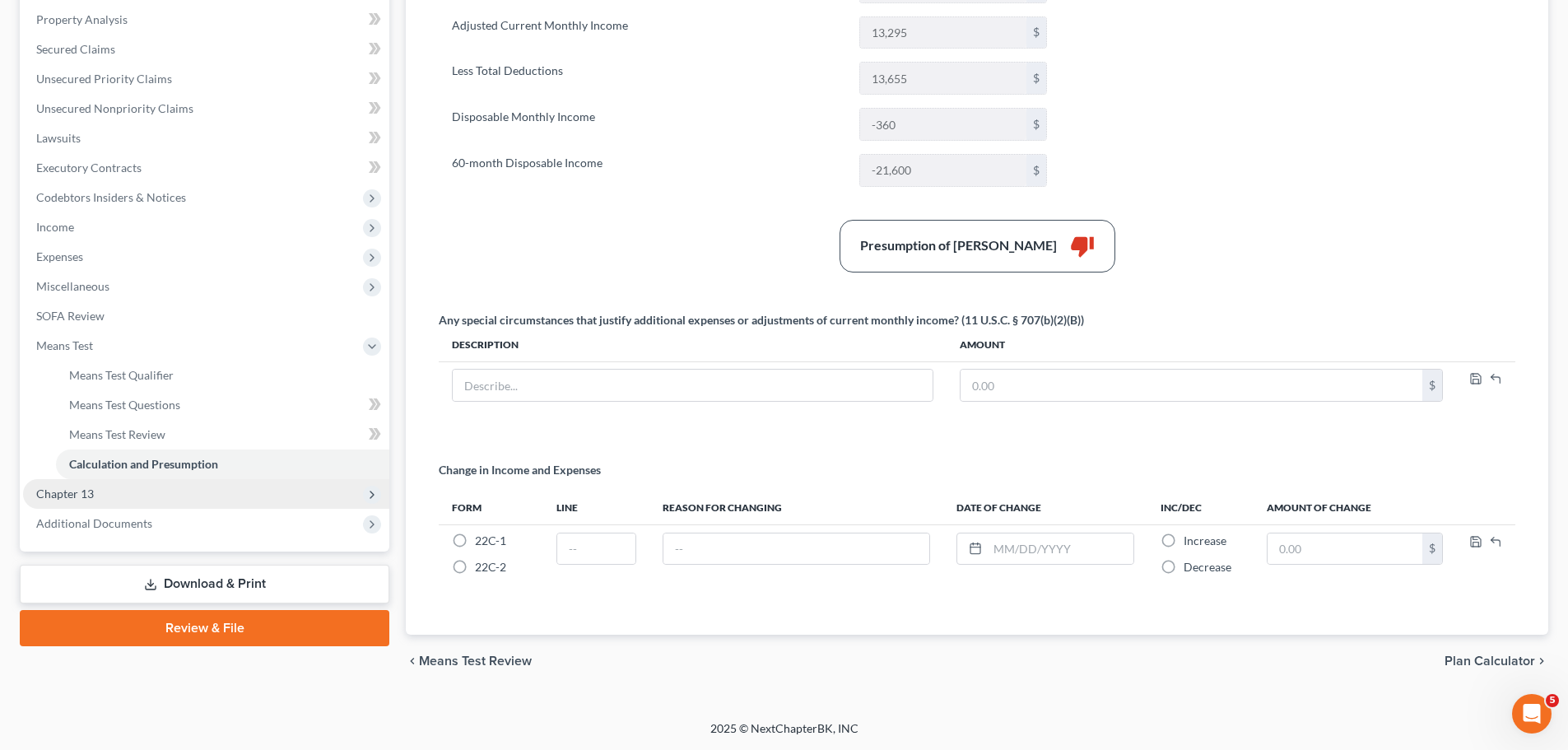
click at [159, 497] on span "Chapter 13" at bounding box center [207, 493] width 367 height 30
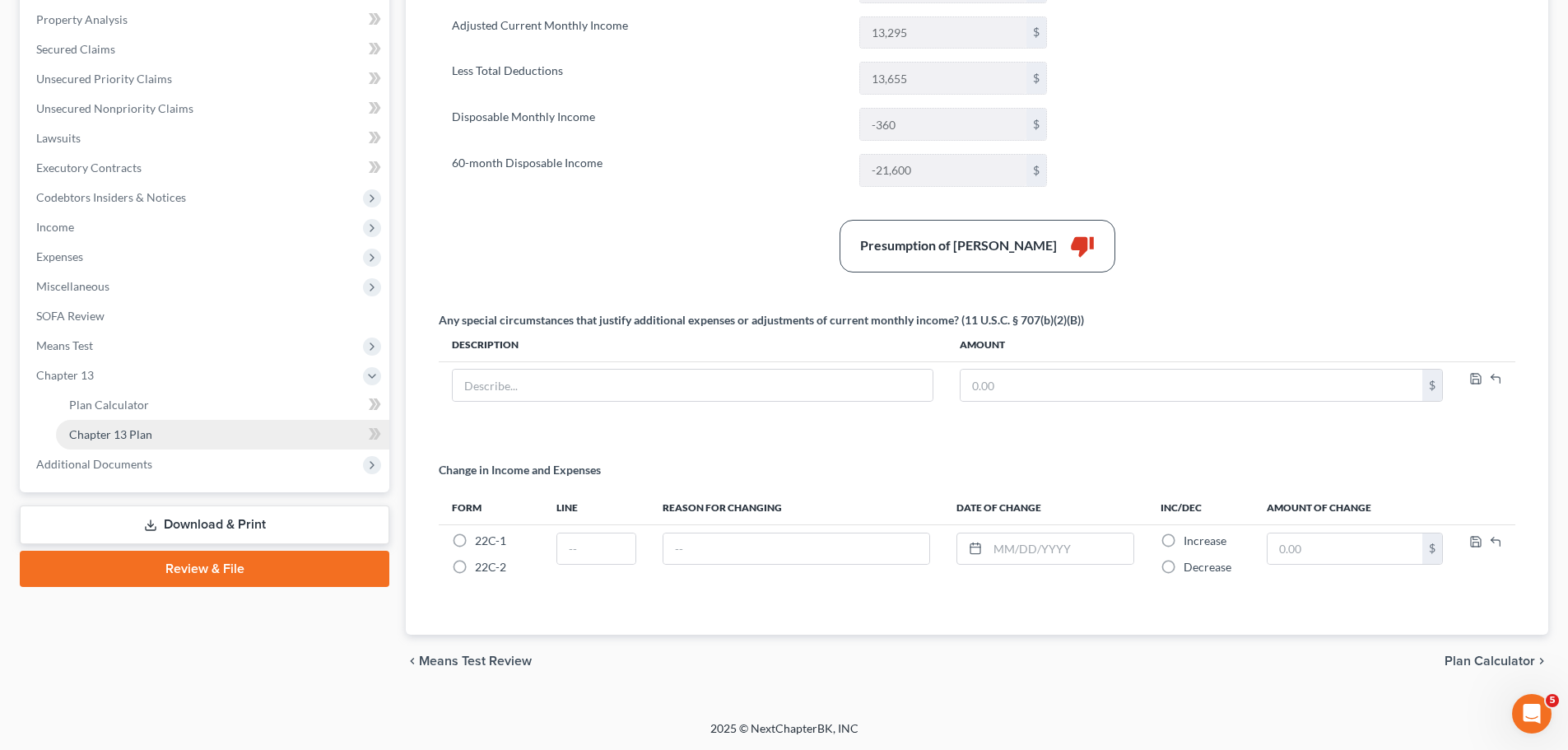
click at [163, 442] on link "Chapter 13 Plan" at bounding box center [222, 435] width 333 height 30
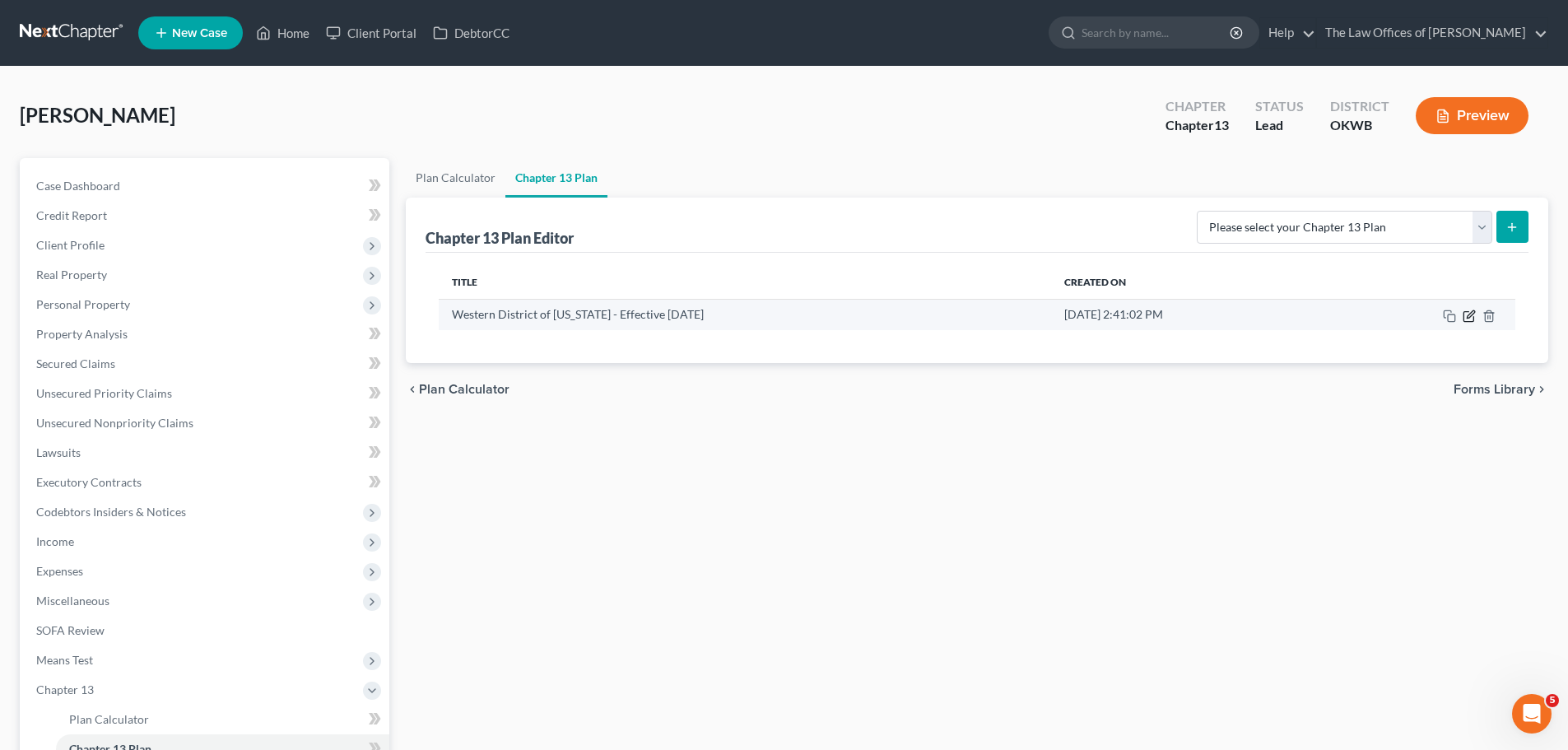
click at [1470, 318] on icon "button" at bounding box center [1470, 316] width 14 height 14
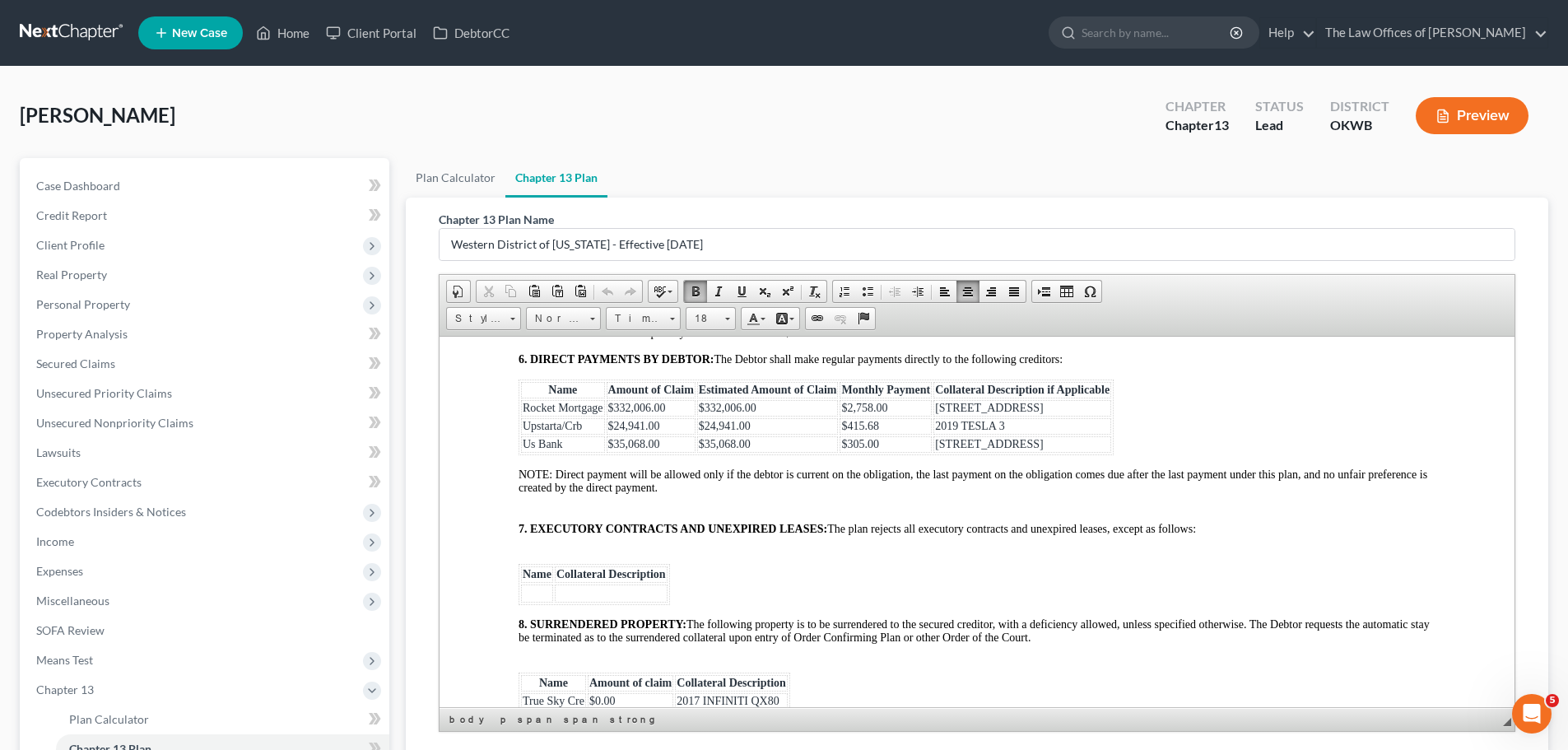
scroll to position [2800, 0]
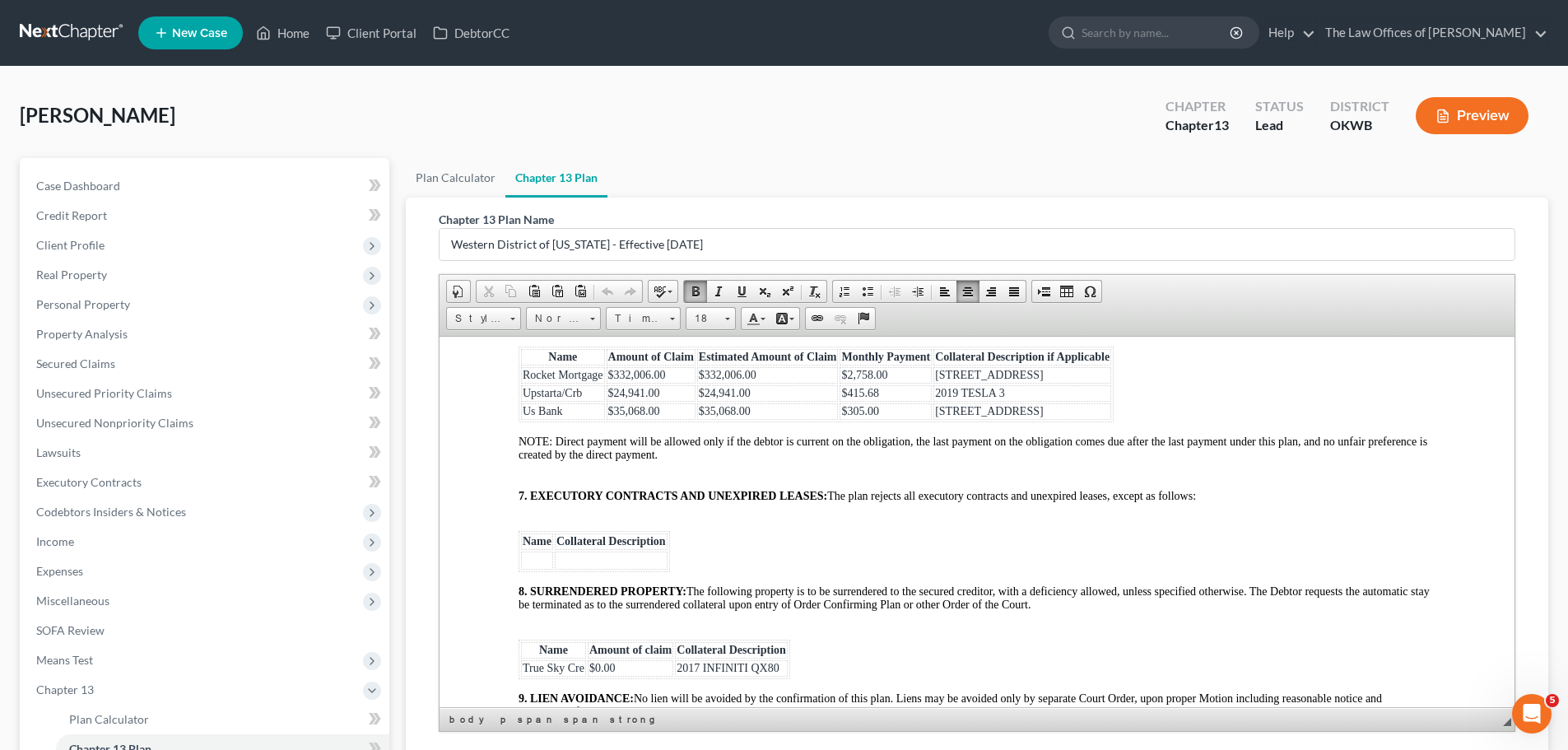
click at [815, 173] on ul "Plan Calculator Chapter 13 Plan" at bounding box center [976, 178] width 1143 height 40
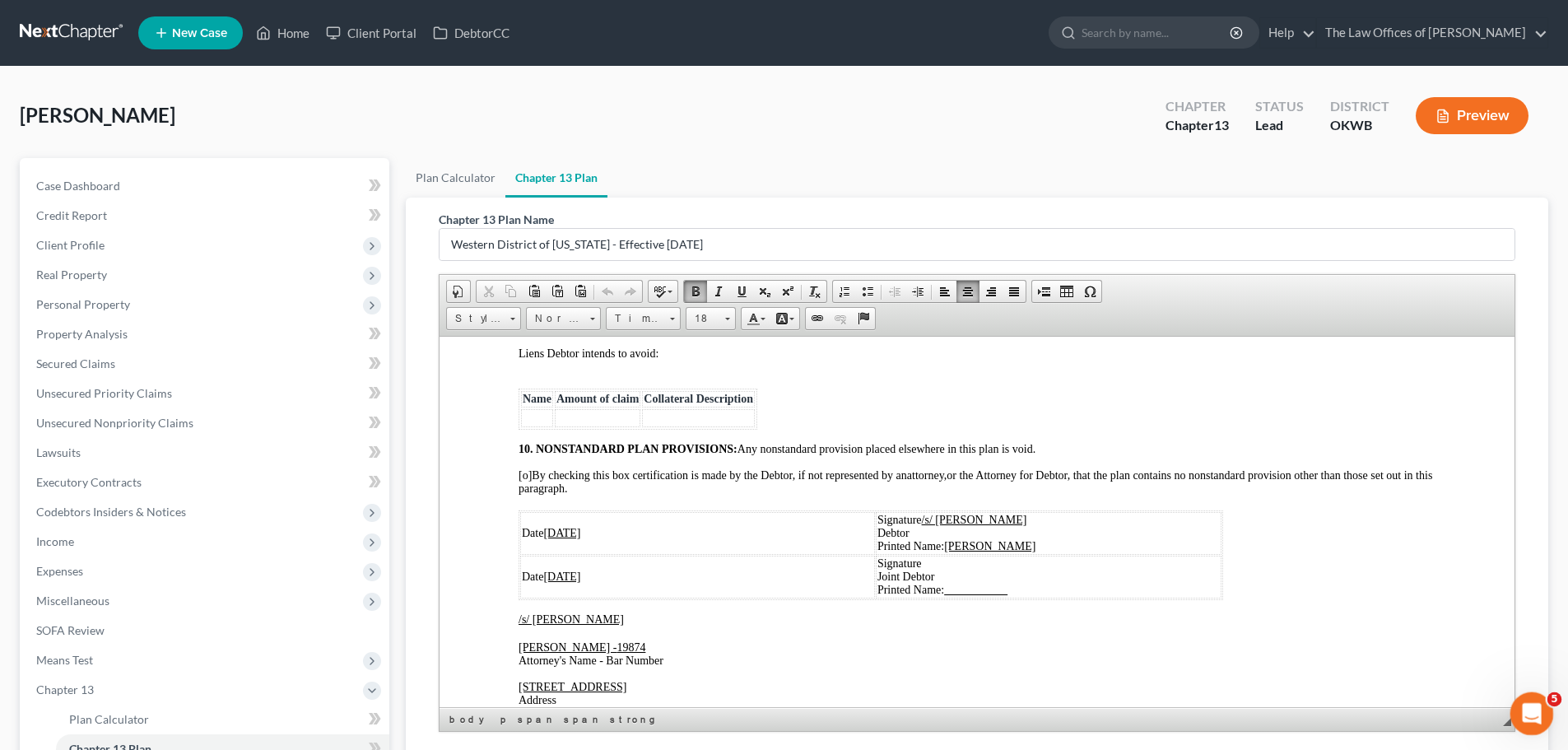
click at [1525, 716] on icon "Open Intercom Messenger" at bounding box center [1530, 712] width 27 height 27
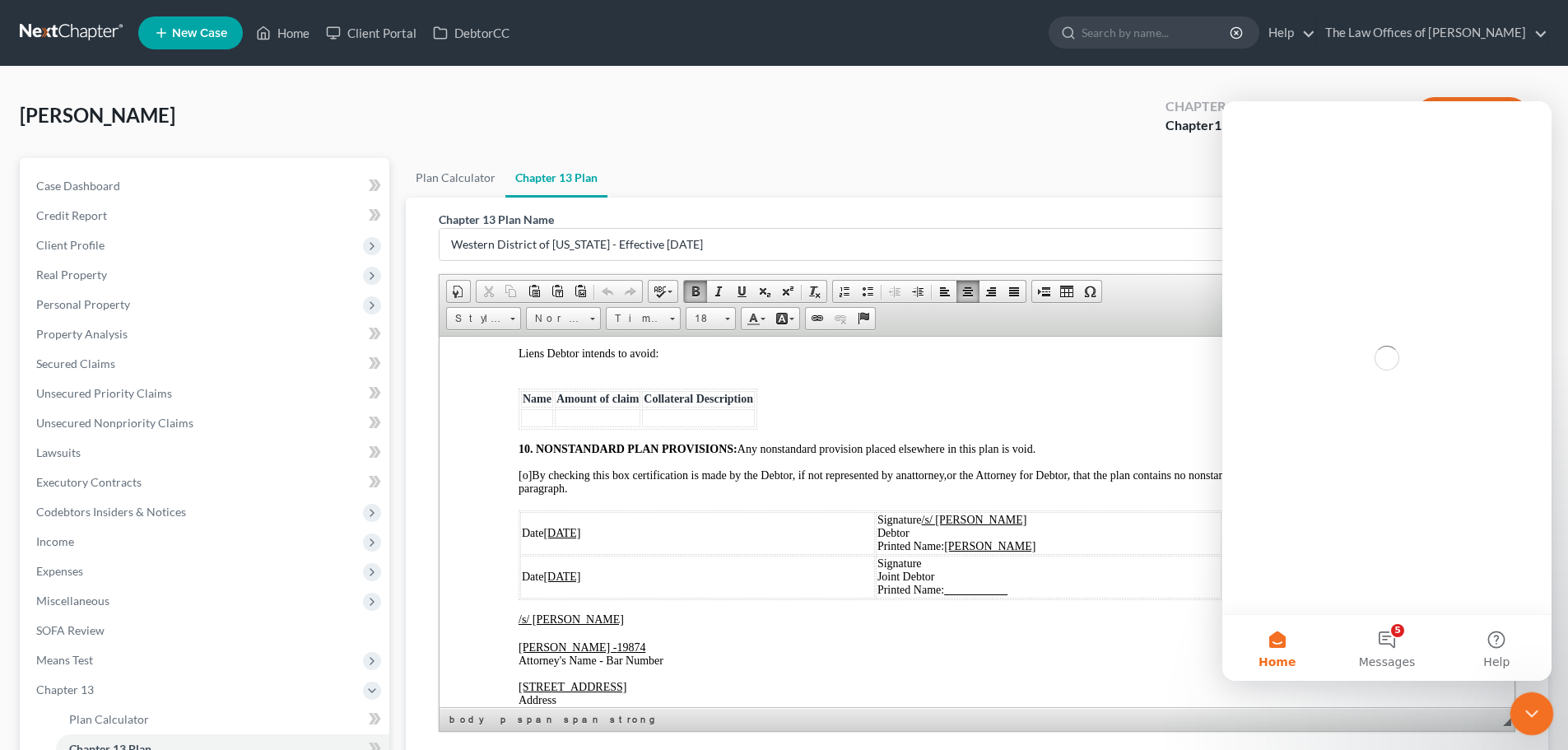
scroll to position [0, 0]
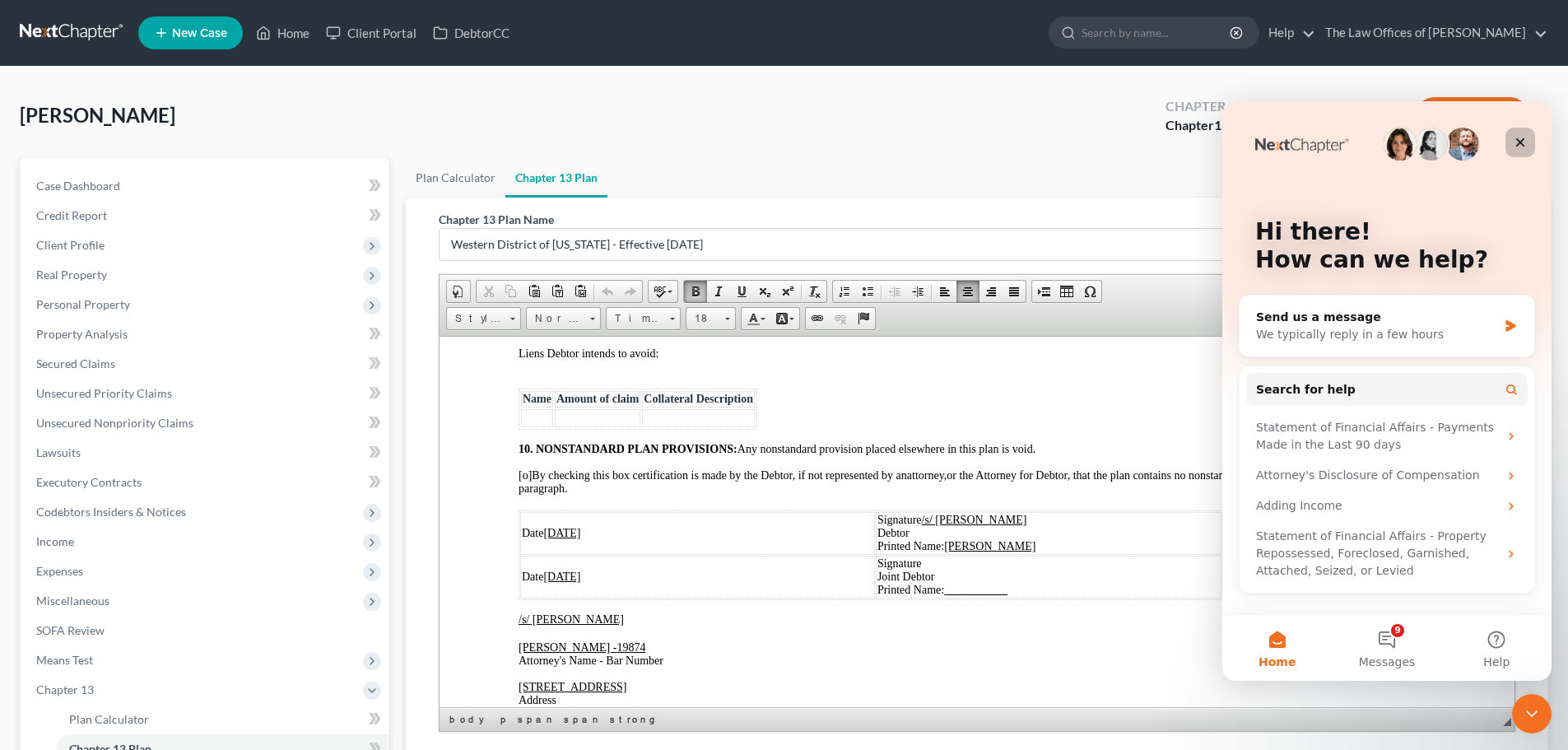
click at [1523, 145] on icon "Close" at bounding box center [1521, 143] width 9 height 9
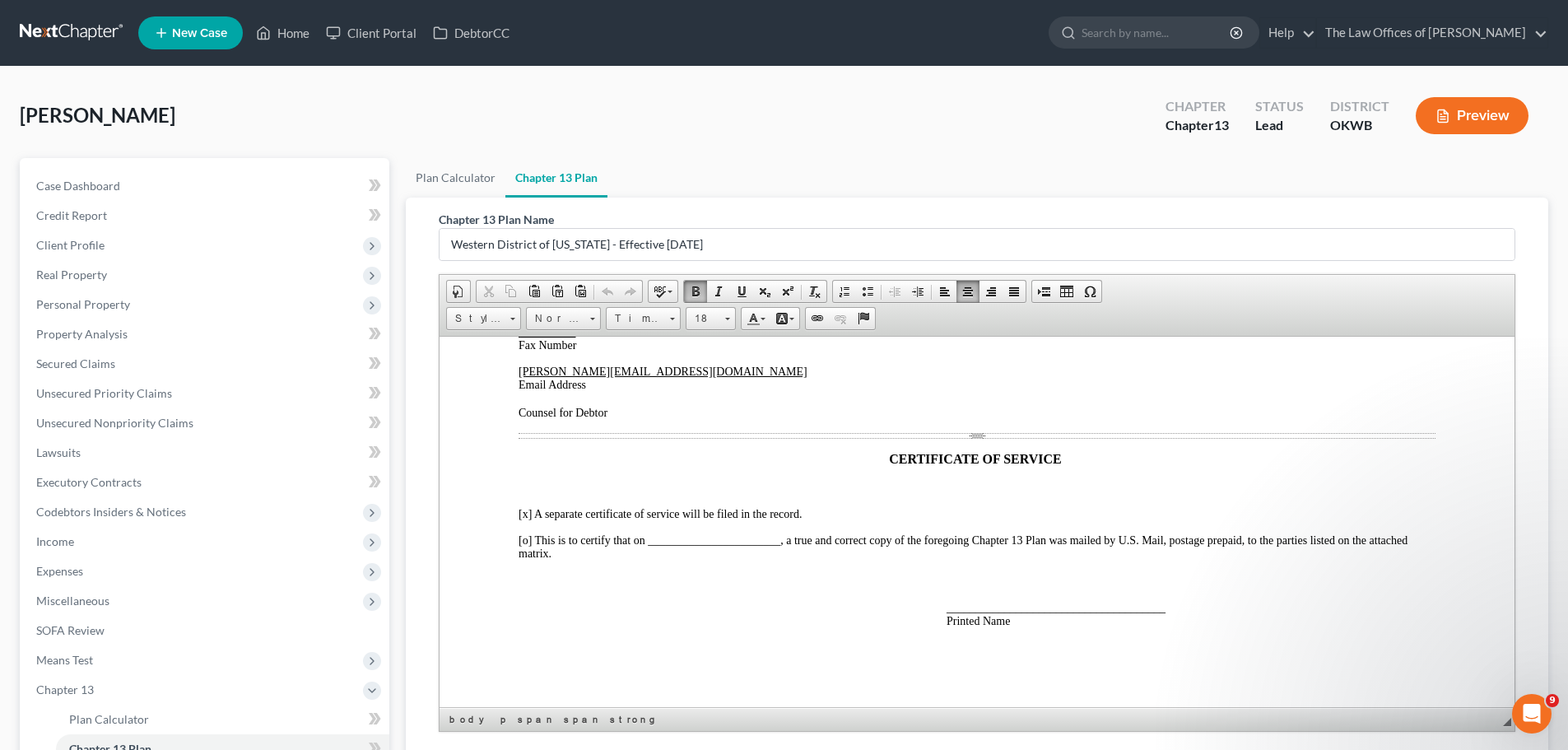
scroll to position [214, 0]
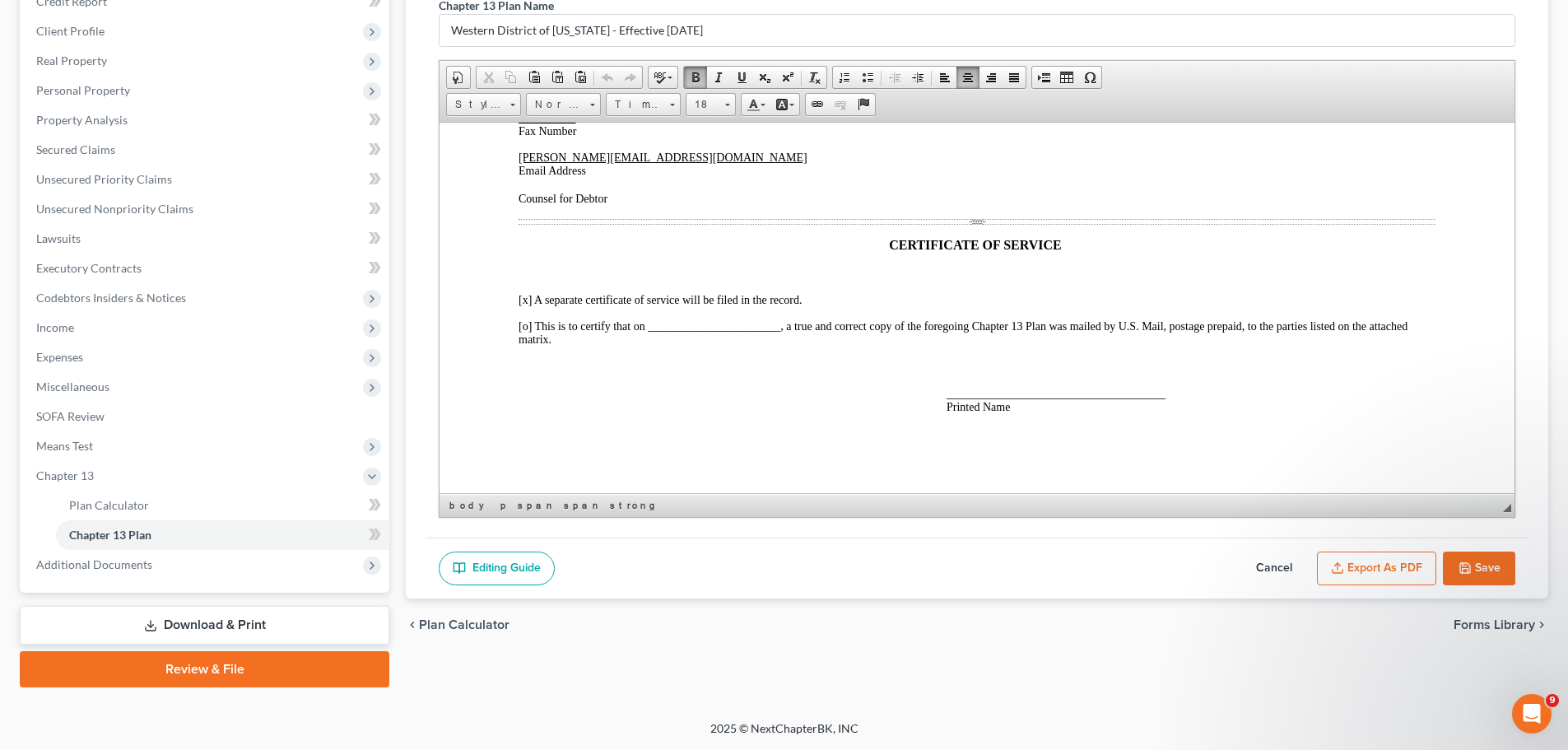
click at [1477, 569] on button "Save" at bounding box center [1479, 569] width 72 height 34
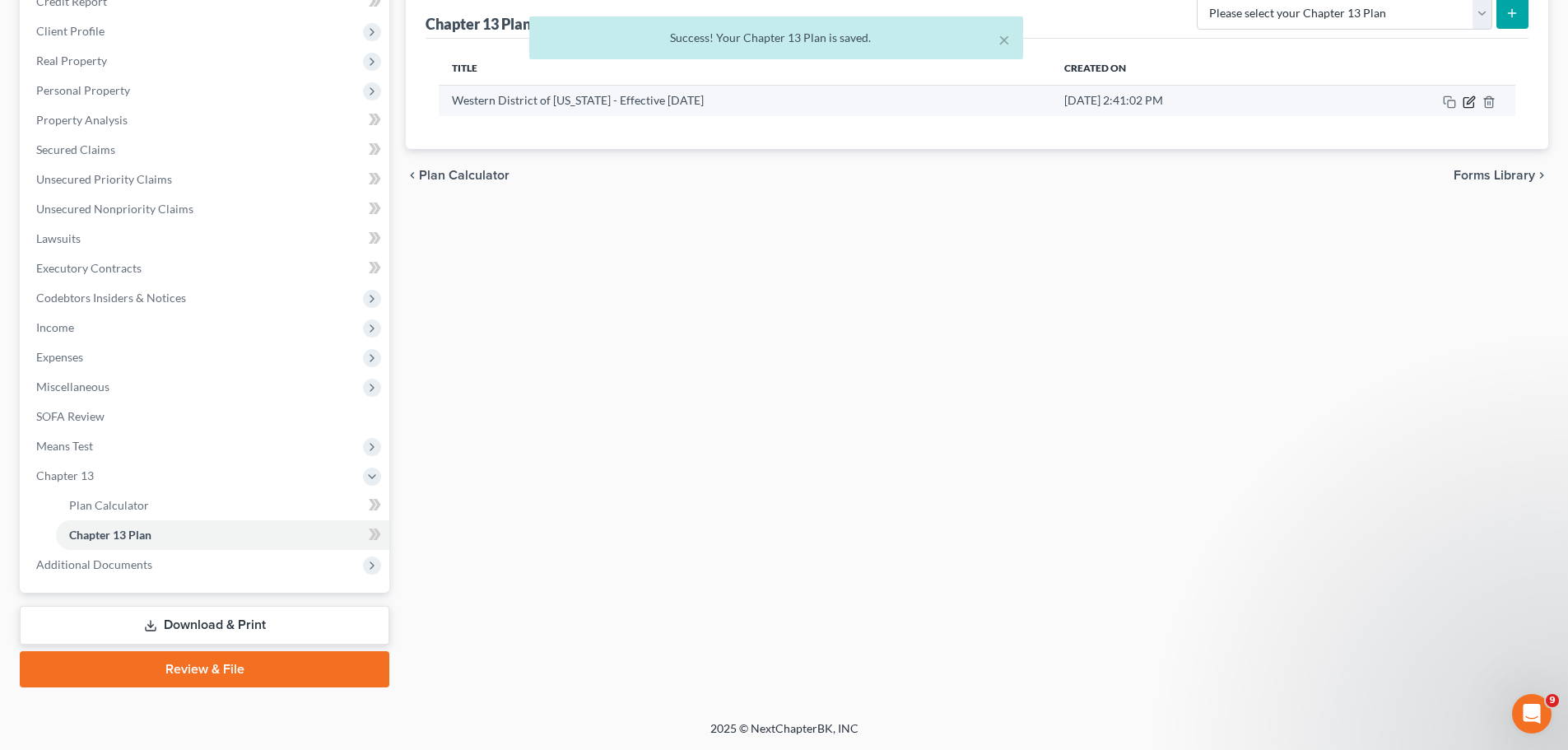
click at [1464, 101] on icon "button" at bounding box center [1469, 102] width 10 height 10
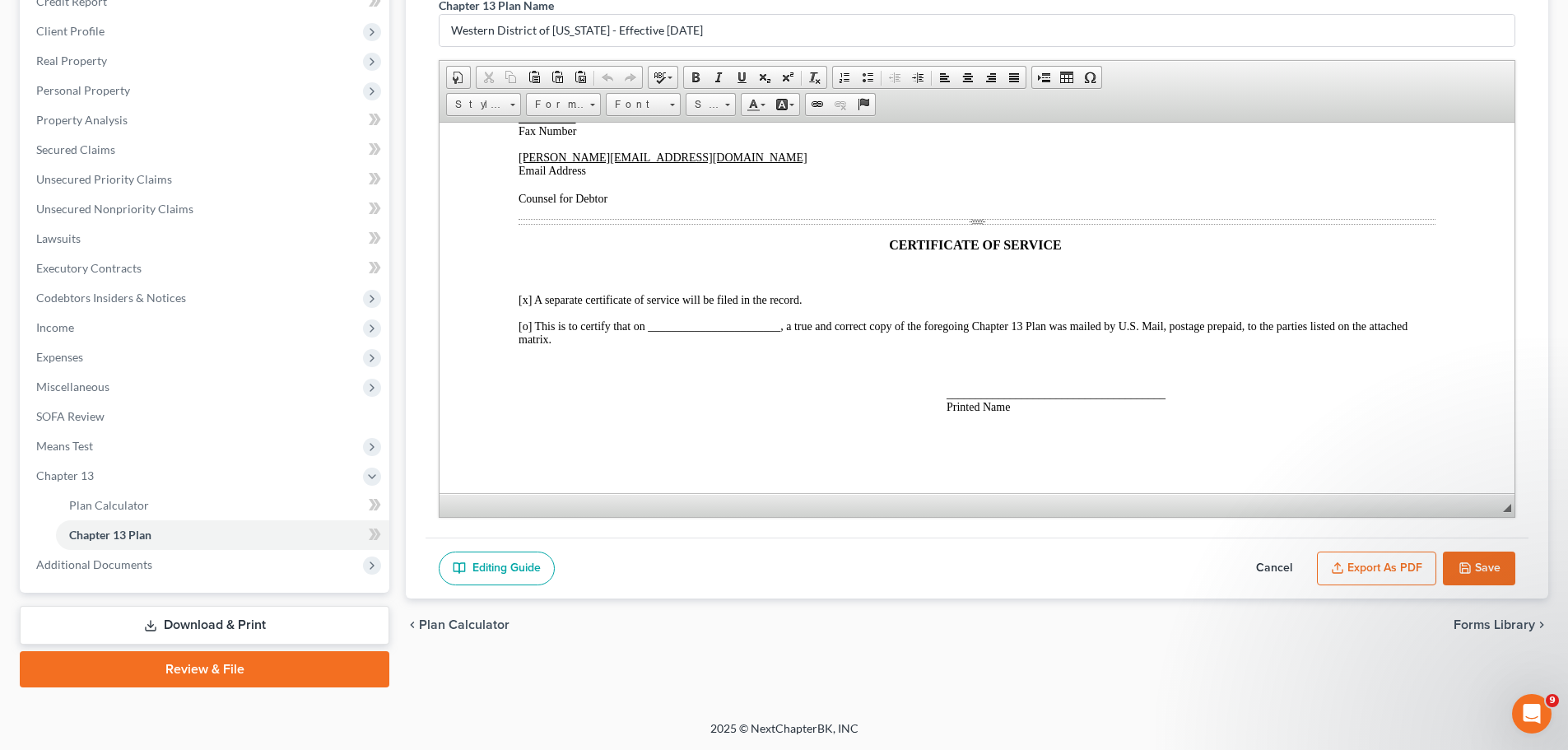
scroll to position [3287, 0]
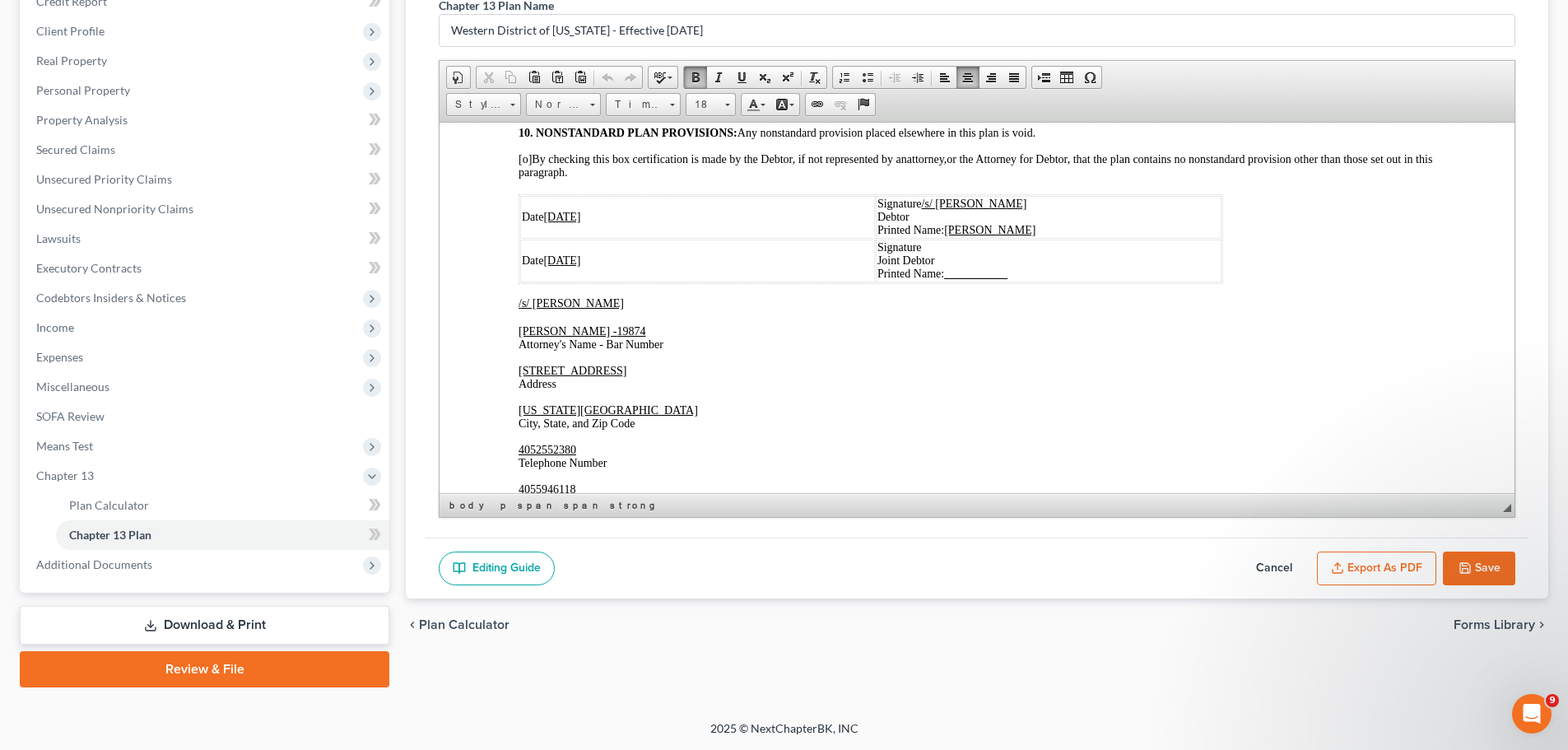
drag, startPoint x: 1165, startPoint y: 395, endPoint x: 1106, endPoint y: 389, distance: 59.3
click at [1106, 389] on p "[STREET_ADDRESS] Address" at bounding box center [976, 377] width 917 height 26
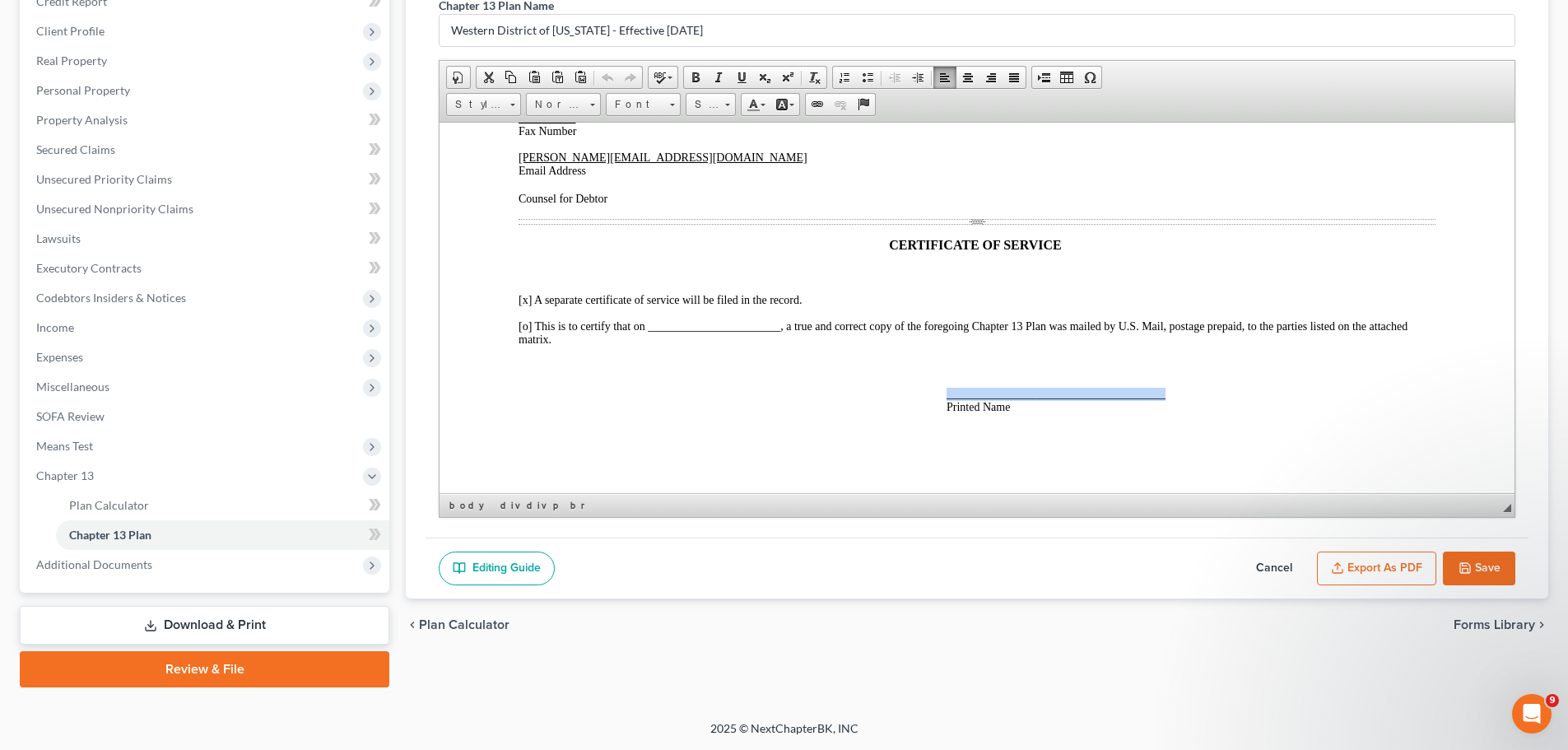
drag, startPoint x: 1168, startPoint y: 396, endPoint x: 942, endPoint y: 386, distance: 226.2
click at [942, 386] on div "Date [DATE] Signature /s/ [PERSON_NAME] Debtor Printed Name: [PERSON_NAME] Date…" at bounding box center [976, 117] width 917 height 591
click at [1466, 563] on icon "button" at bounding box center [1465, 567] width 10 height 10
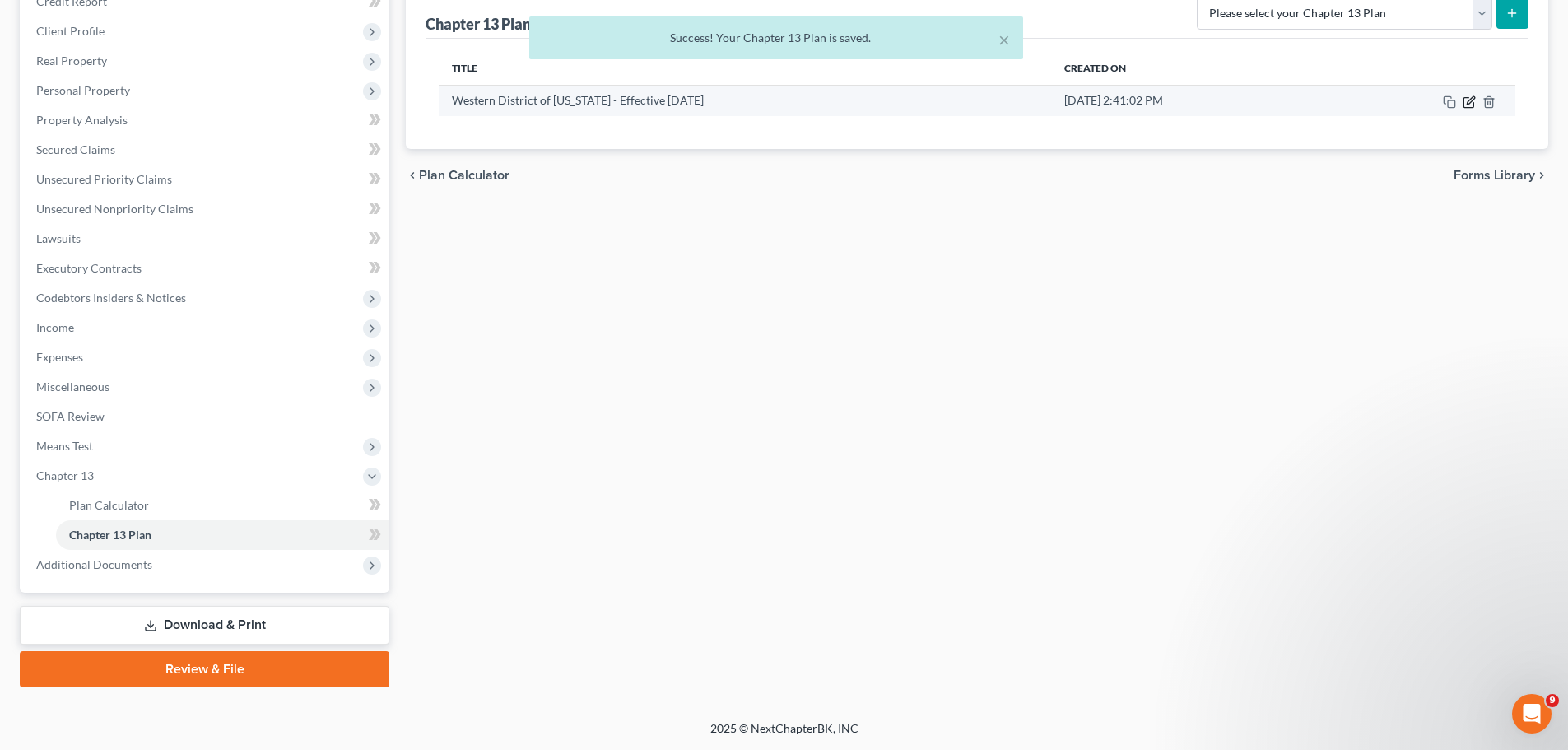
click at [1466, 102] on icon "button" at bounding box center [1470, 102] width 14 height 14
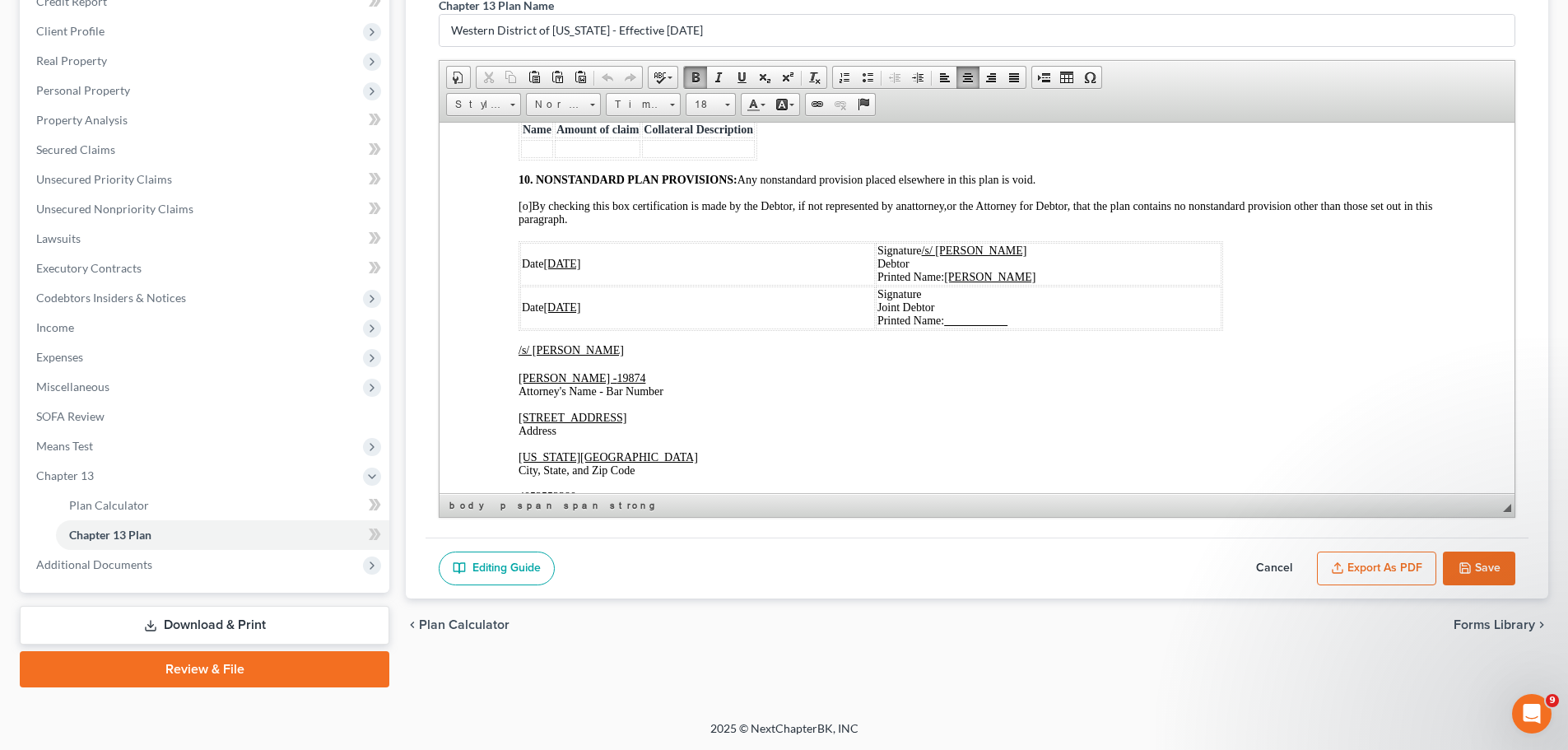
scroll to position [3273, 0]
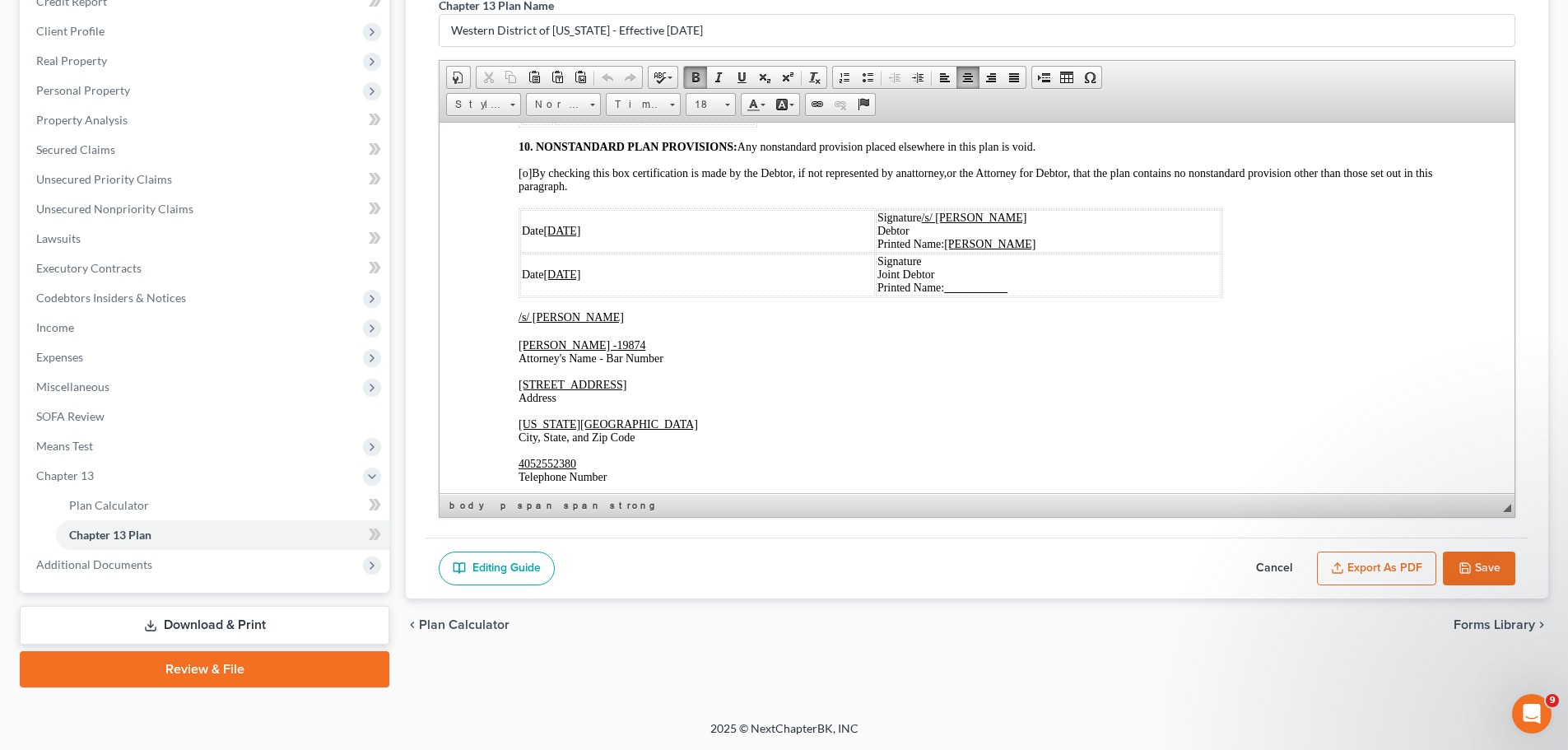
click at [1484, 557] on button "Save" at bounding box center [1479, 569] width 72 height 34
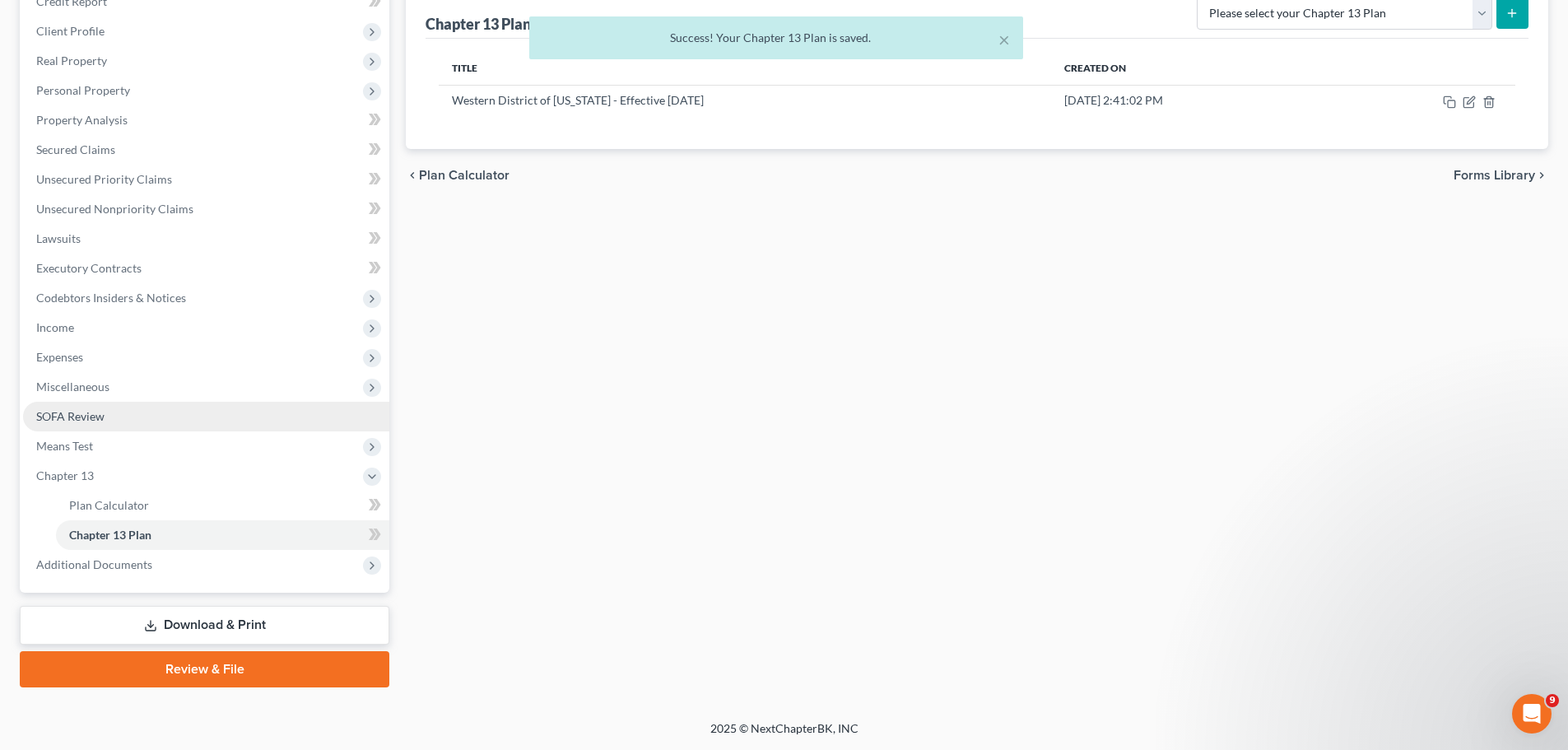
scroll to position [0, 0]
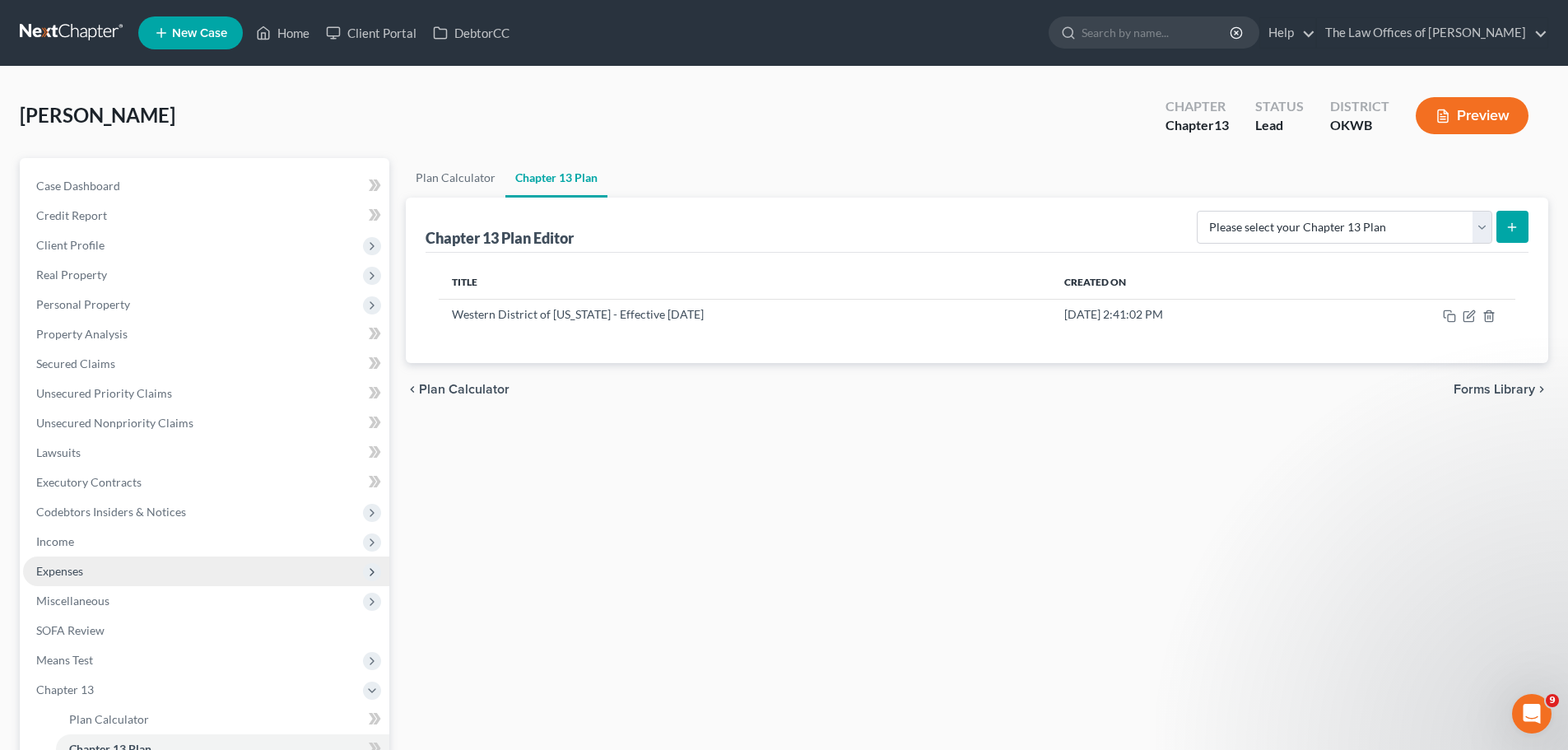
click at [135, 562] on span "Expenses" at bounding box center [207, 571] width 367 height 30
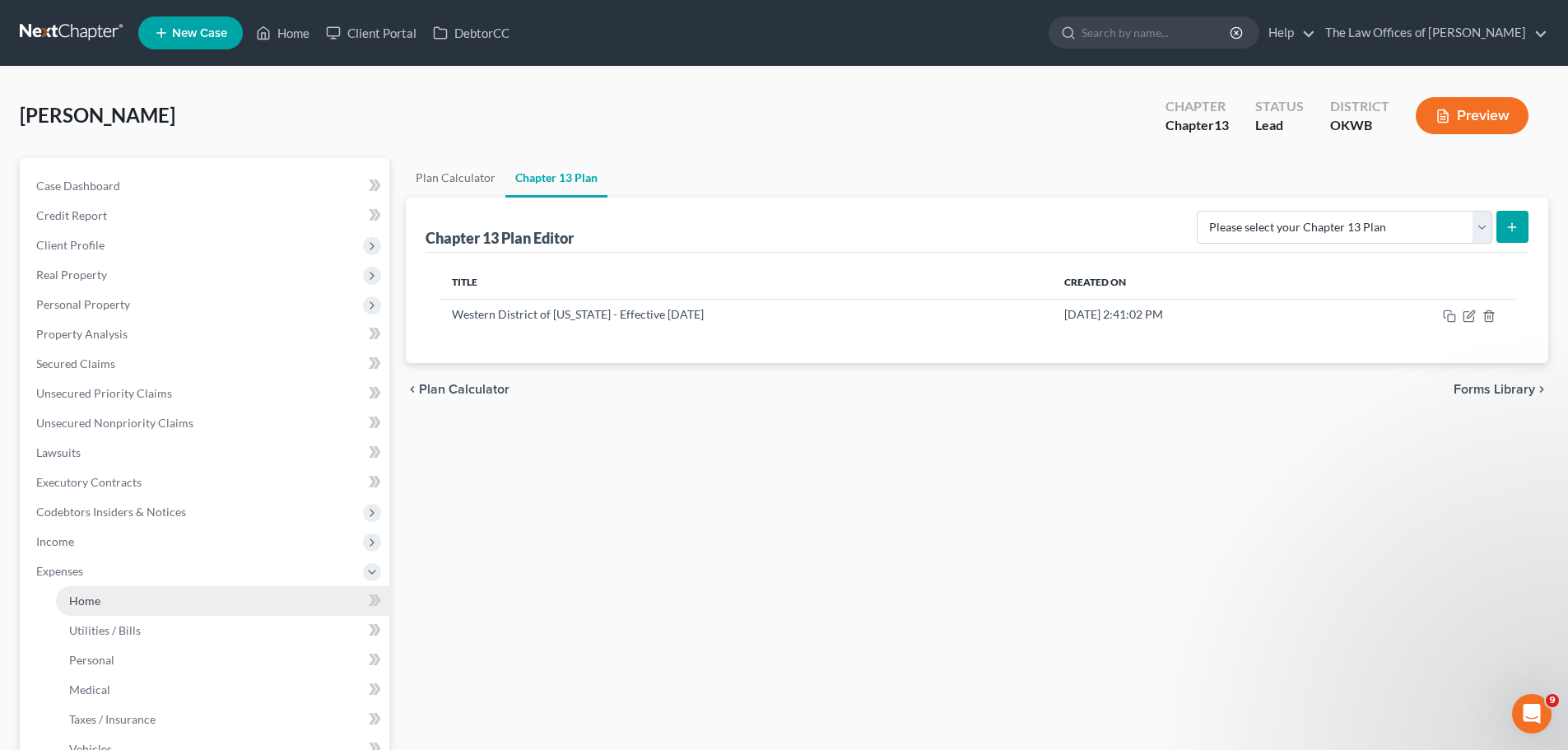
click at [145, 595] on link "Home" at bounding box center [222, 601] width 333 height 30
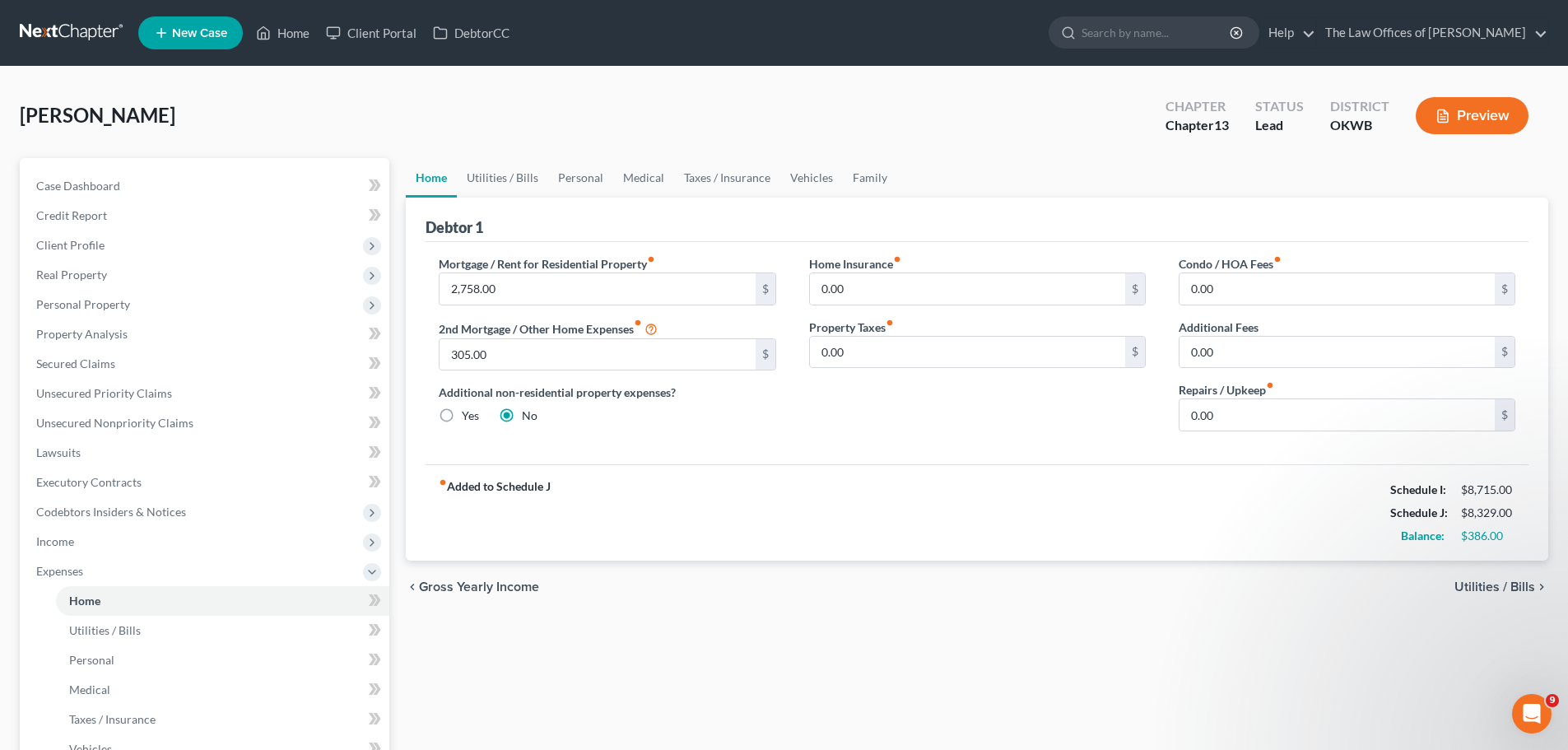
scroll to position [362, 0]
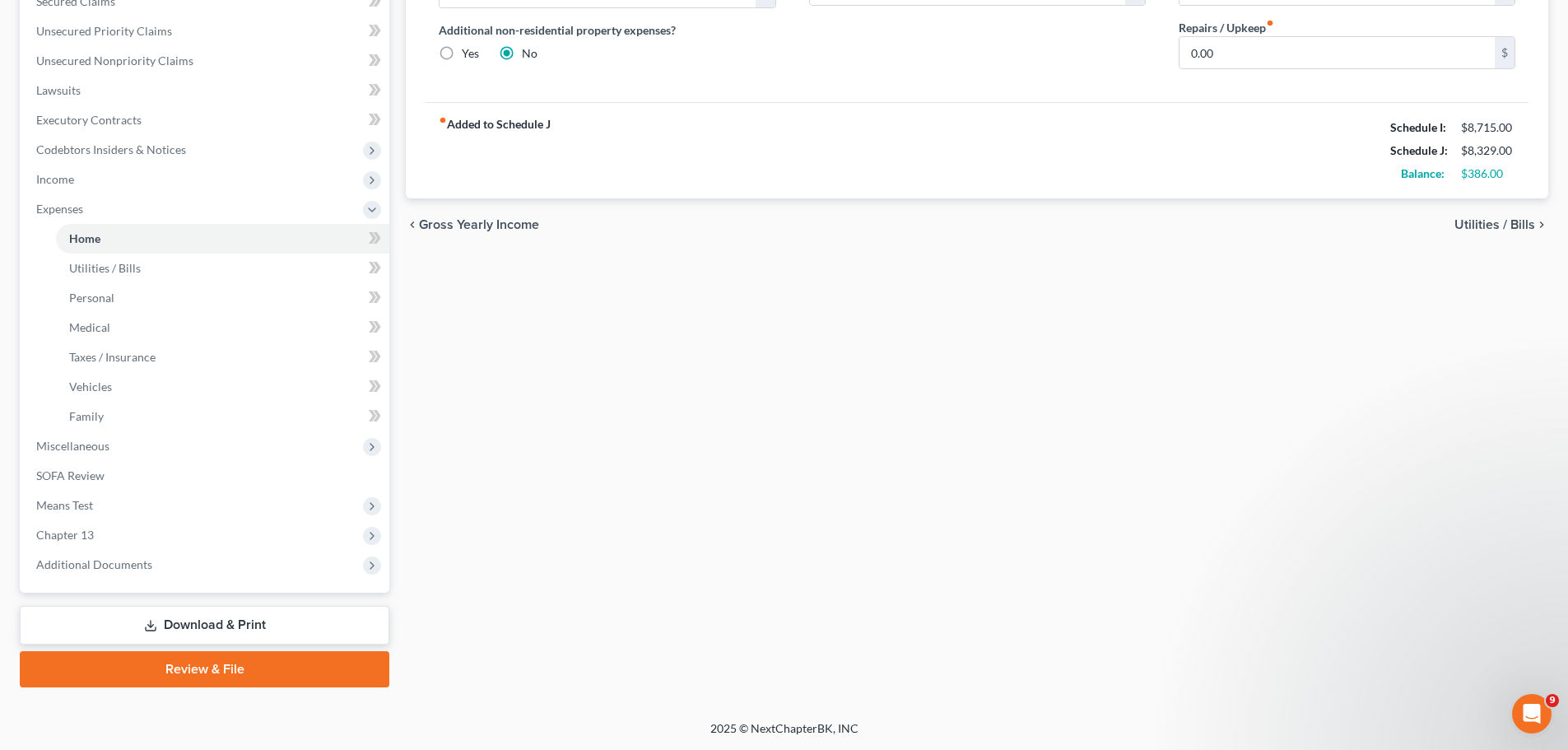
click at [215, 661] on link "Review & File" at bounding box center [204, 670] width 369 height 36
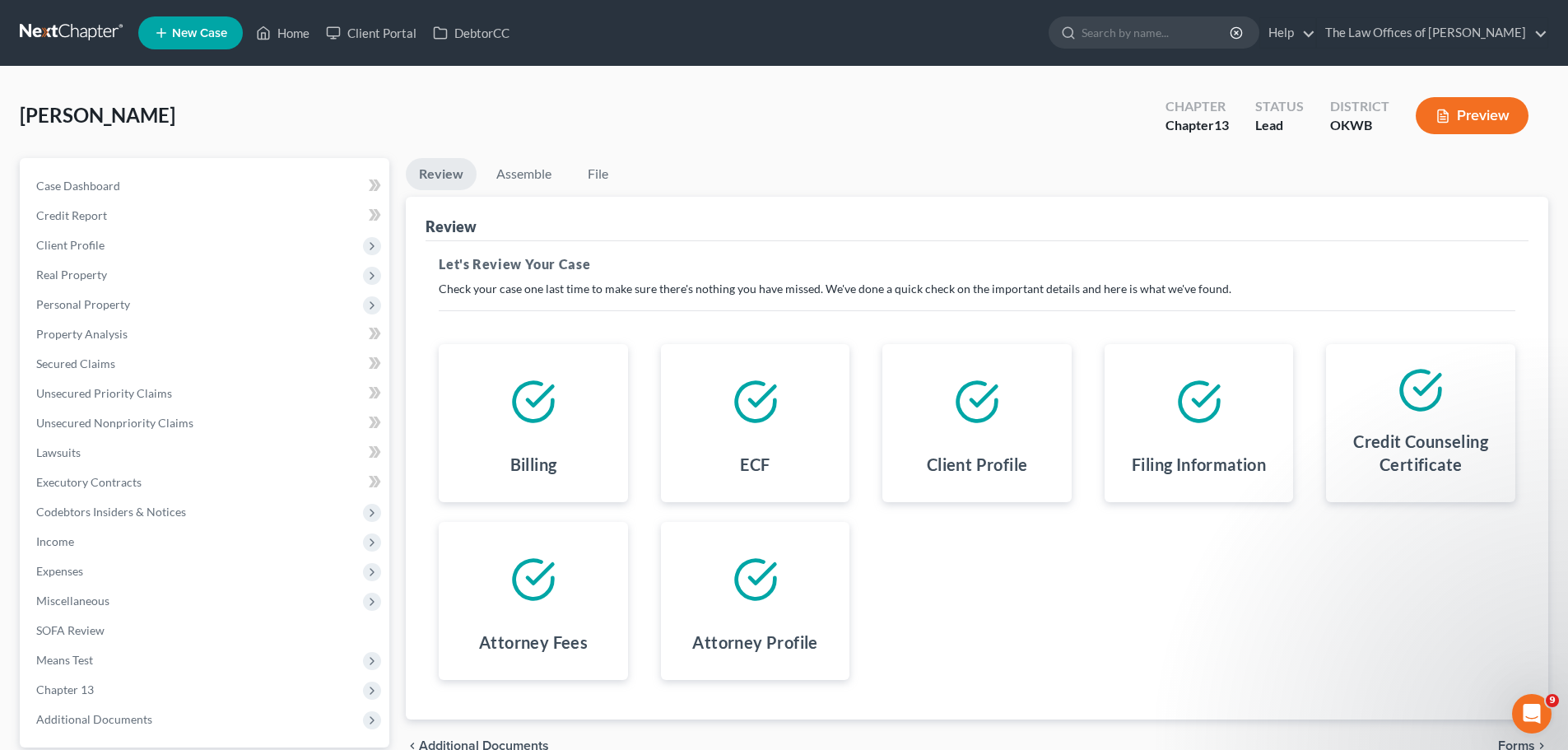
scroll to position [155, 0]
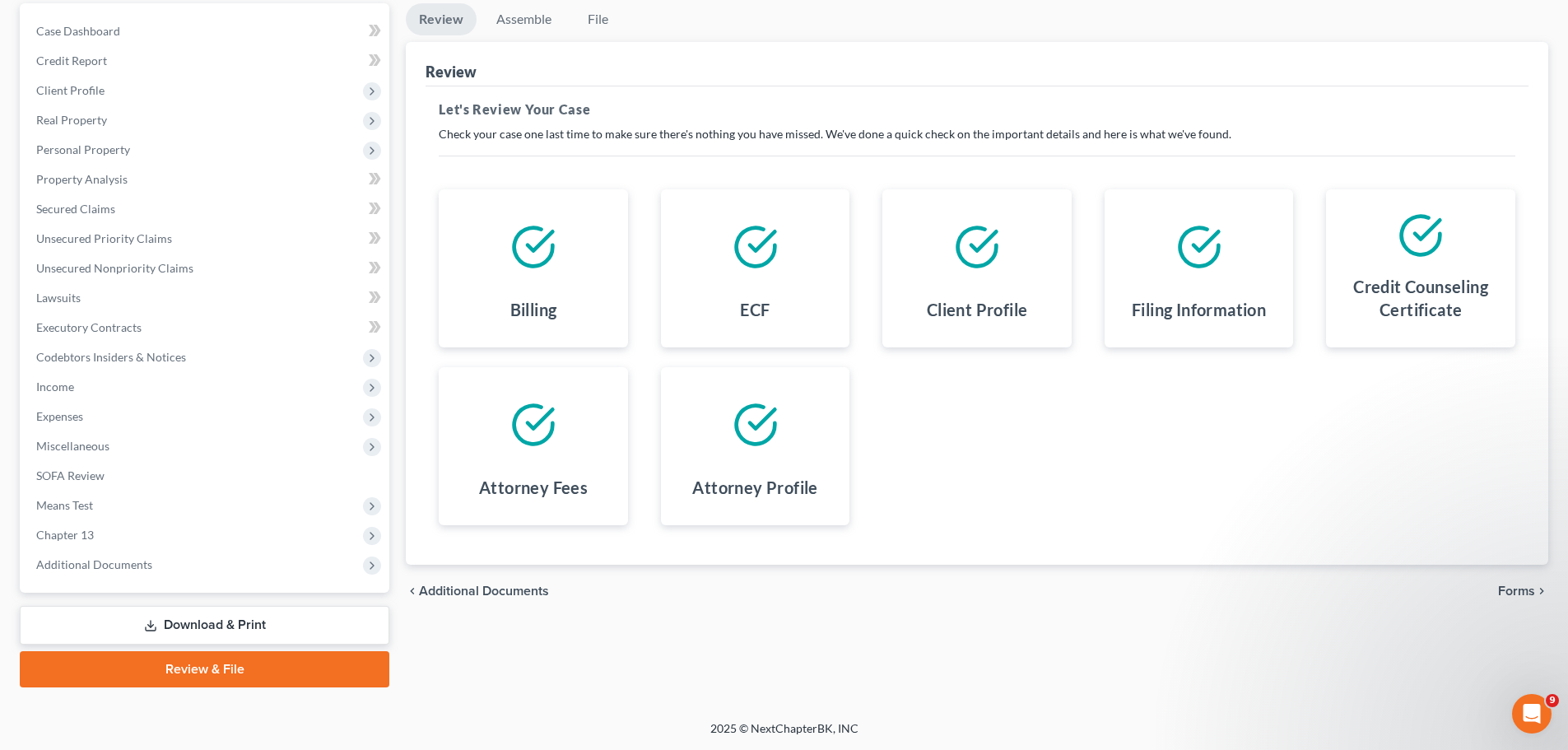
click at [1526, 586] on span "Forms" at bounding box center [1517, 591] width 37 height 14
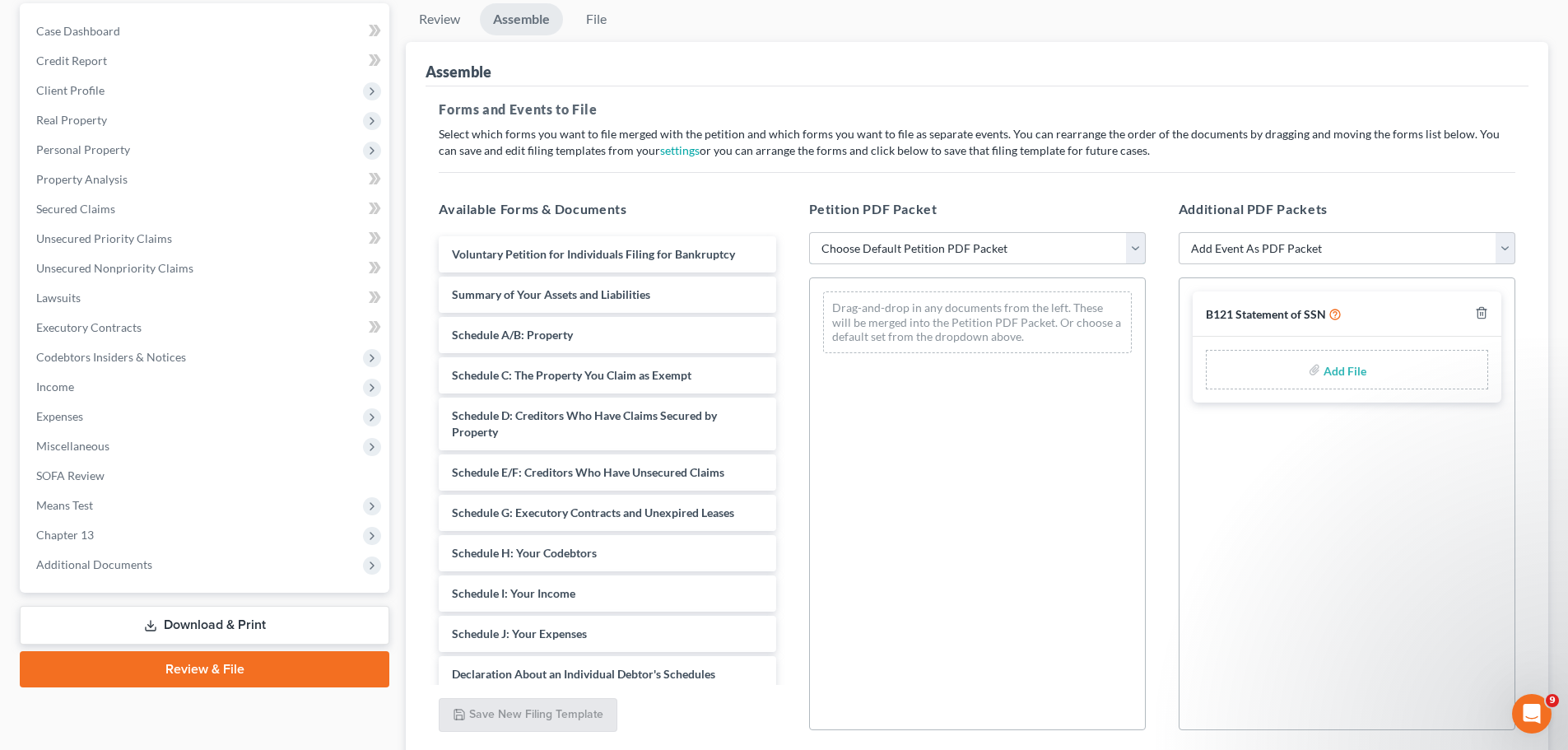
click at [1076, 253] on select "Choose Default Petition PDF Packet Complete Bankruptcy Petition (all forms and …" at bounding box center [977, 248] width 337 height 33
select select "0"
click at [809, 232] on select "Choose Default Petition PDF Packet Complete Bankruptcy Petition (all forms and …" at bounding box center [977, 248] width 337 height 33
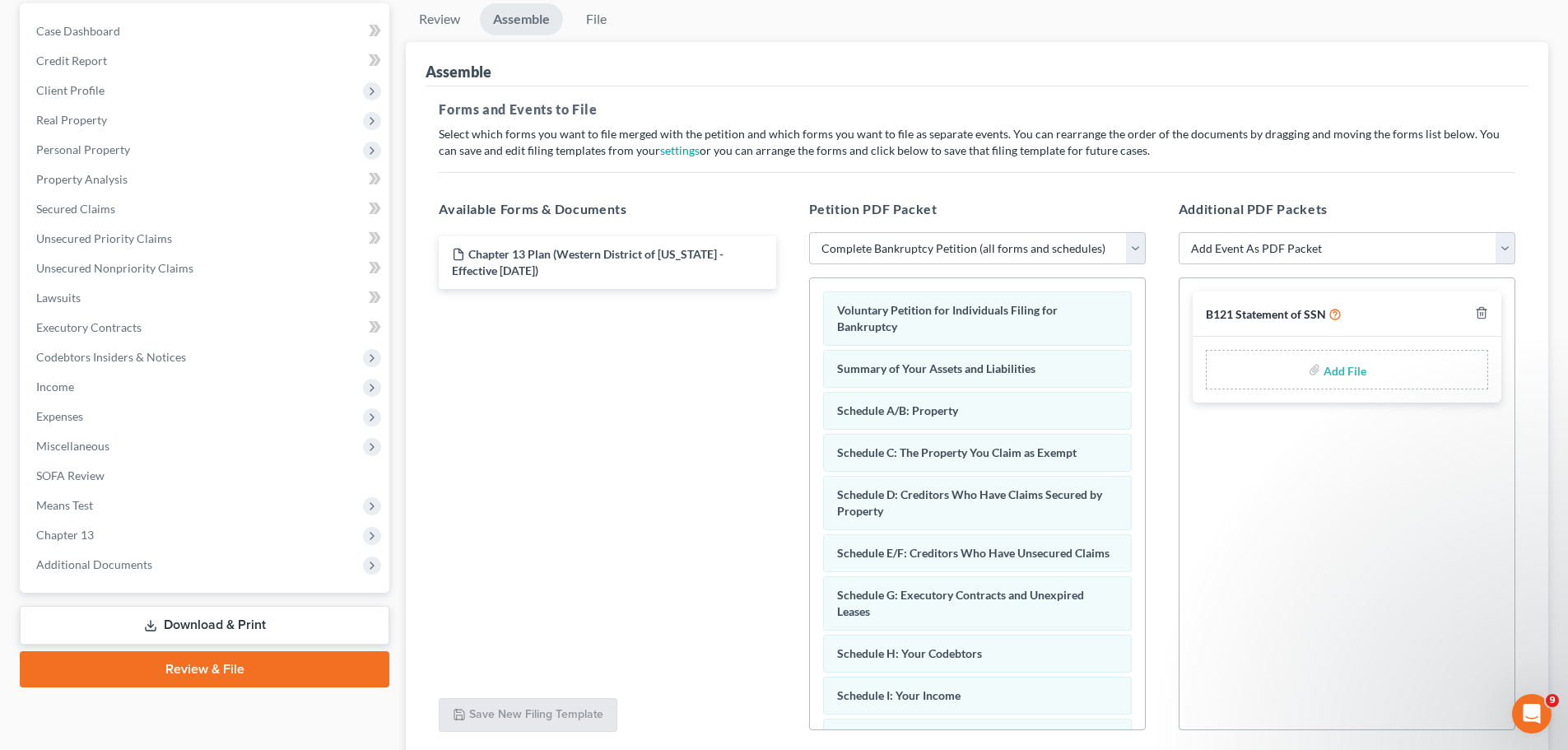
click at [1344, 368] on input "file" at bounding box center [1344, 370] width 40 height 30
type input "C:\fakepath\SSNSTATEMENT.pdf"
click at [155, 572] on span "Additional Documents" at bounding box center [207, 565] width 367 height 30
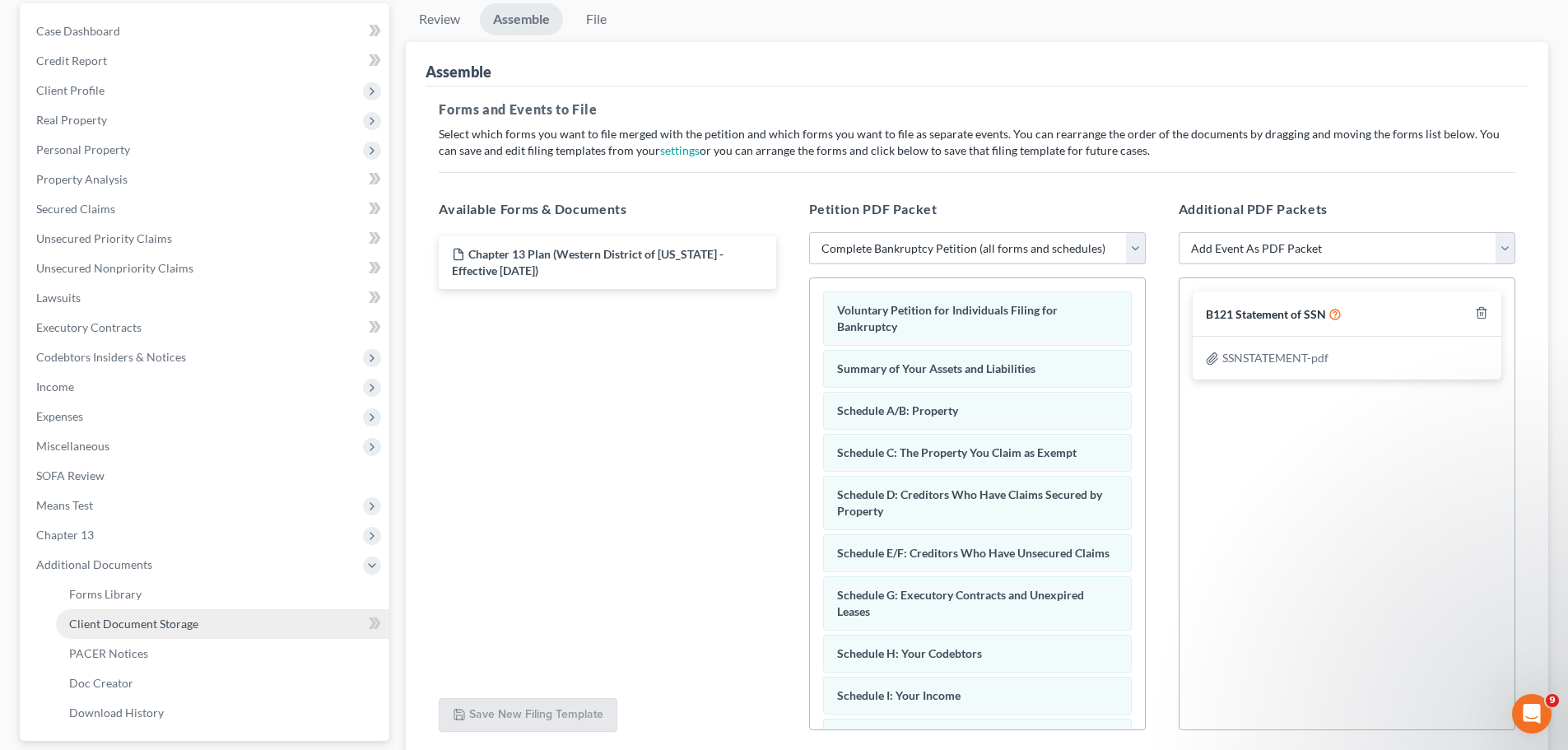
click at [165, 619] on span "Client Document Storage" at bounding box center [134, 623] width 129 height 14
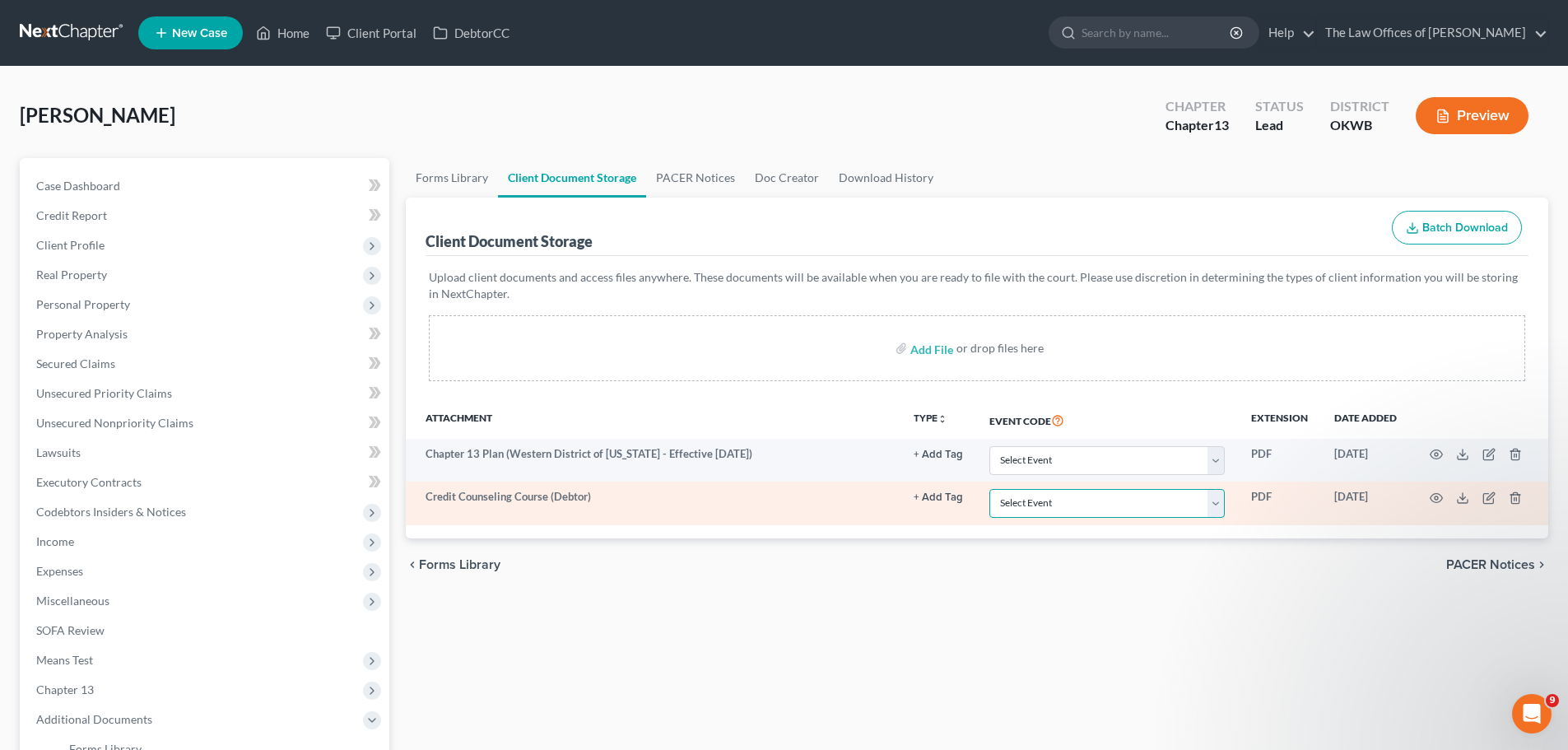
click at [1223, 506] on select "Select Event Certificate of Credit Counseling (Debtor) Certificate of Credit Co…" at bounding box center [1107, 503] width 236 height 29
select select "0"
click at [990, 489] on select "Select Event Certificate of Credit Counseling (Debtor) Certificate of Credit Co…" at bounding box center [1107, 503] width 236 height 29
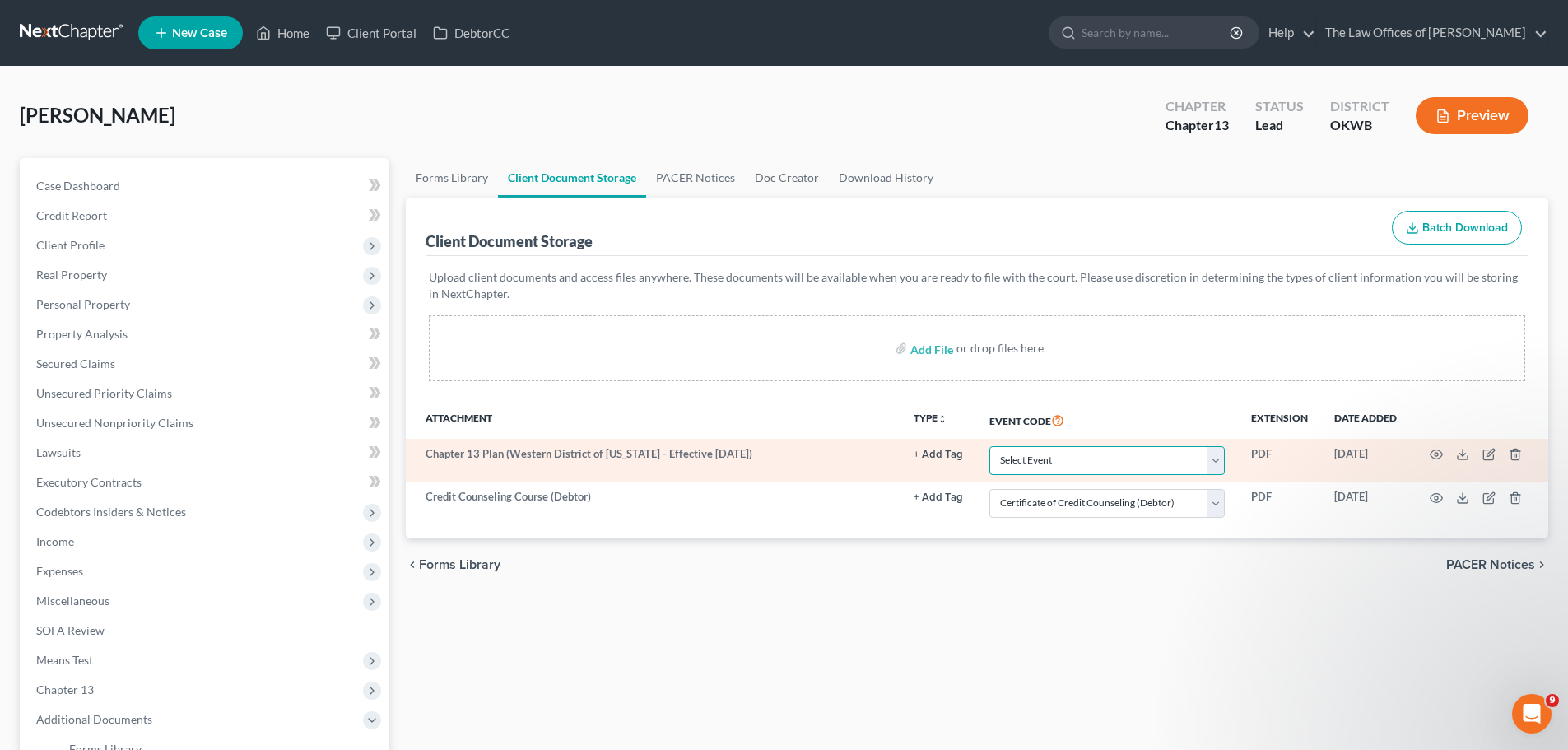
click at [1217, 453] on select "Select Event Certificate of Credit Counseling (Debtor) Certificate of Credit Co…" at bounding box center [1107, 461] width 236 height 29
select select "2"
click at [990, 446] on select "Select Event Certificate of Credit Counseling (Debtor) Certificate of Credit Co…" at bounding box center [1107, 461] width 236 height 29
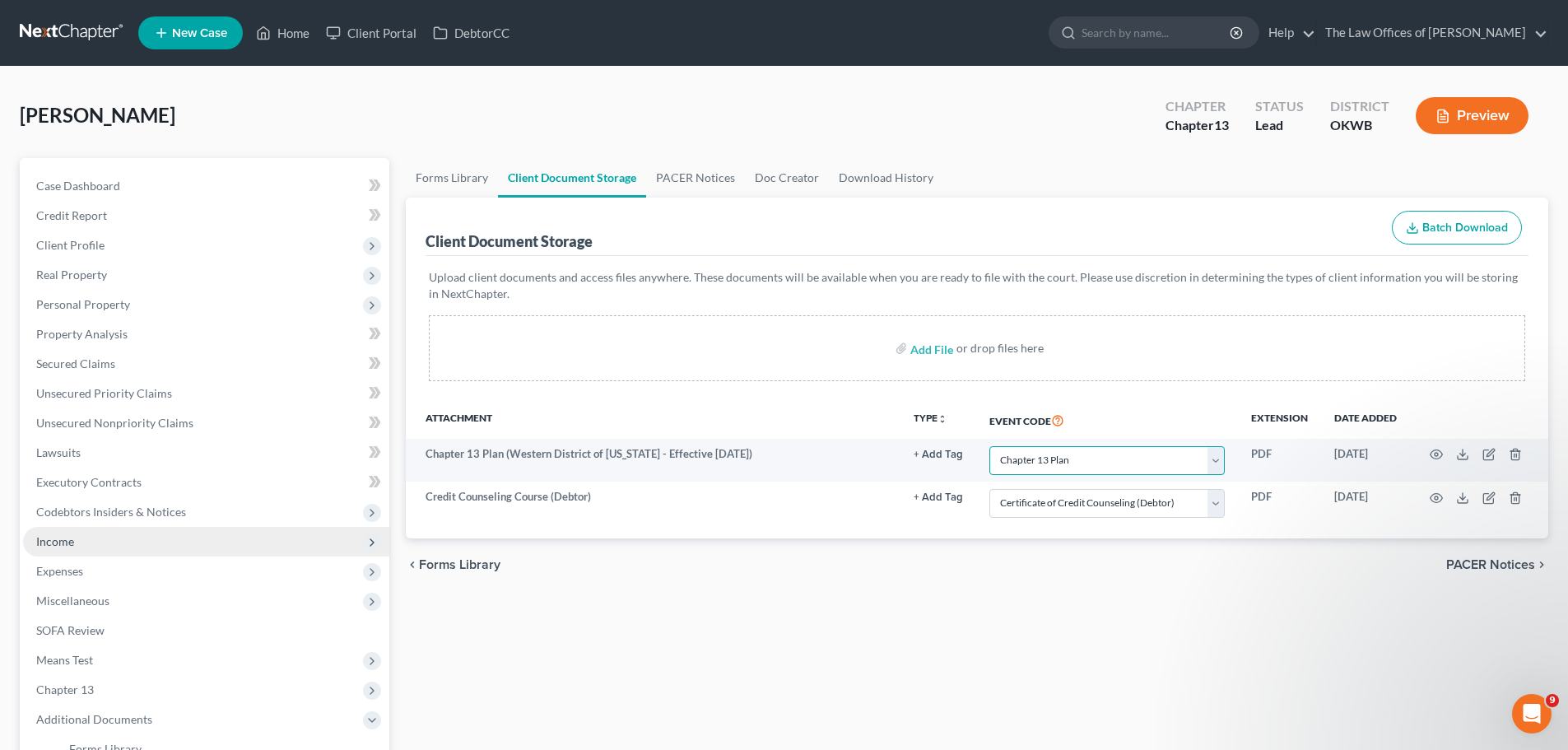
scroll to position [303, 0]
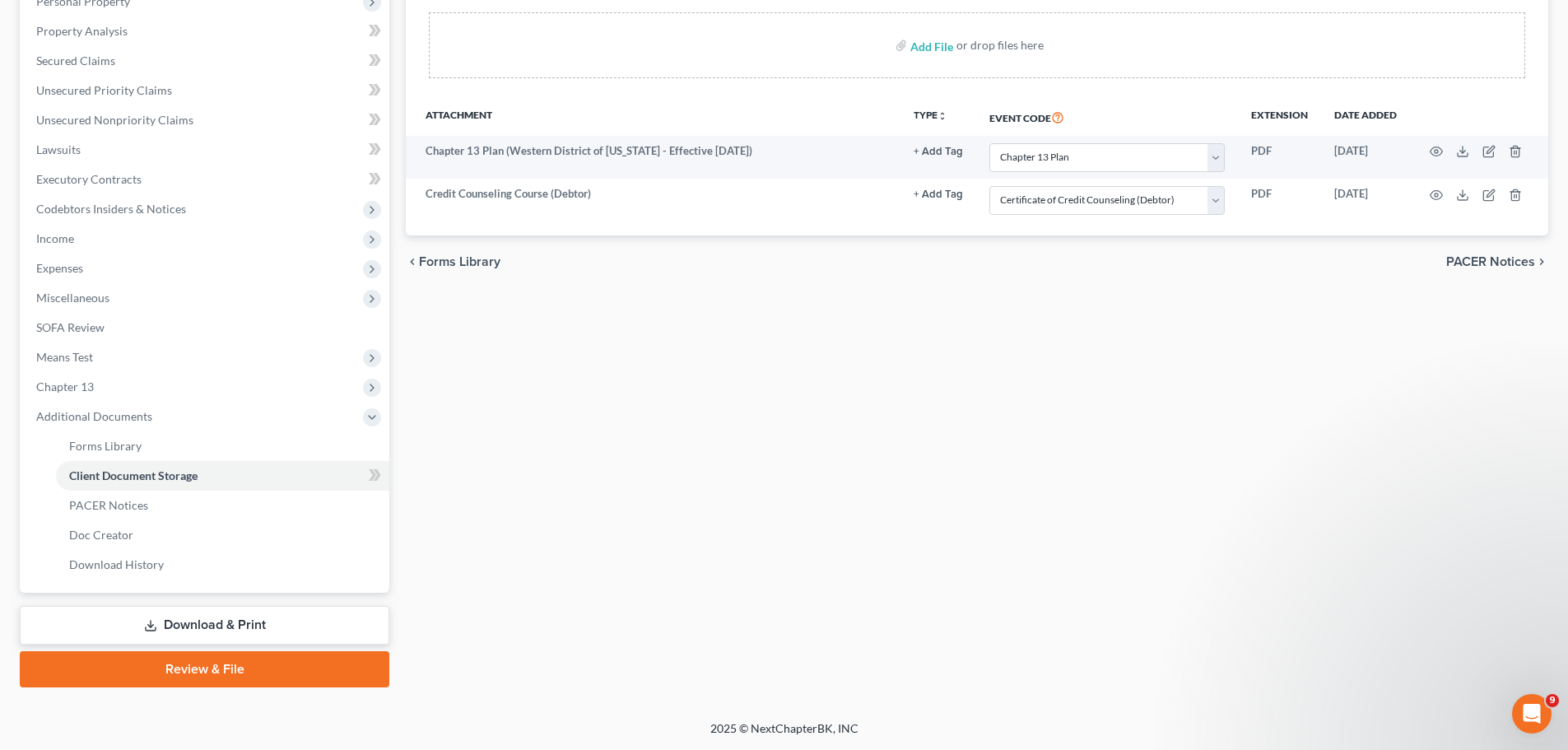
click at [210, 660] on link "Review & File" at bounding box center [204, 670] width 369 height 36
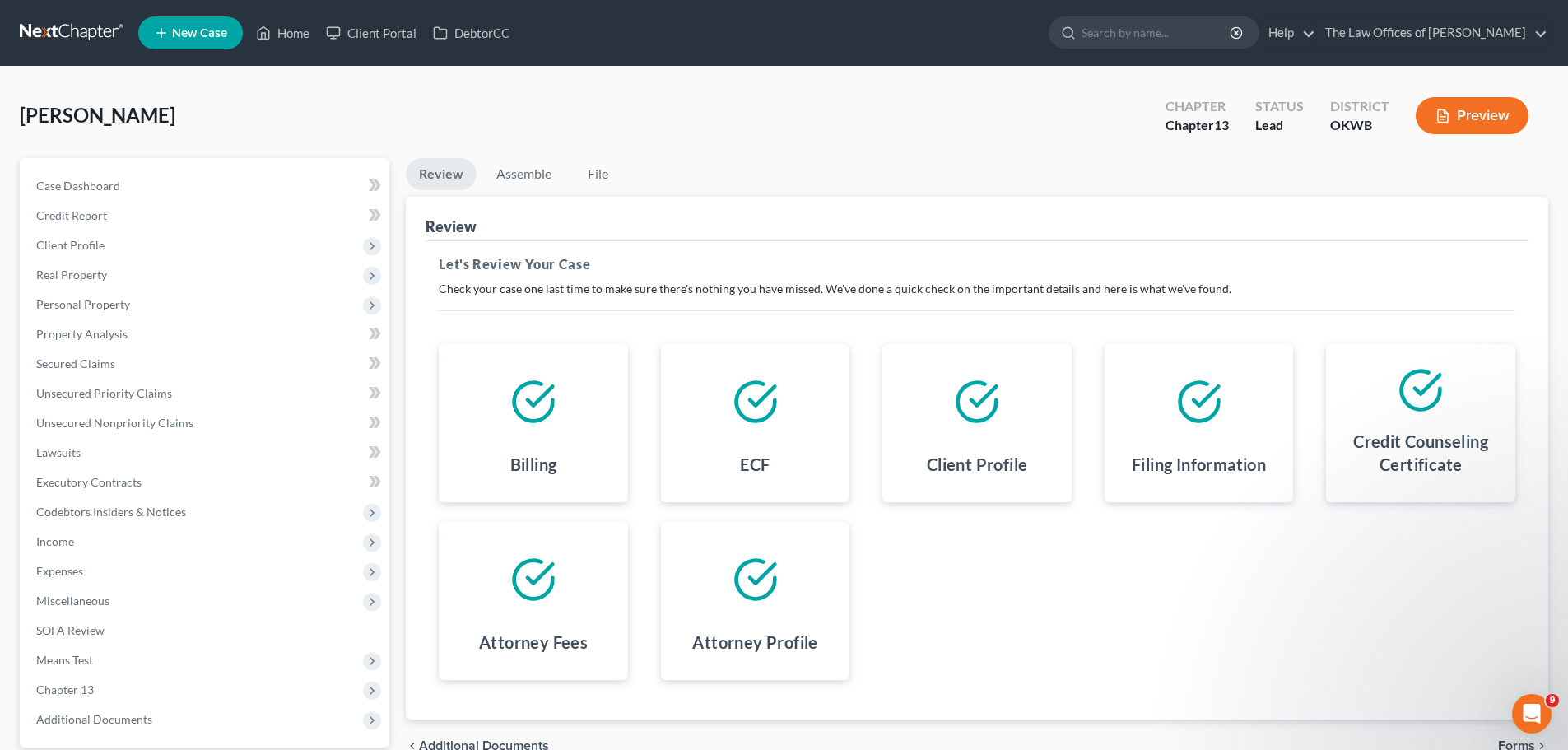
scroll to position [155, 0]
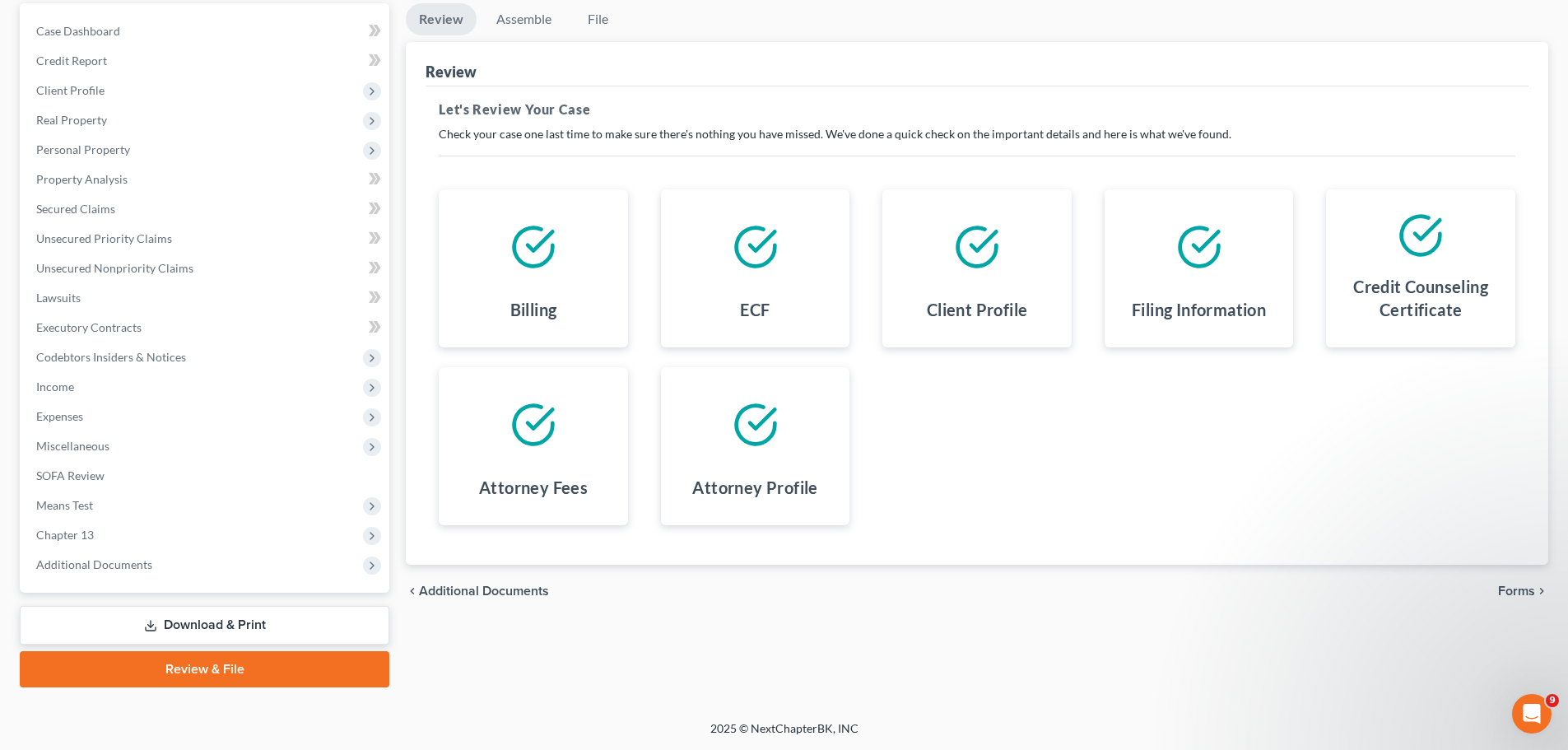
click at [1513, 591] on span "Forms" at bounding box center [1517, 591] width 37 height 14
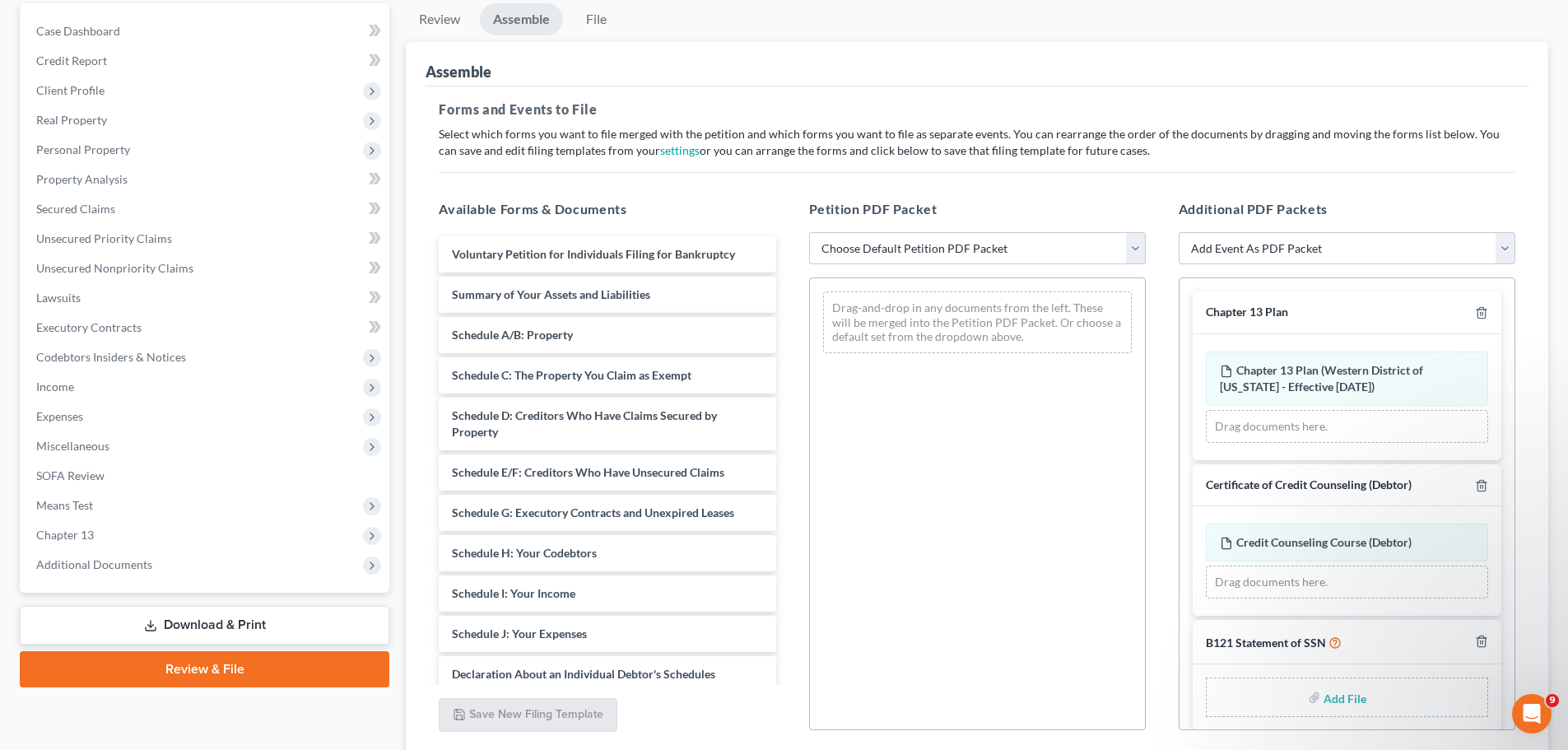
click at [975, 253] on select "Choose Default Petition PDF Packet Complete Bankruptcy Petition (all forms and …" at bounding box center [977, 248] width 337 height 33
select select "0"
click at [809, 232] on select "Choose Default Petition PDF Packet Complete Bankruptcy Petition (all forms and …" at bounding box center [977, 248] width 337 height 33
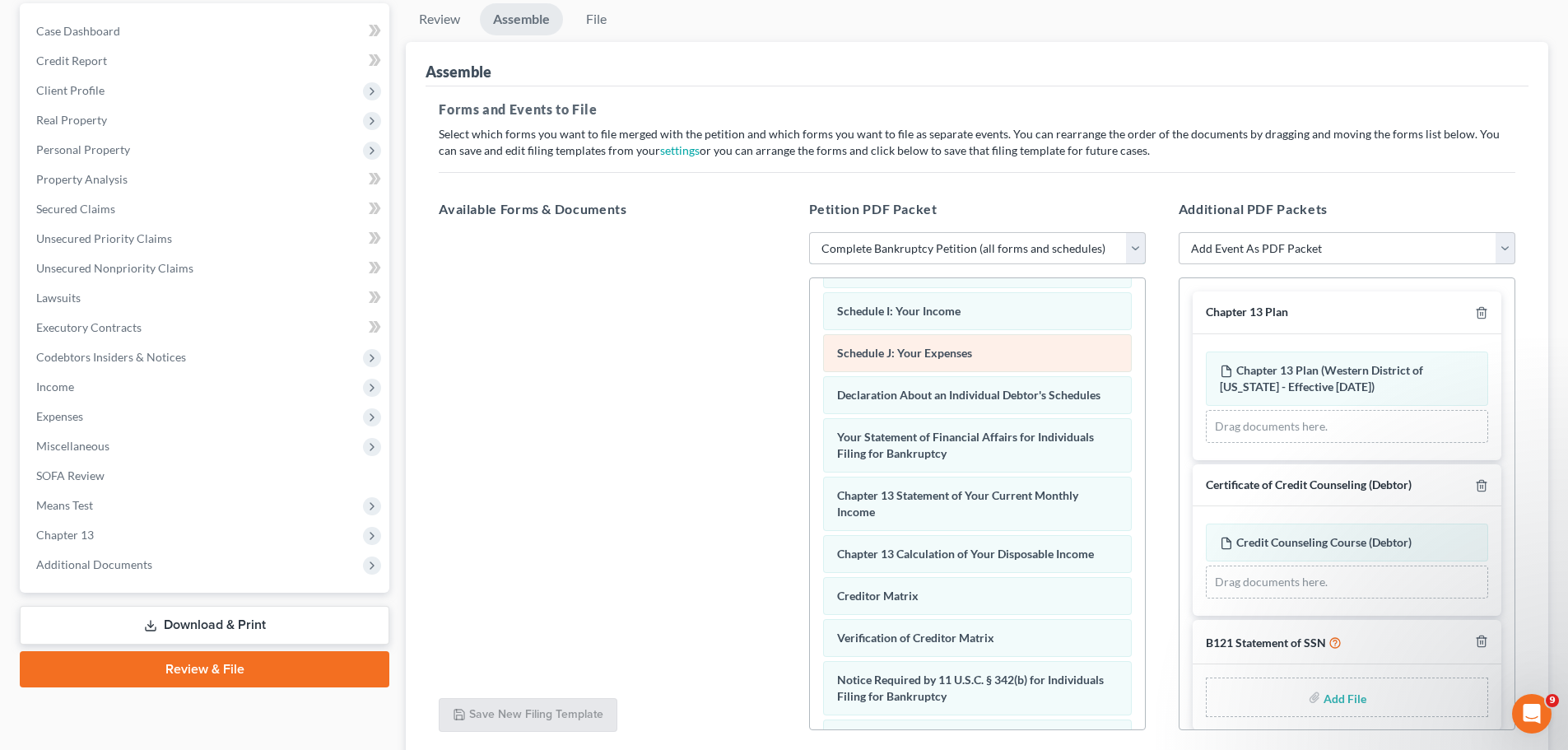
scroll to position [508, 0]
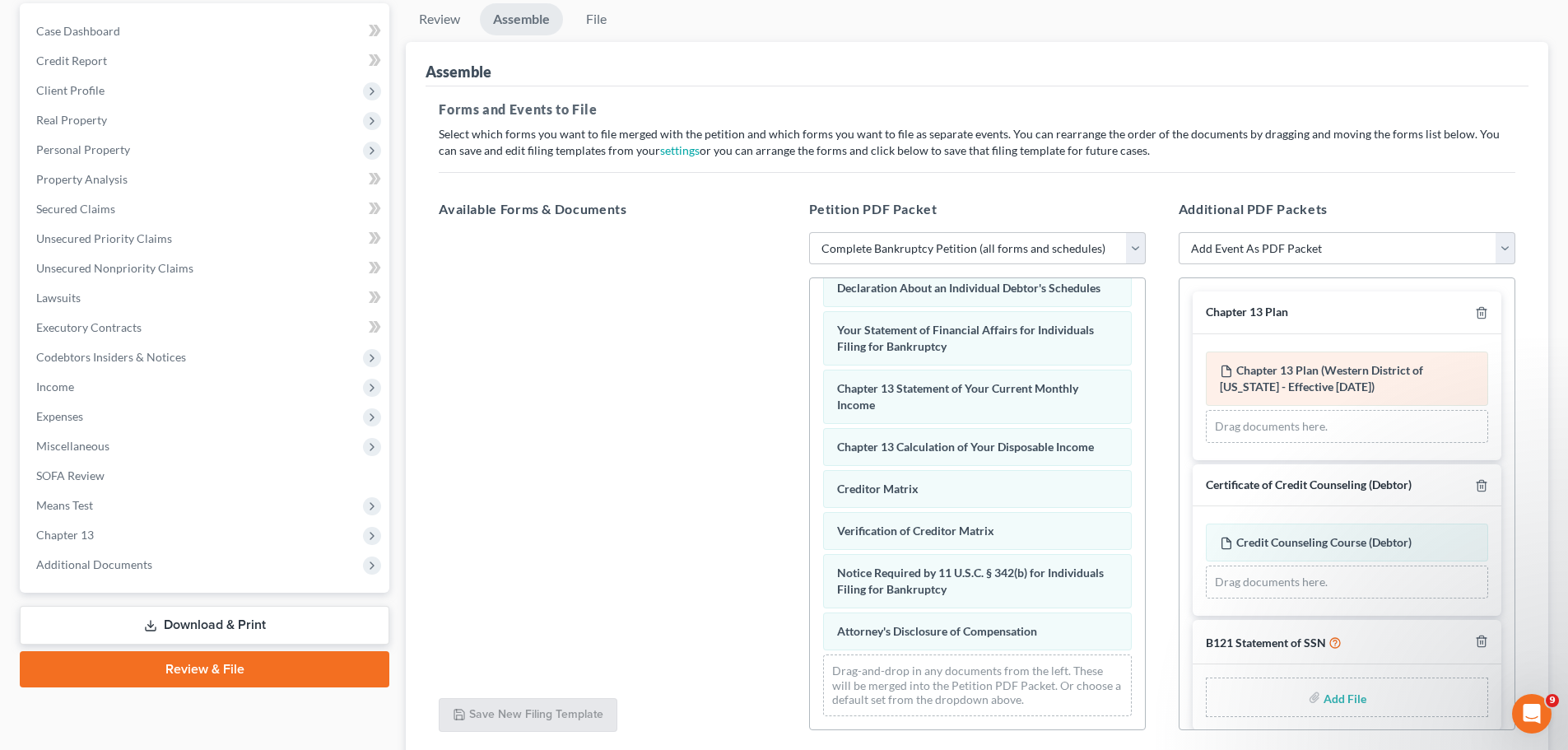
click at [1325, 389] on span "Chapter 13 Plan (Western District of [US_STATE] - Effective [DATE])" at bounding box center [1321, 379] width 203 height 31
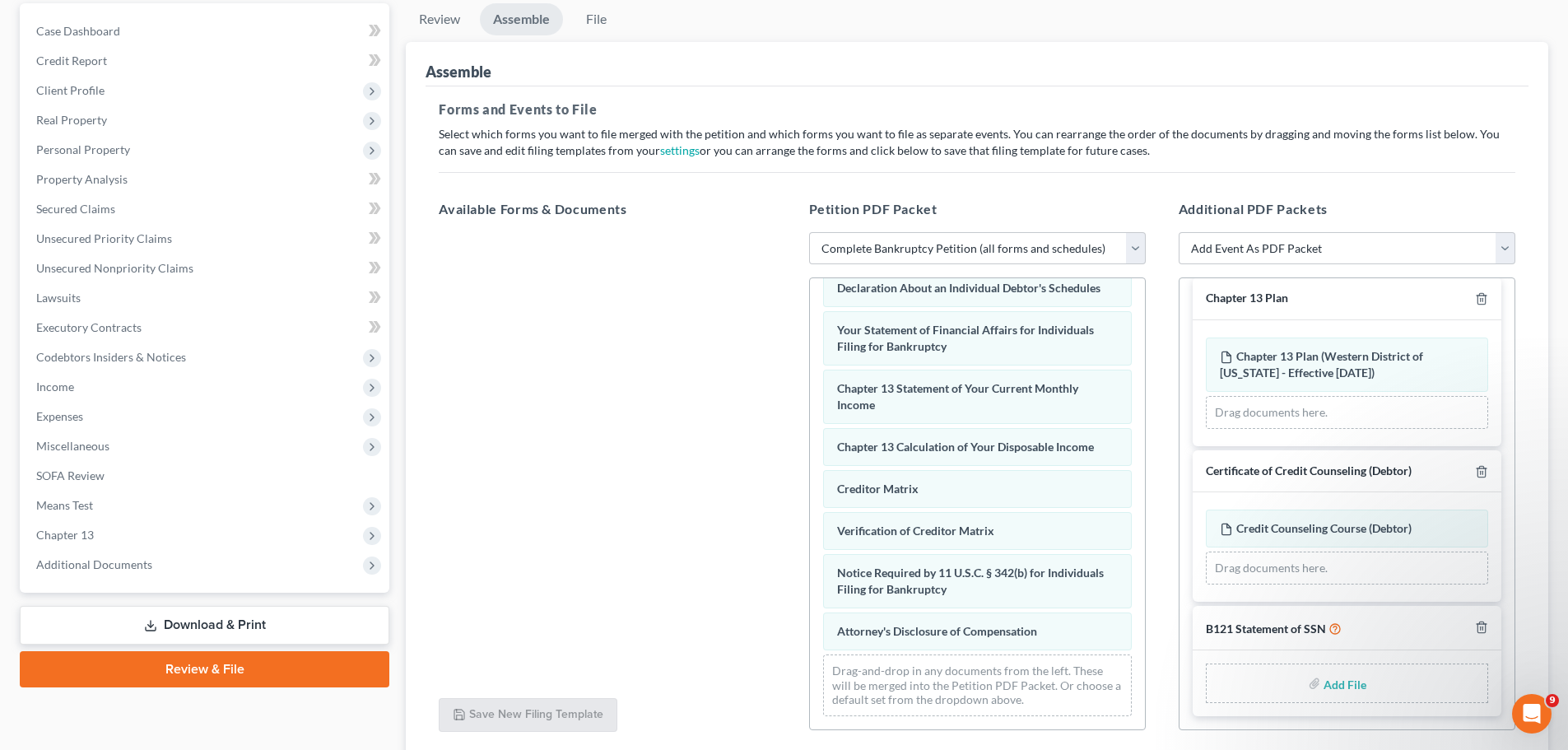
click at [1340, 686] on input "file" at bounding box center [1344, 683] width 40 height 30
type input "C:\fakepath\SSNSTATEMENT.pdf"
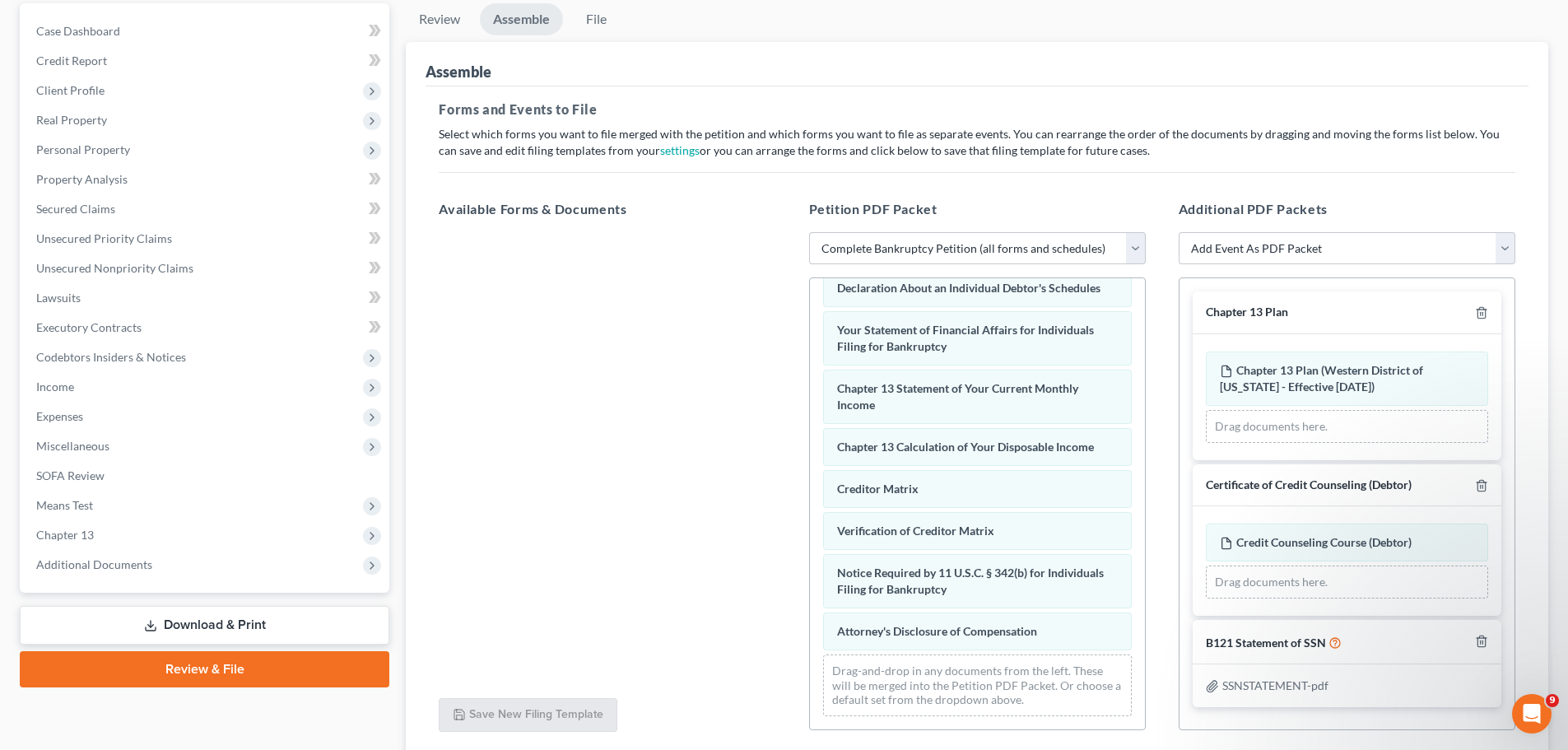
scroll to position [284, 0]
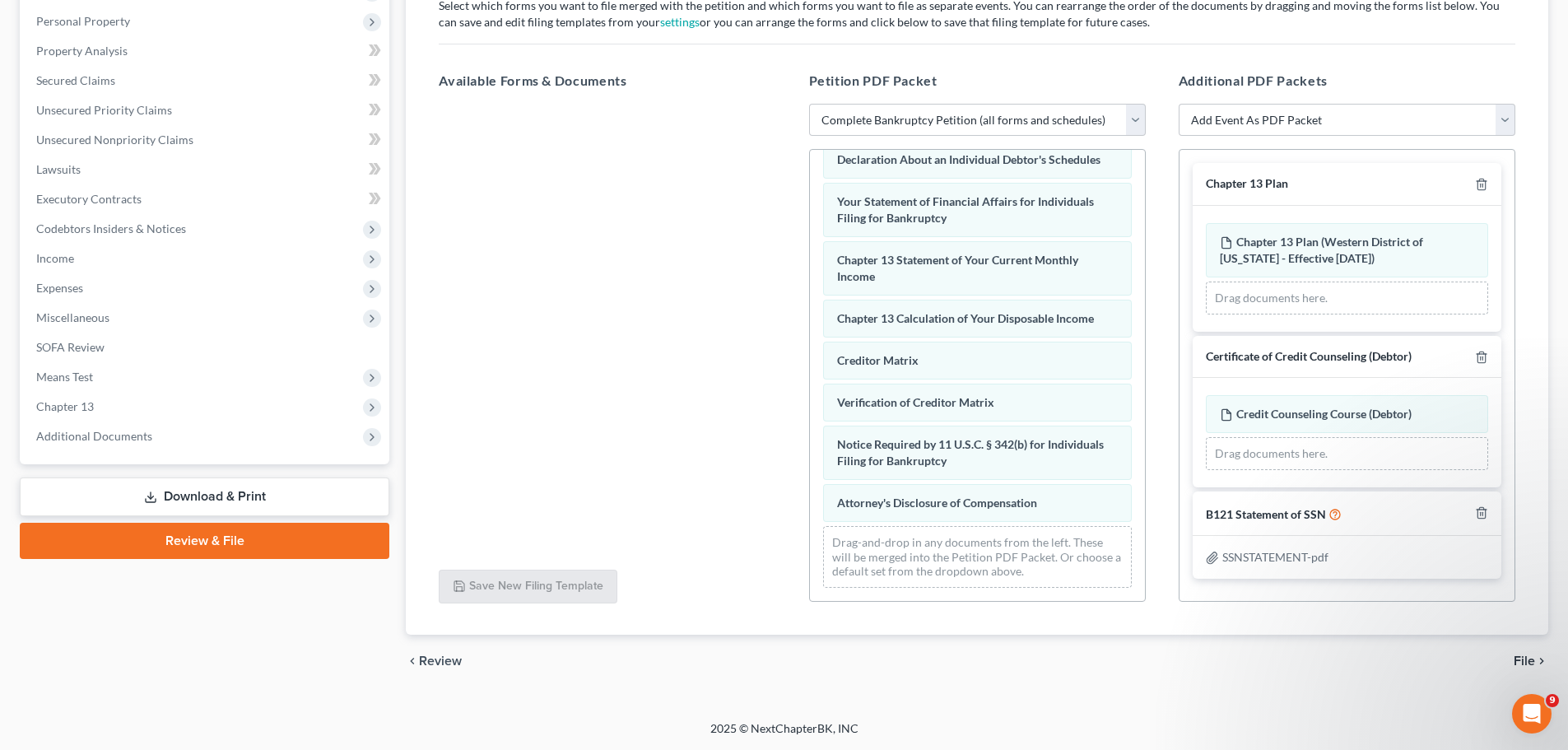
click at [1518, 659] on span "File" at bounding box center [1525, 661] width 22 height 14
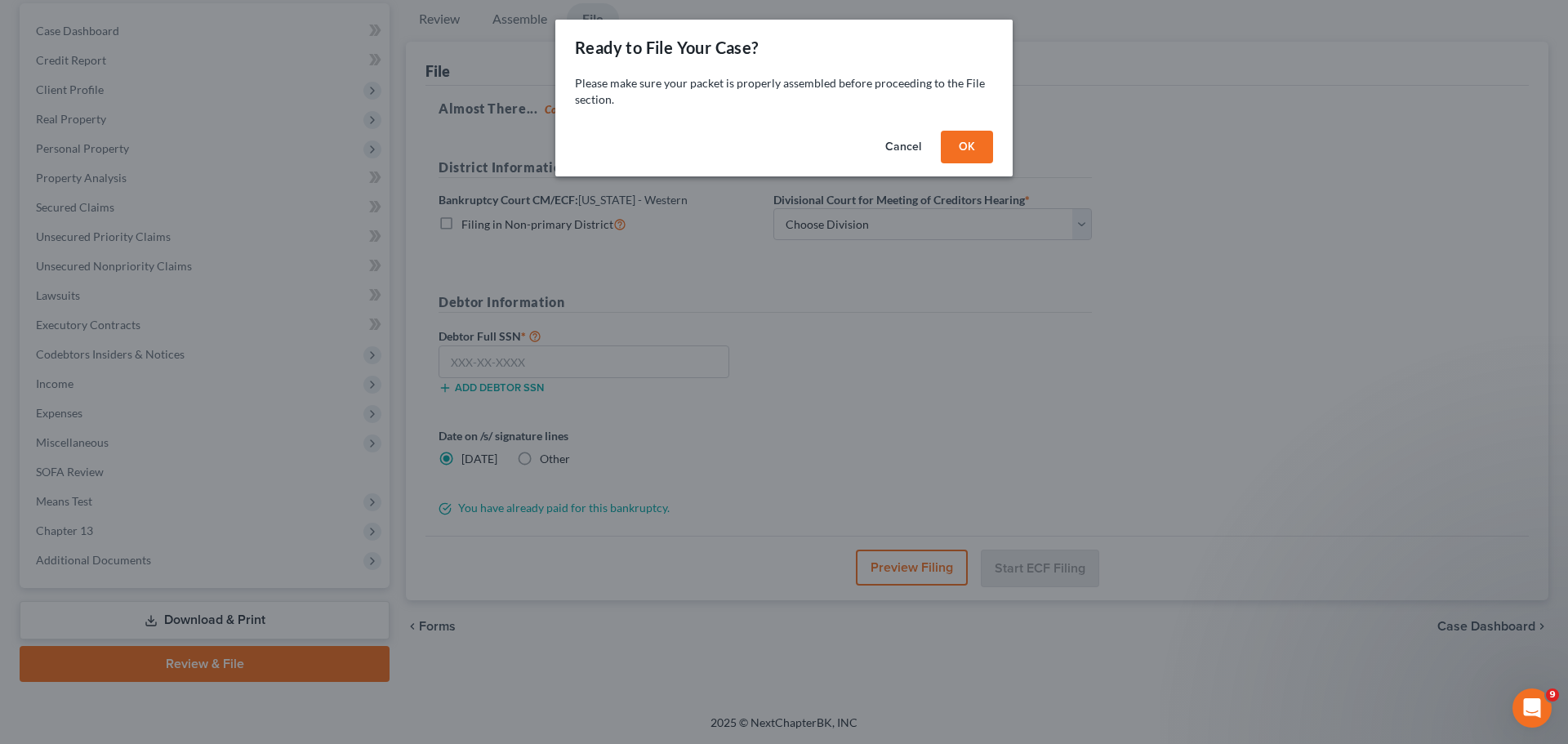
click at [986, 143] on button "OK" at bounding box center [967, 147] width 52 height 32
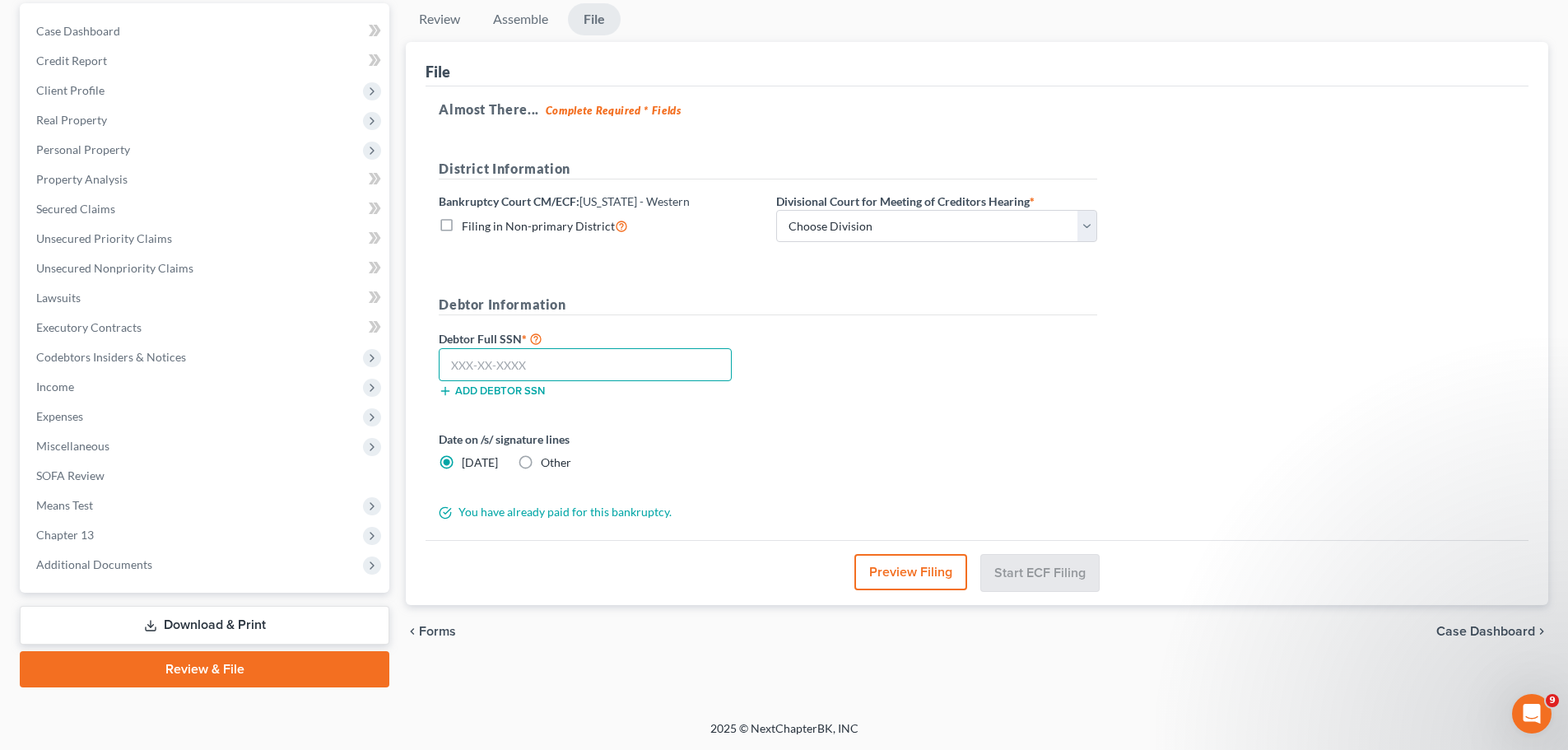
click at [527, 375] on input "text" at bounding box center [585, 365] width 293 height 33
type input "002-74-5387"
click at [928, 227] on select "Choose Division [US_STATE][GEOGRAPHIC_DATA]" at bounding box center [937, 226] width 321 height 33
select select "0"
click at [777, 210] on select "Choose Division [US_STATE][GEOGRAPHIC_DATA]" at bounding box center [937, 226] width 321 height 33
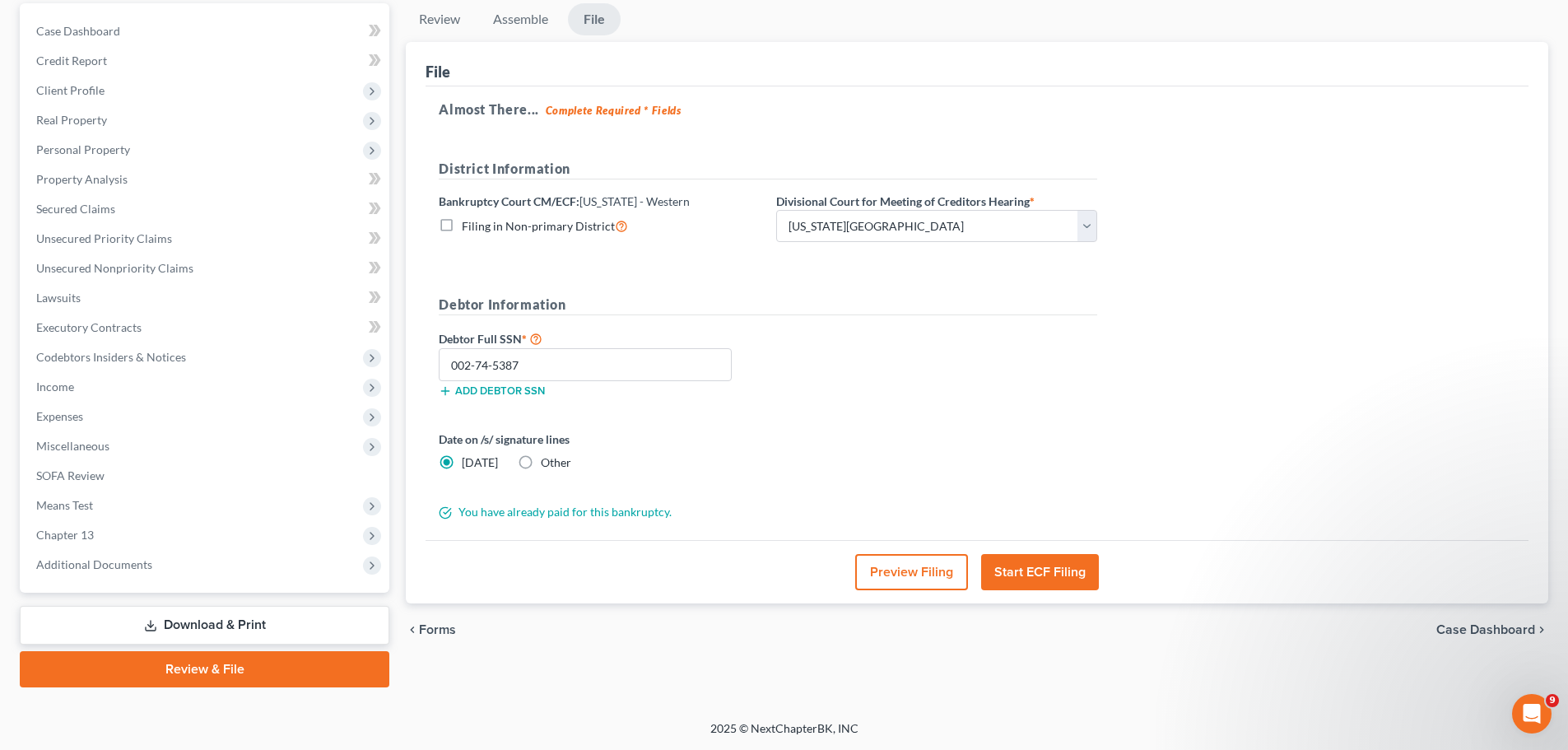
click at [1015, 558] on button "Start ECF Filing" at bounding box center [1041, 572] width 117 height 36
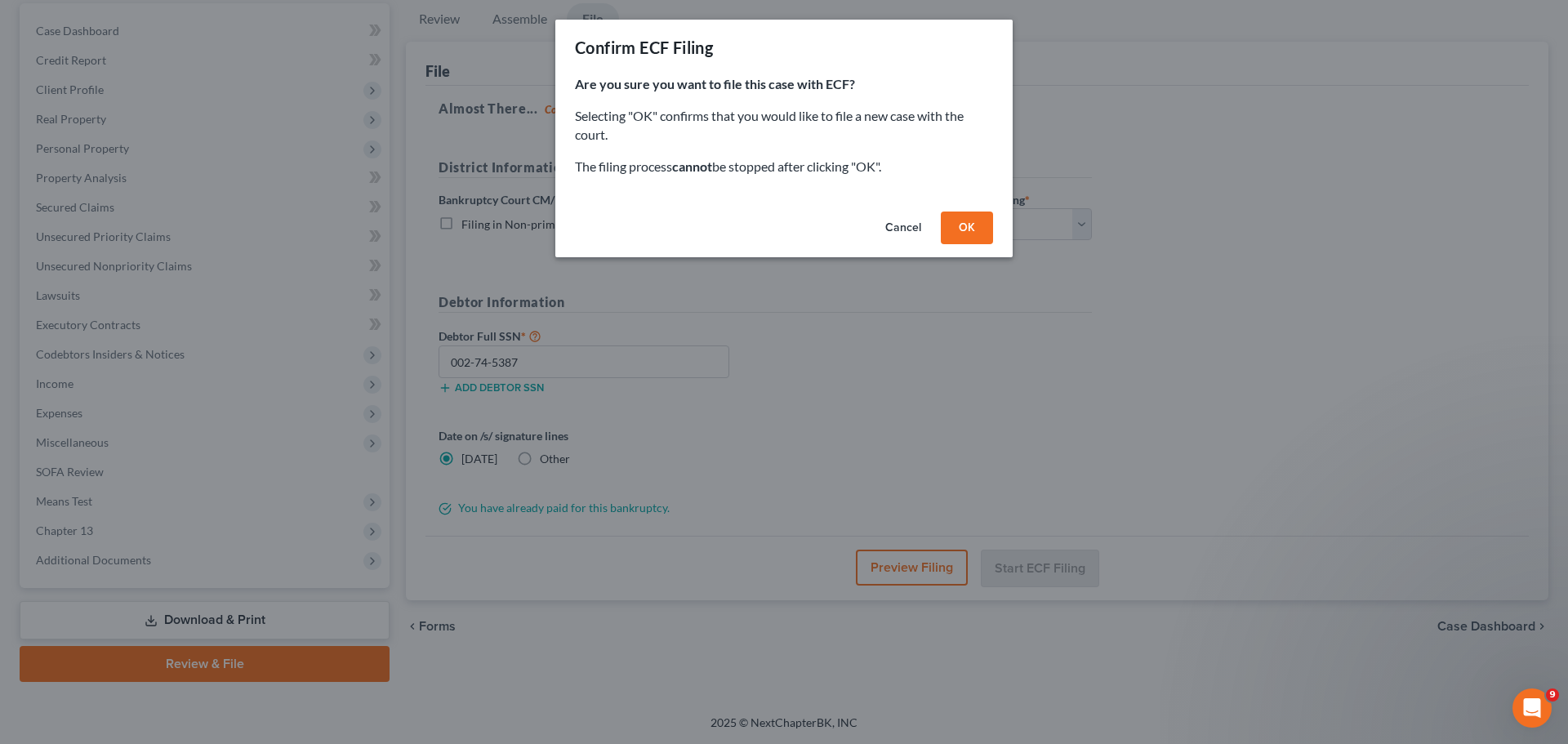
click at [967, 223] on button "OK" at bounding box center [967, 228] width 52 height 32
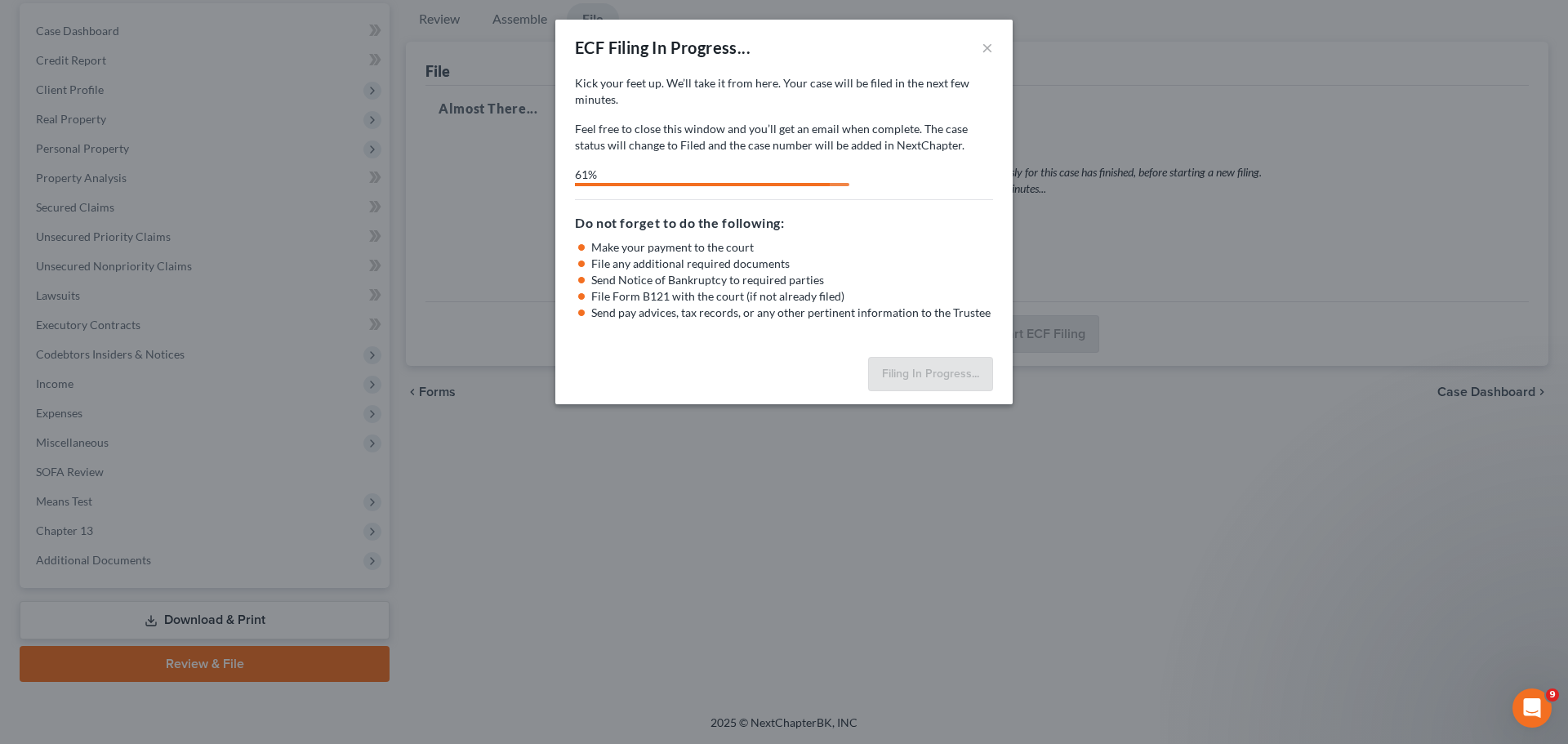
select select "0"
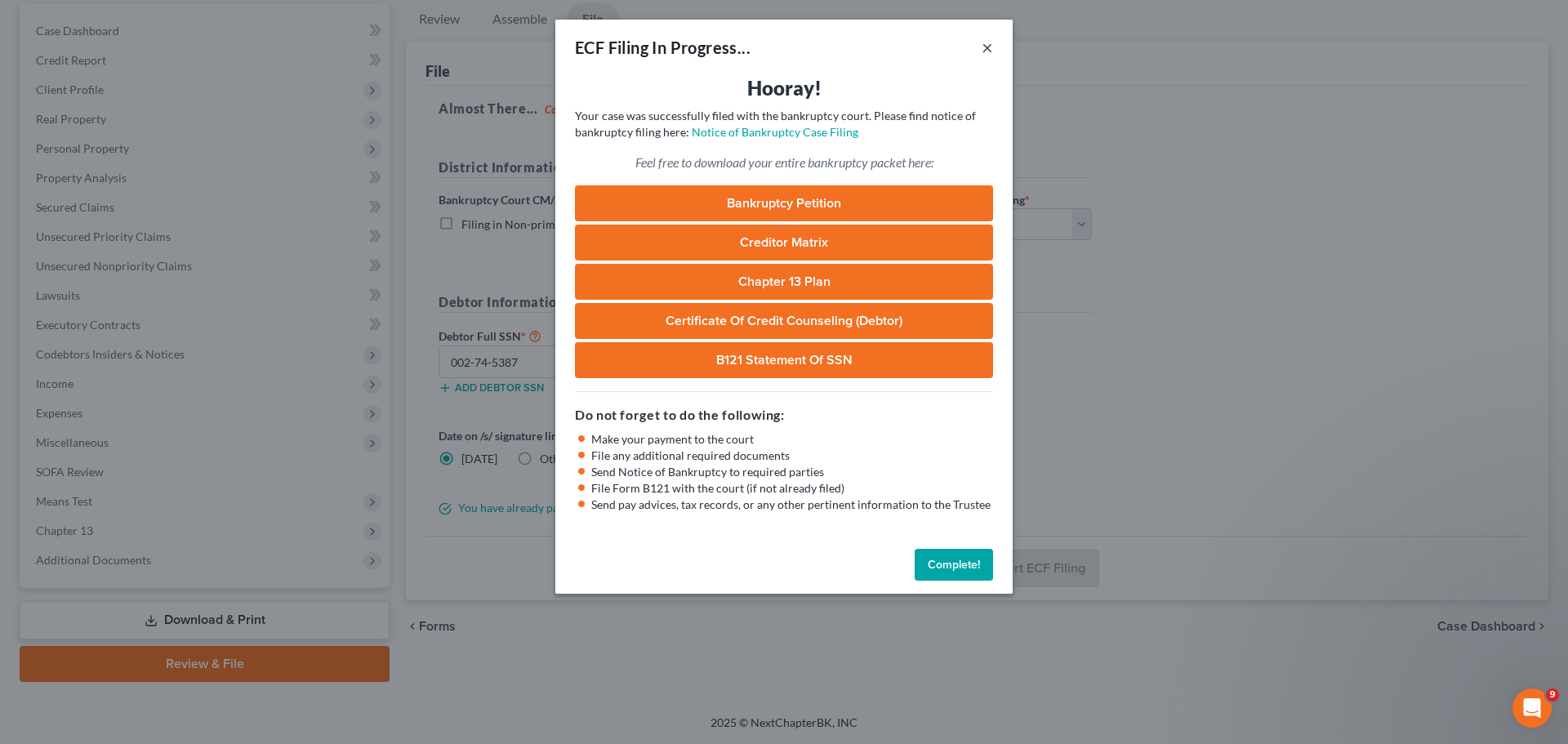
click at [990, 49] on button "×" at bounding box center [987, 48] width 12 height 20
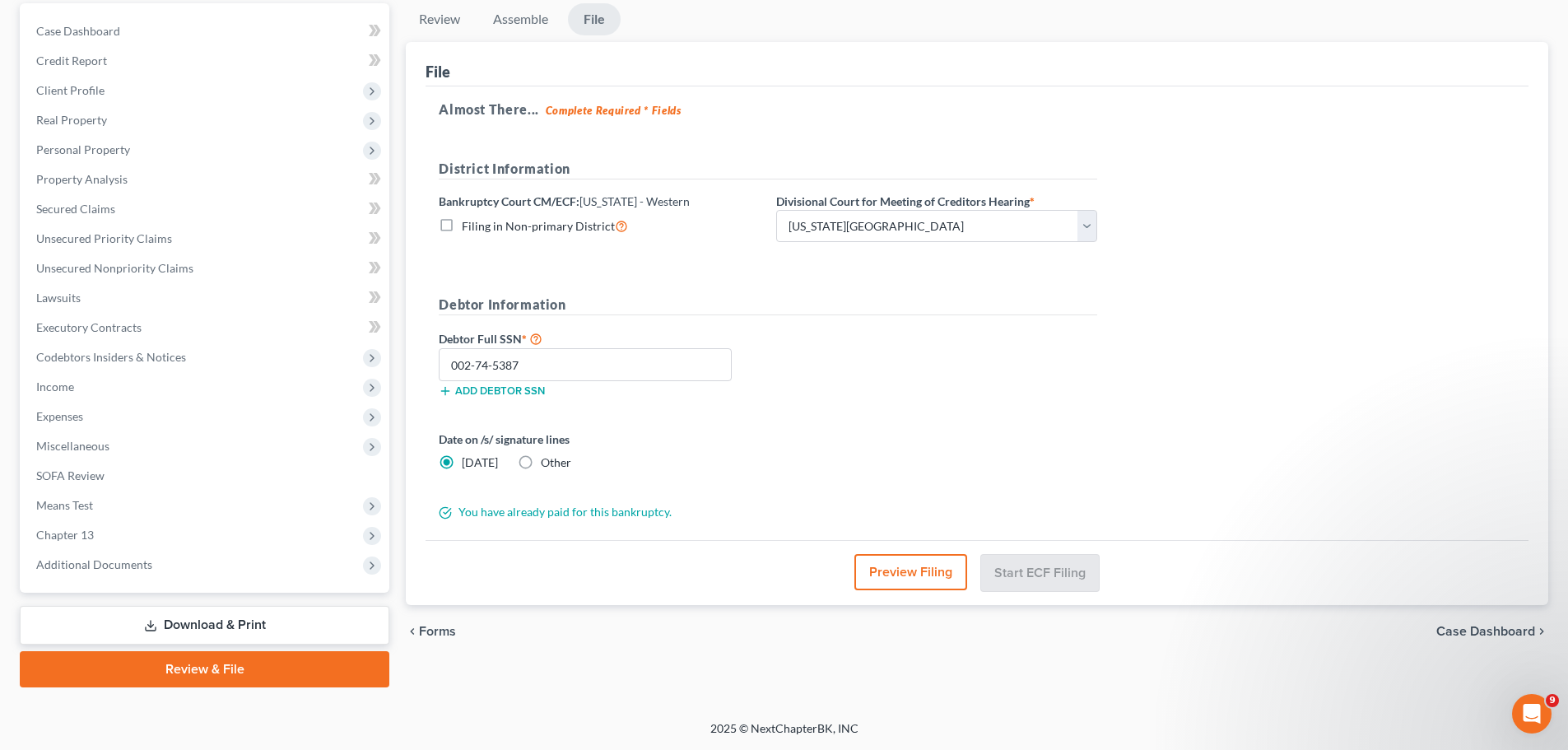
scroll to position [0, 0]
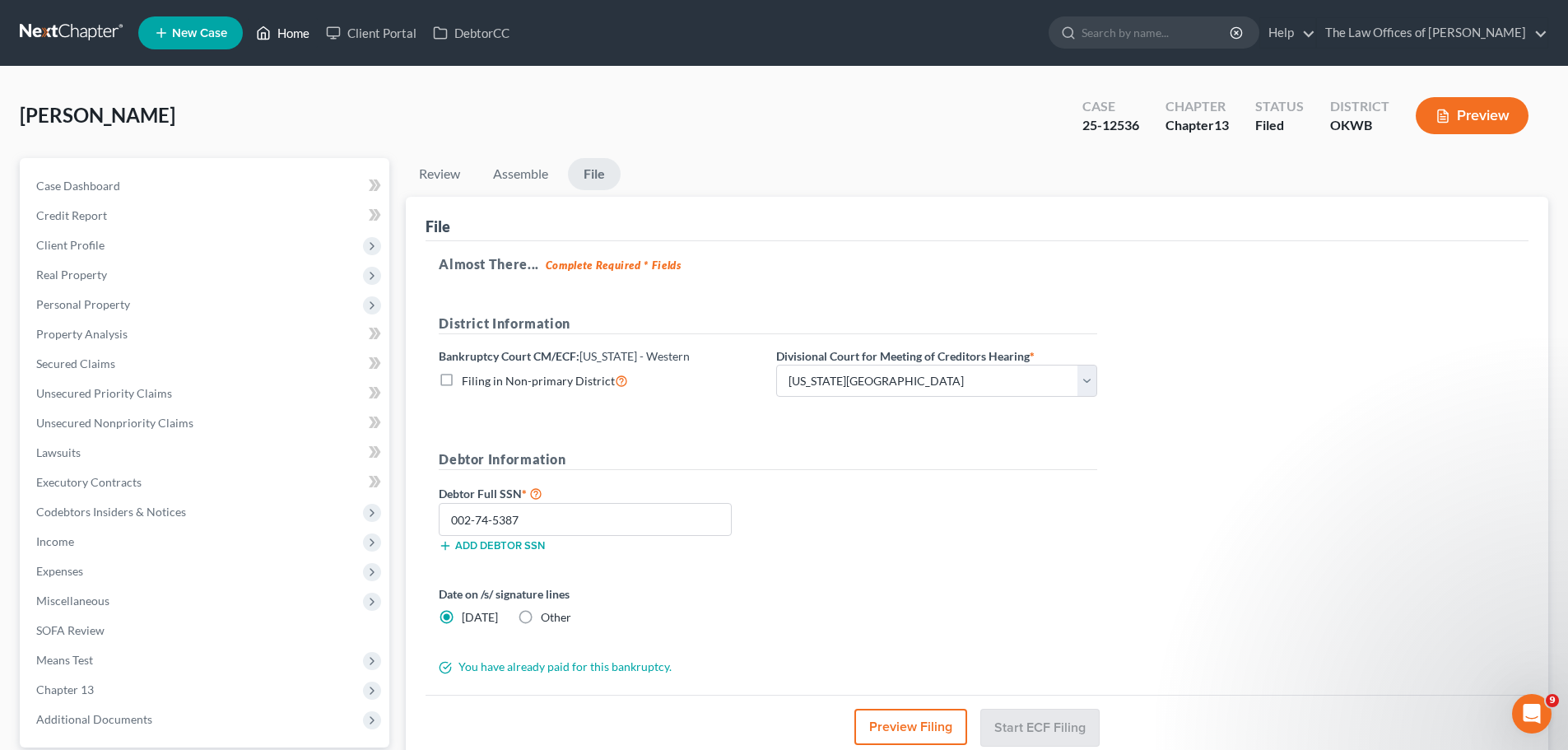
click at [275, 33] on link "Home" at bounding box center [282, 33] width 70 height 30
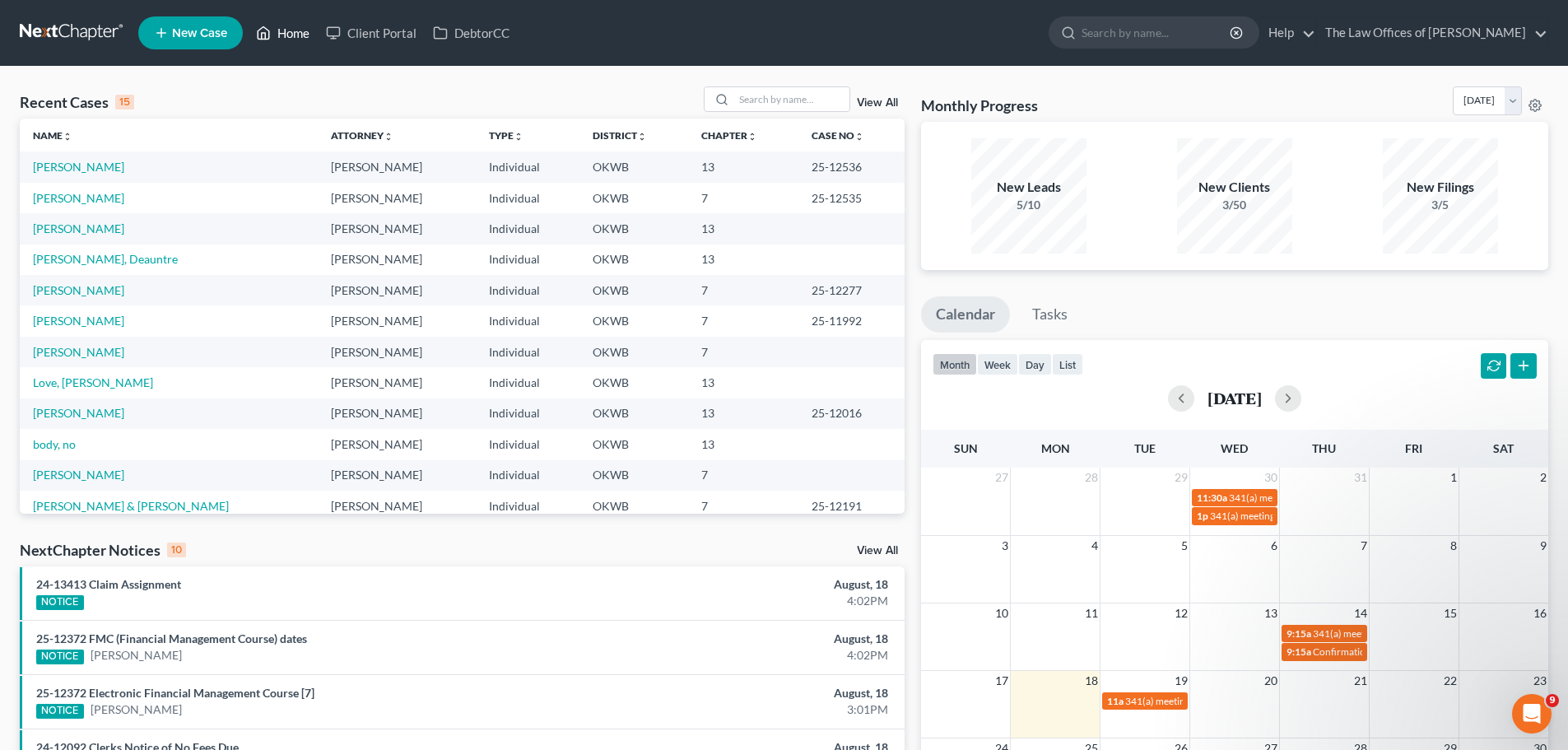
scroll to position [385, 0]
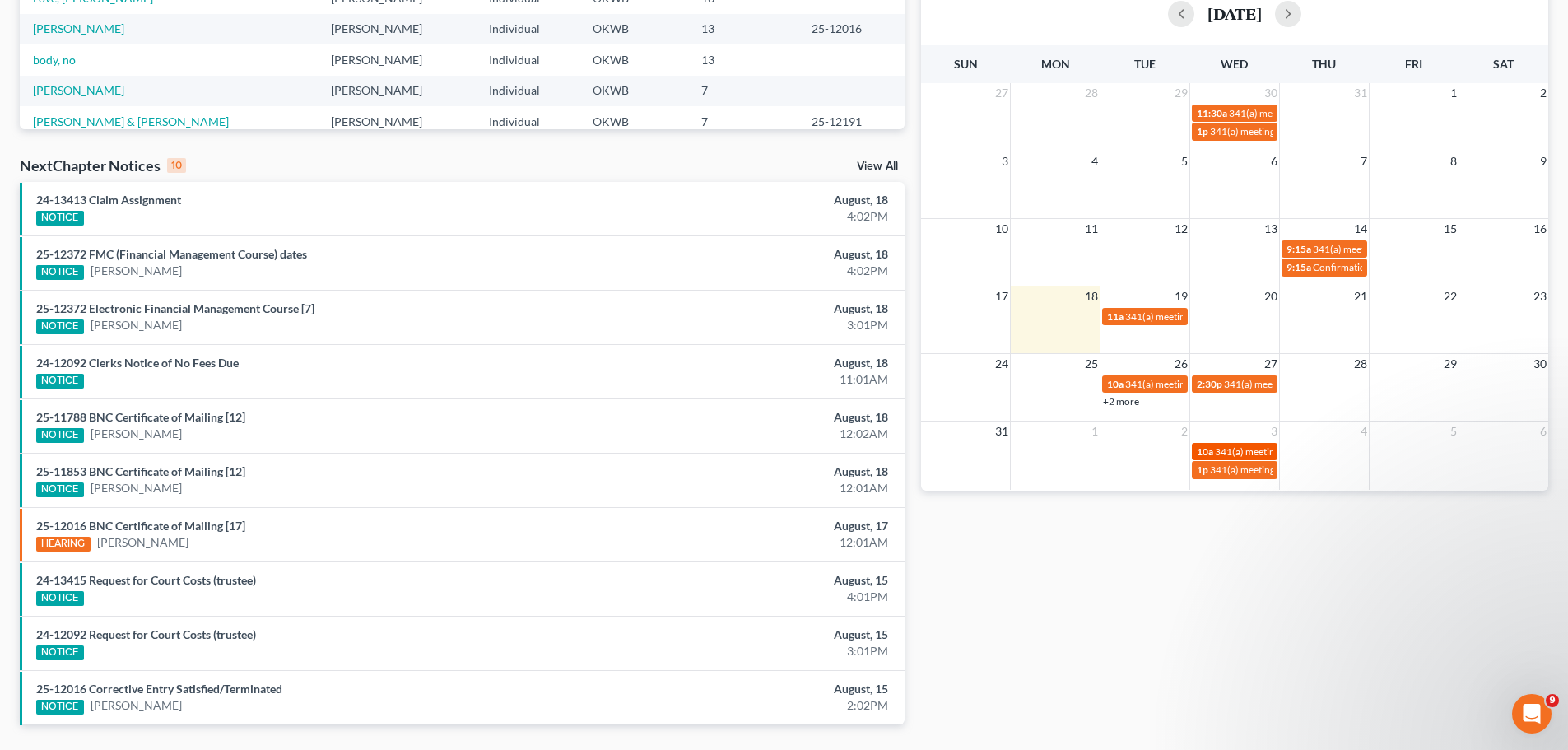
click at [1227, 450] on span "341(a) meeting for [PERSON_NAME]" at bounding box center [1294, 452] width 159 height 13
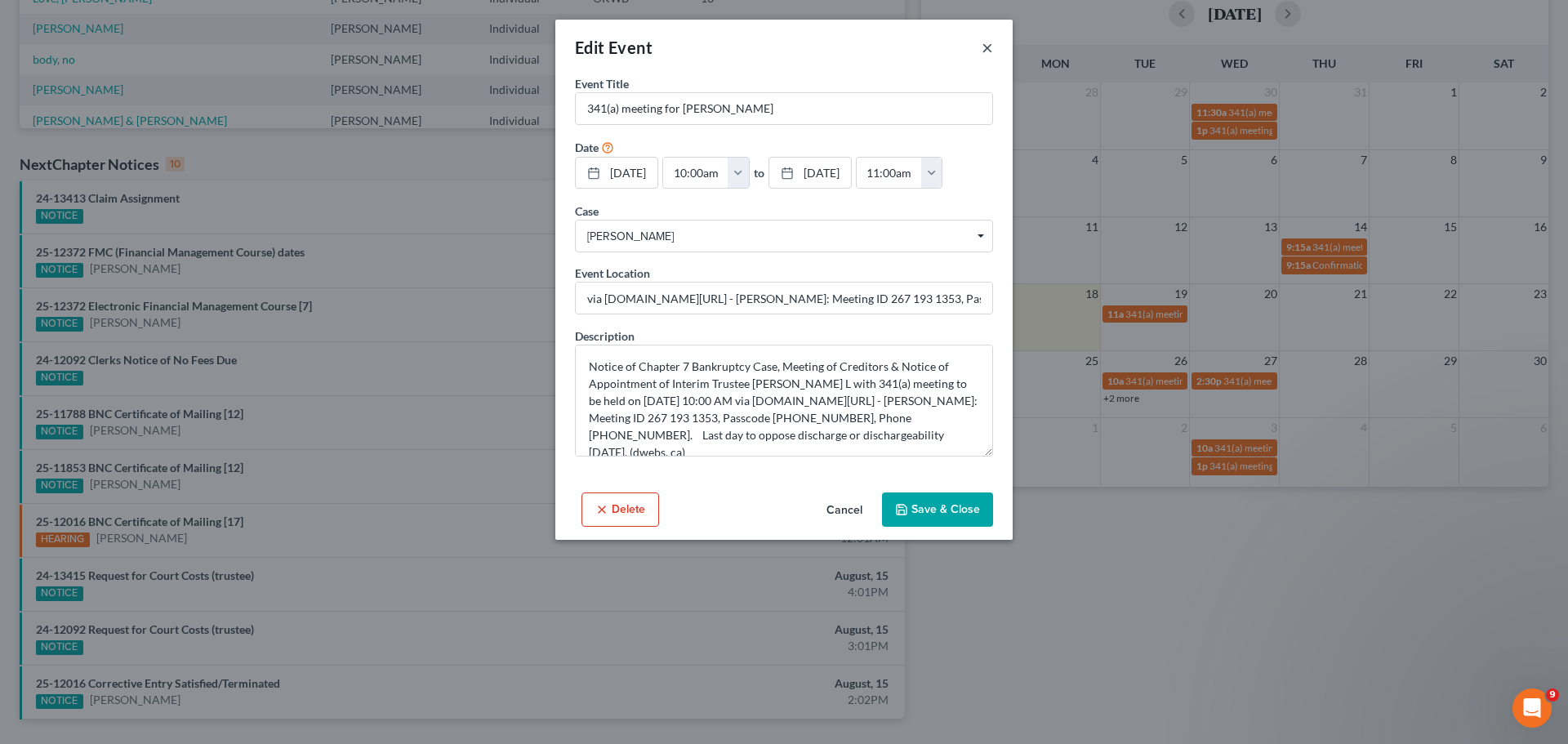
click at [988, 54] on button "×" at bounding box center [987, 48] width 12 height 20
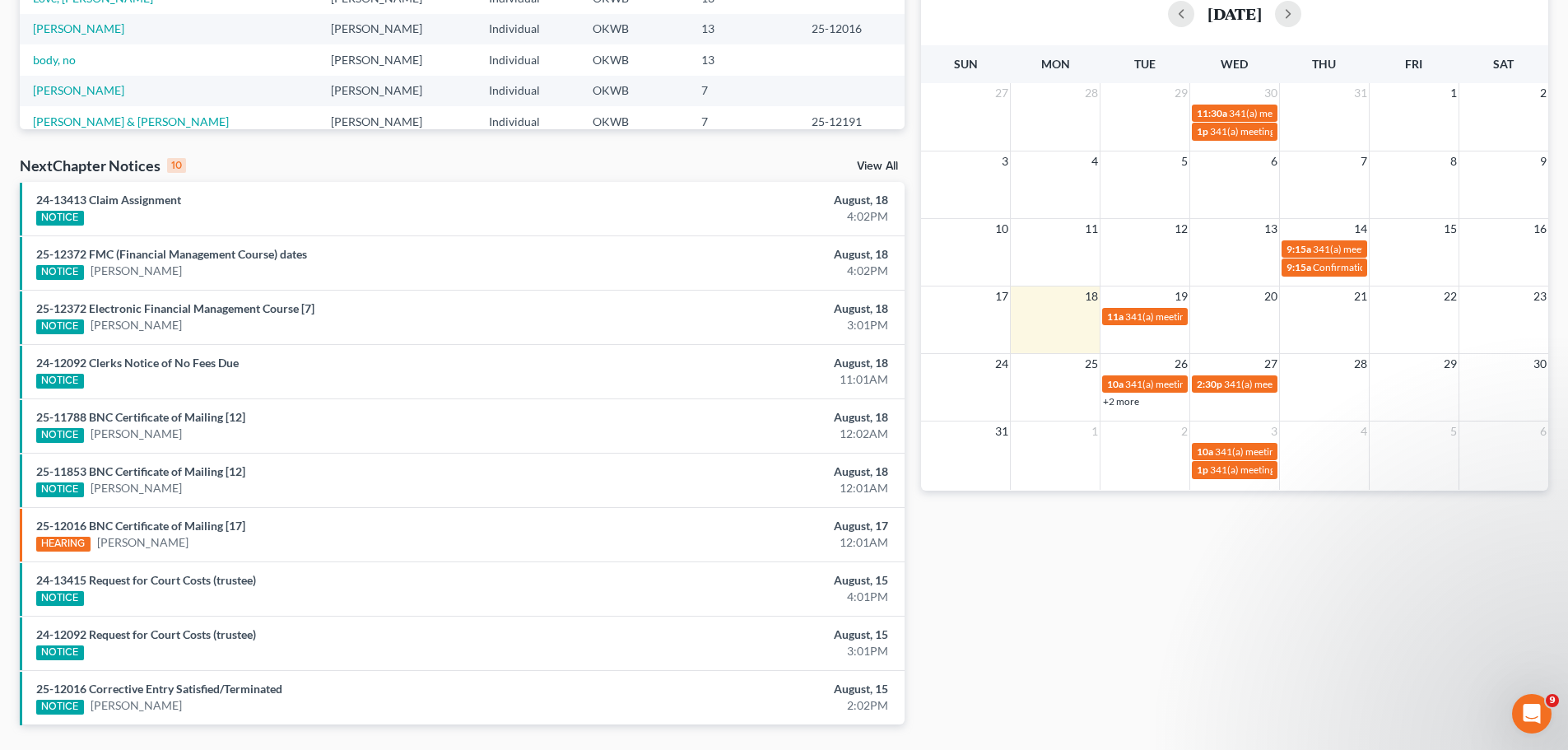
scroll to position [0, 0]
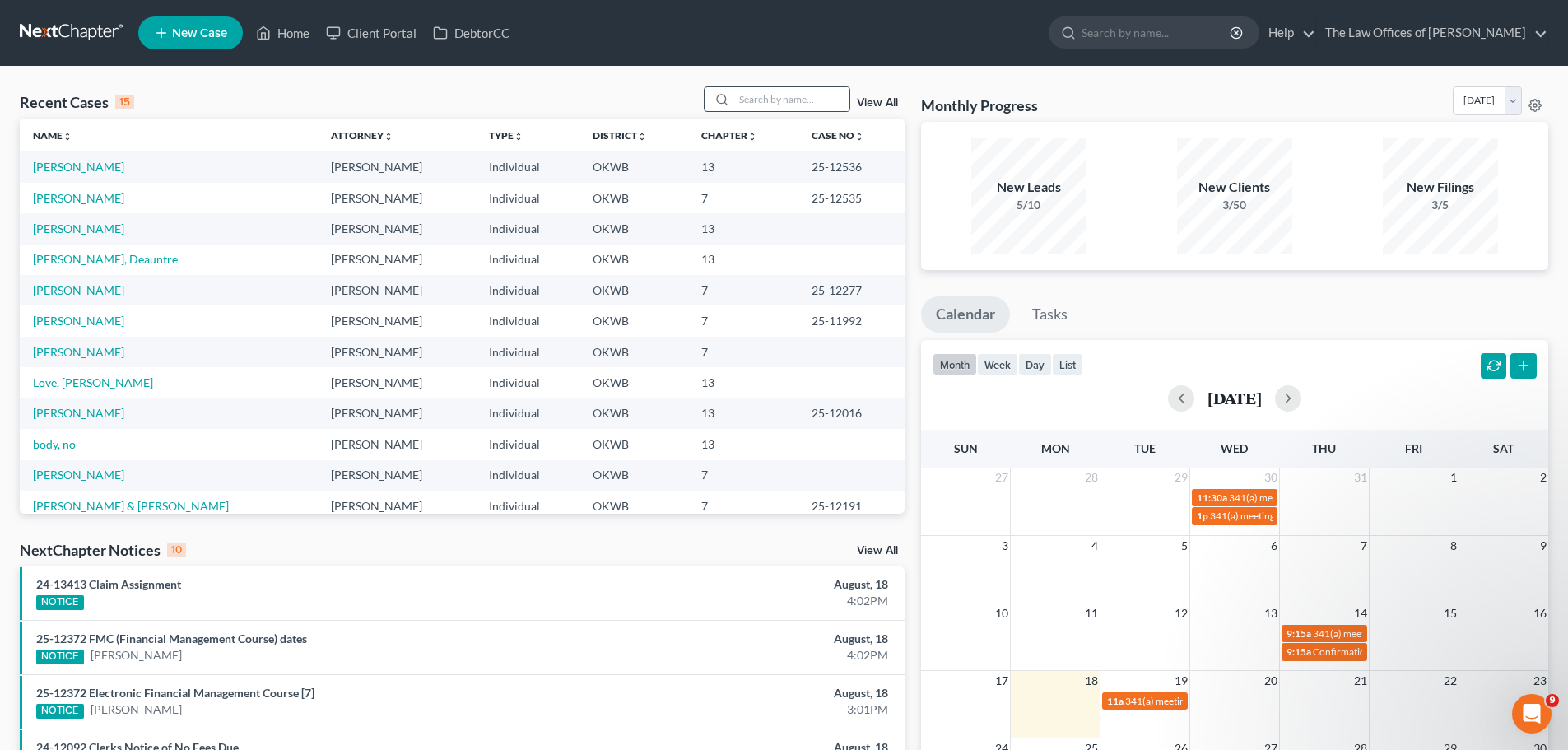
click at [766, 112] on div at bounding box center [777, 99] width 146 height 25
click at [766, 104] on input "search" at bounding box center [792, 99] width 116 height 23
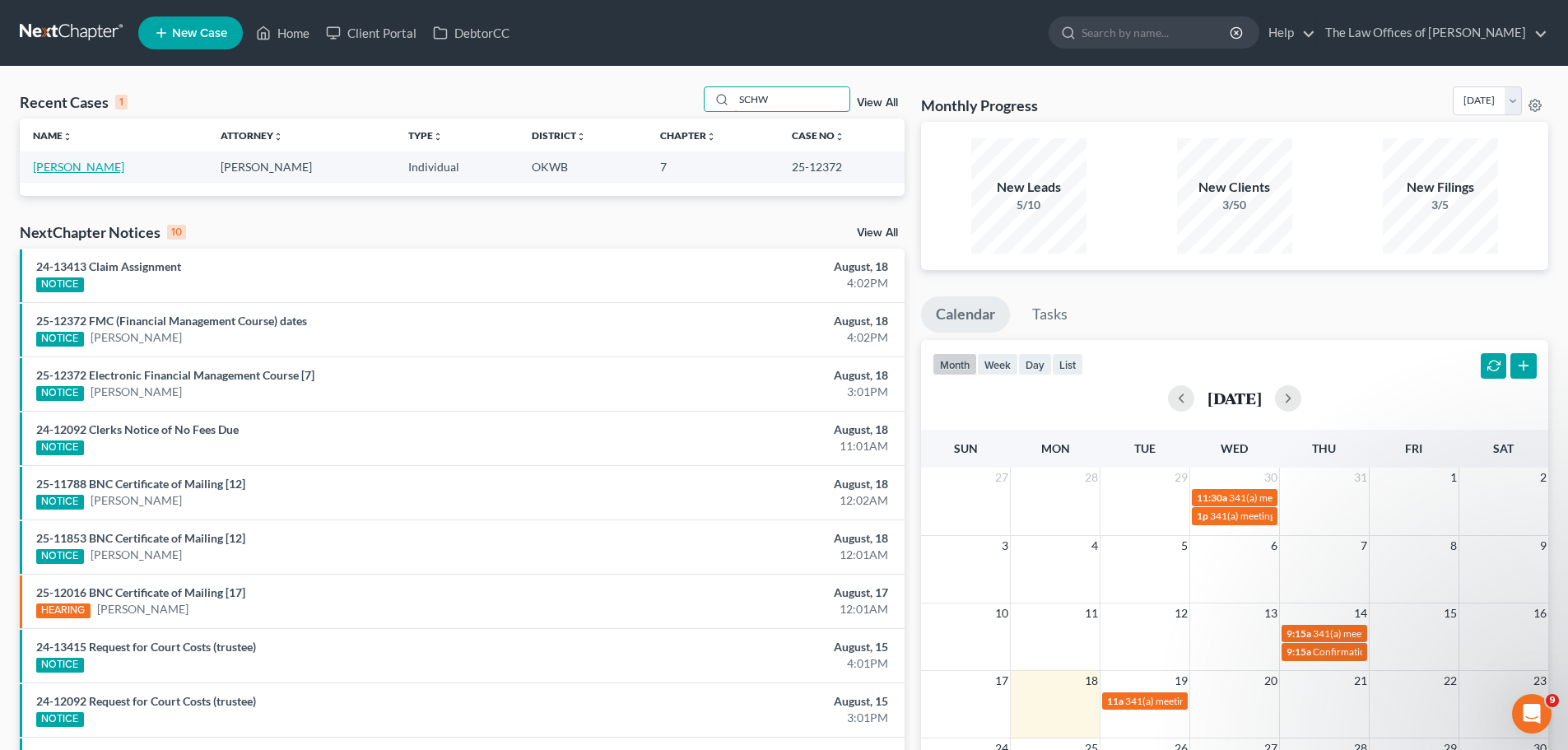
type input "SCHW"
click at [125, 164] on link "[PERSON_NAME]" at bounding box center [78, 166] width 91 height 14
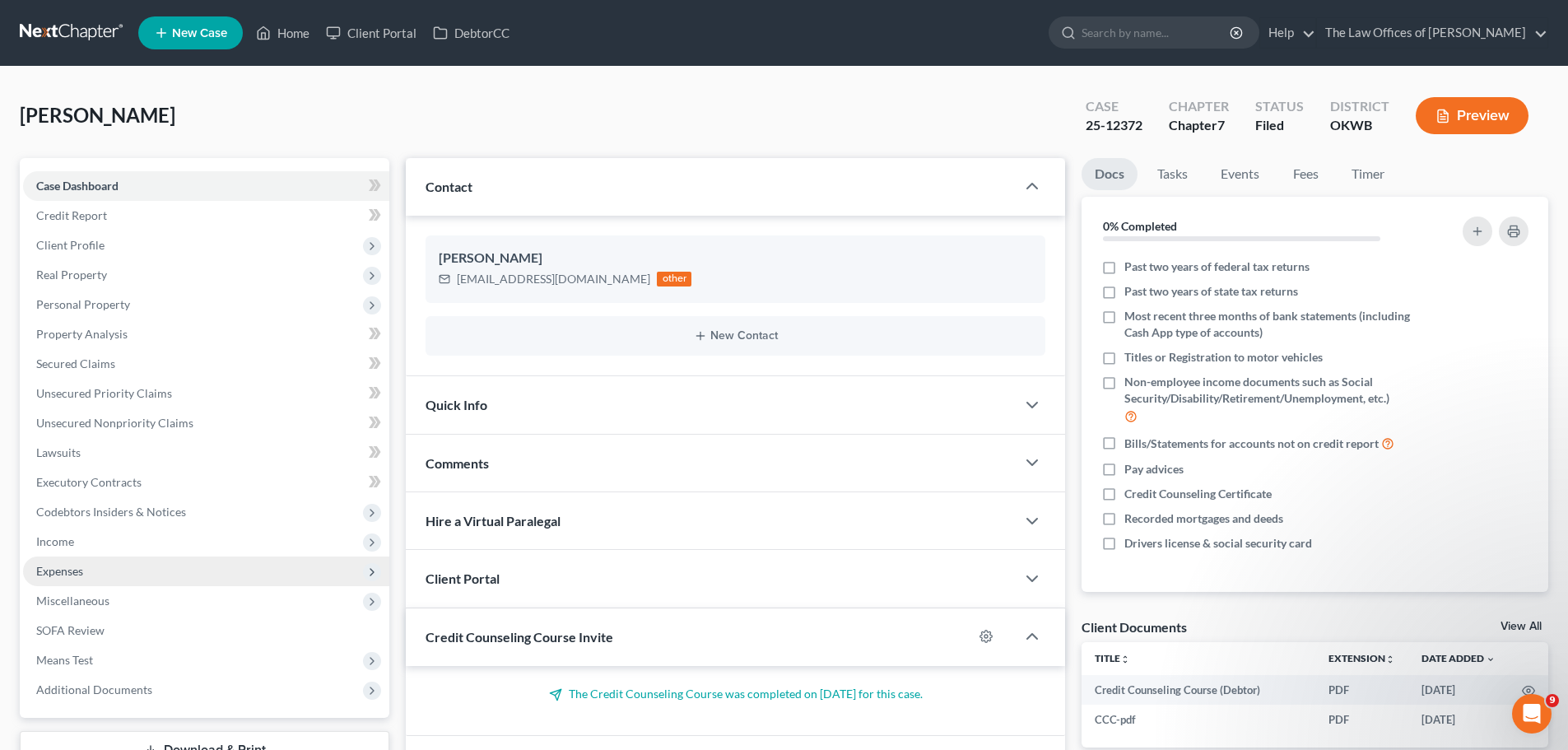
scroll to position [126, 0]
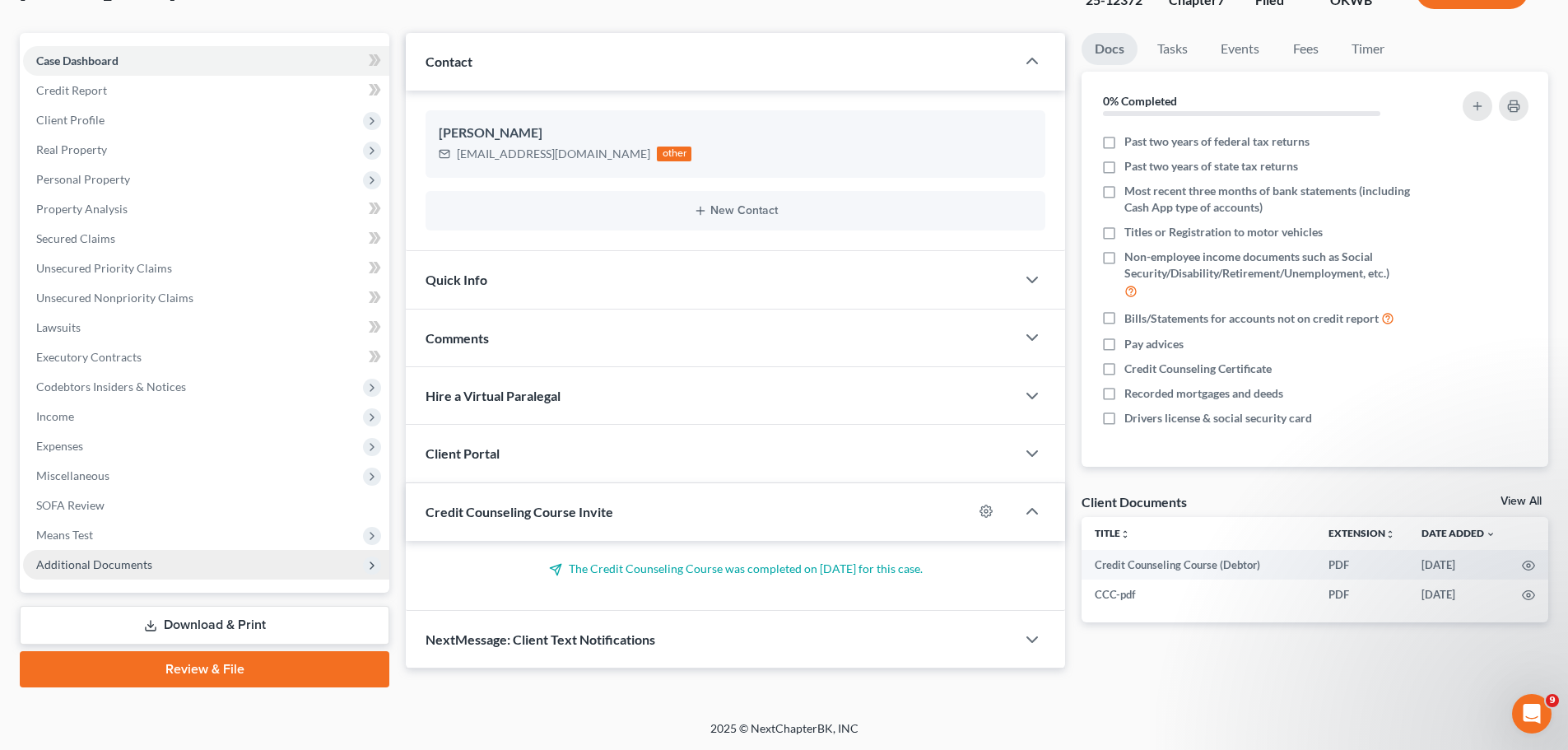
click at [161, 568] on span "Additional Documents" at bounding box center [207, 565] width 367 height 30
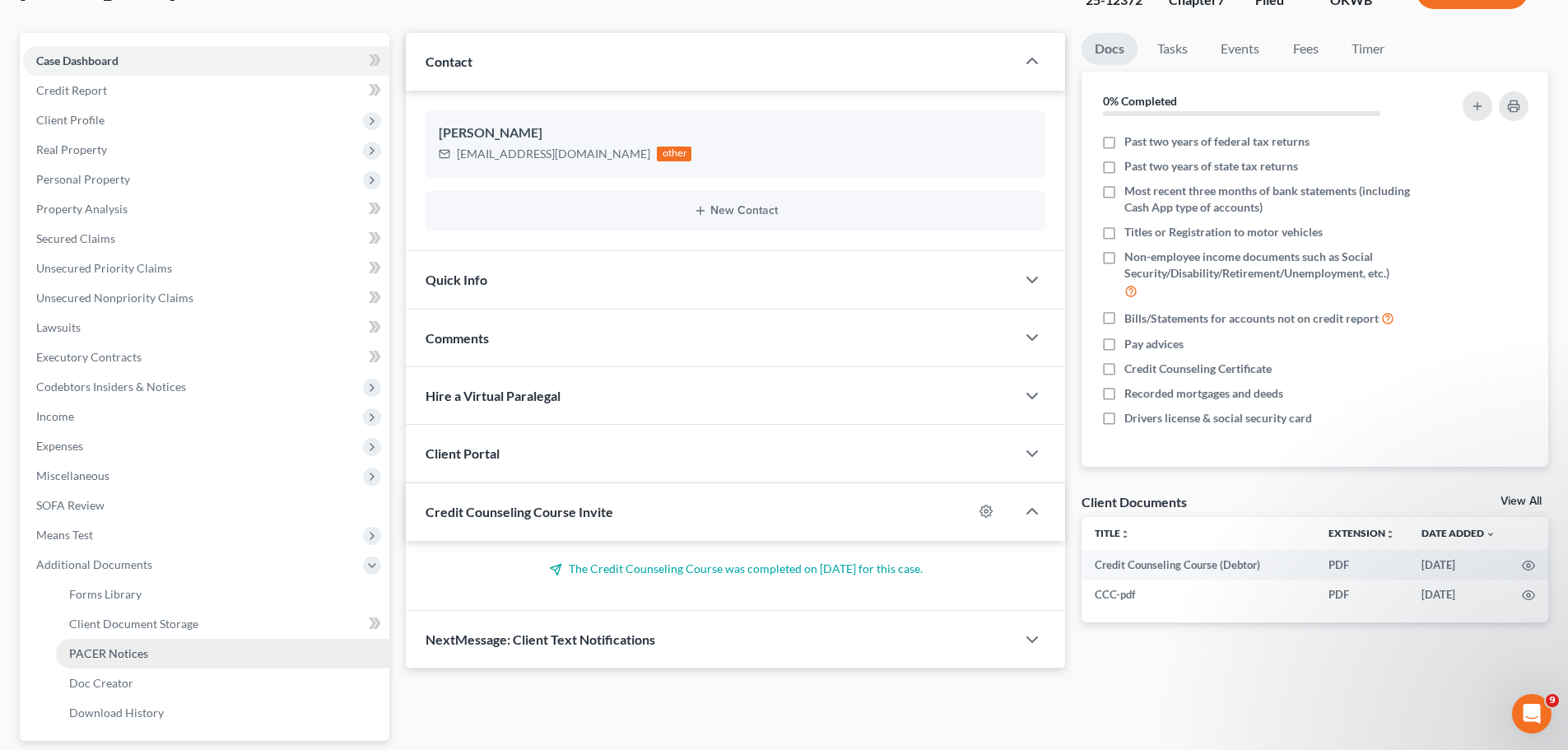
click at [153, 656] on link "PACER Notices" at bounding box center [222, 653] width 333 height 30
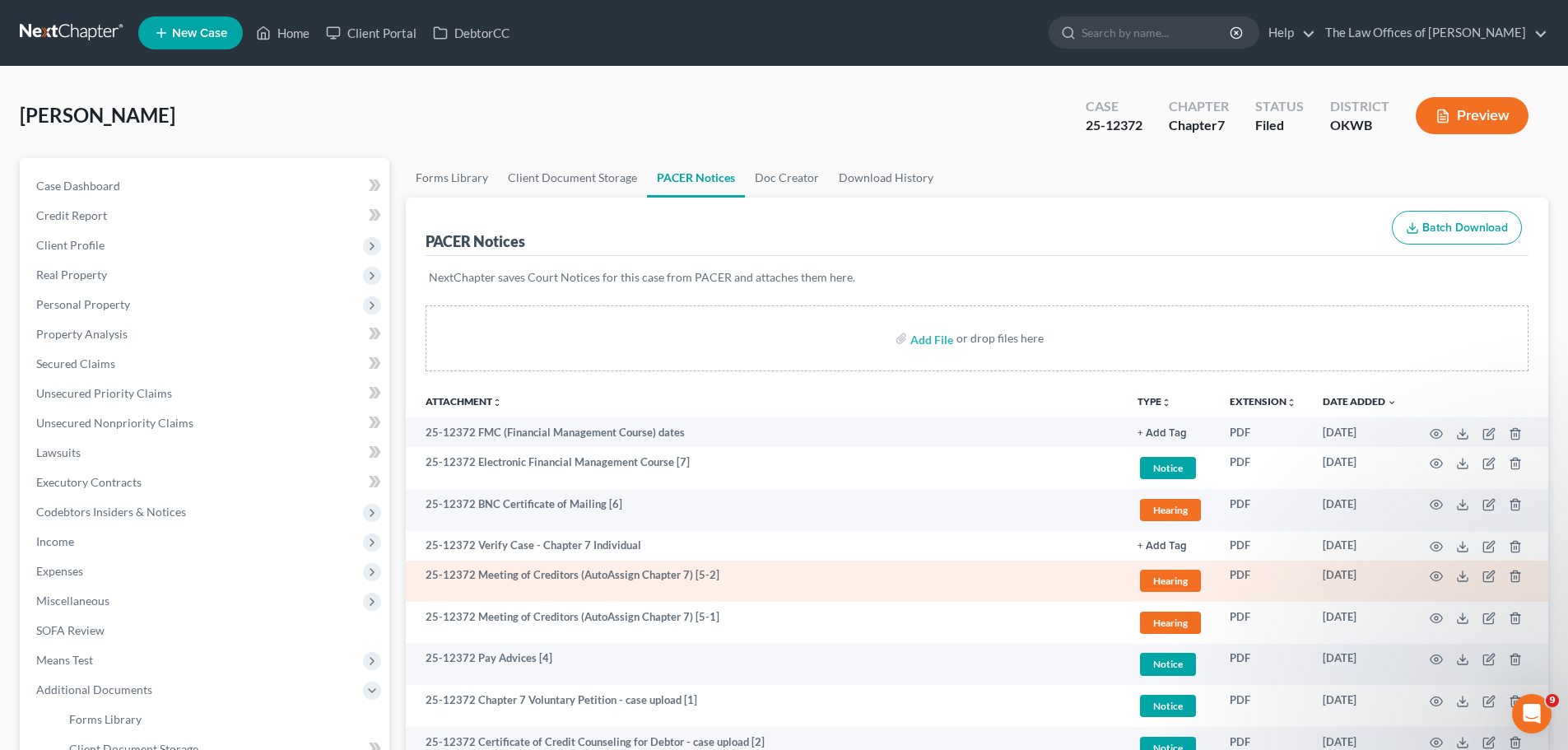
scroll to position [274, 0]
